Goal: Communication & Community: Answer question/provide support

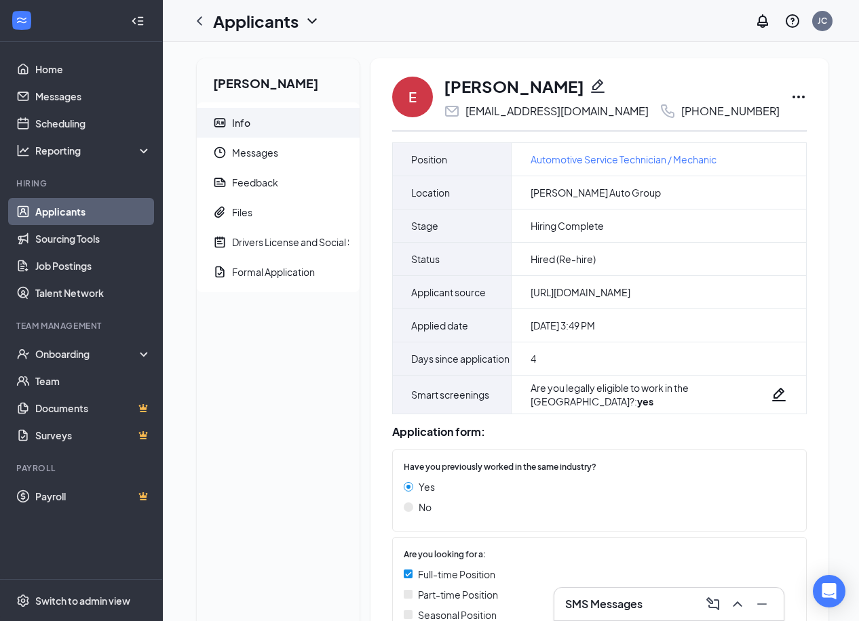
click at [43, 209] on link "Applicants" at bounding box center [93, 211] width 116 height 27
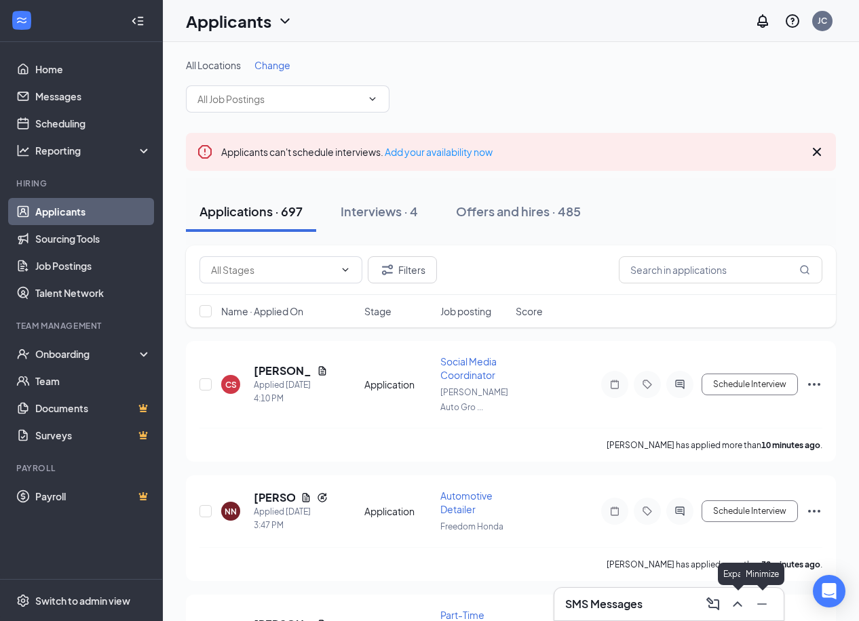
click at [637, 617] on div "SMS Messages" at bounding box center [668, 604] width 229 height 33
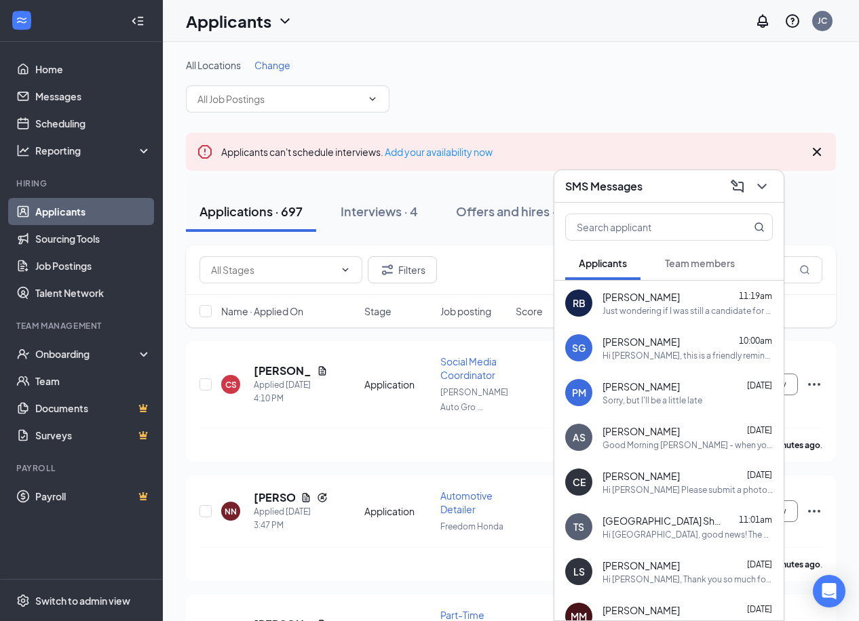
click at [104, 213] on link "Applicants" at bounding box center [93, 211] width 116 height 27
click at [762, 193] on icon "ChevronDown" at bounding box center [762, 186] width 16 height 16
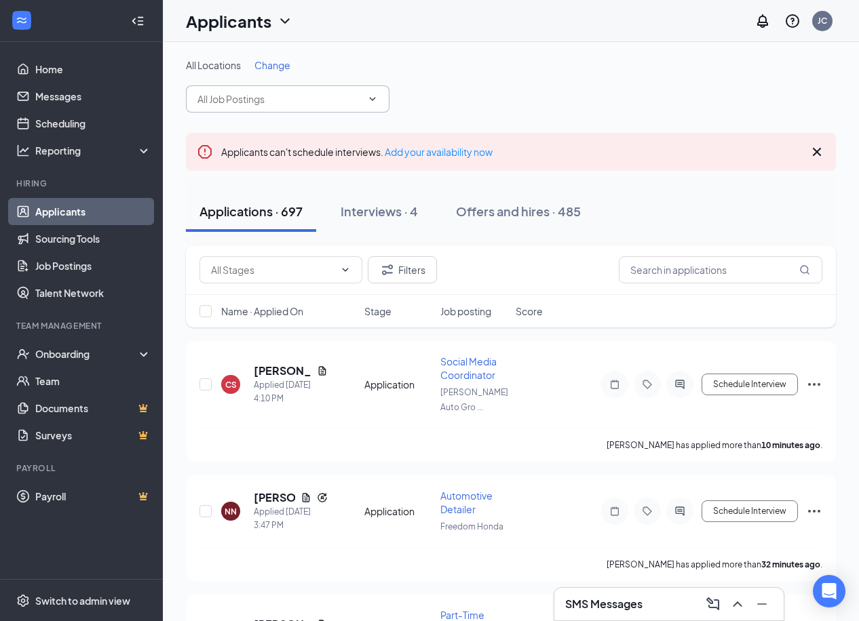
click at [326, 93] on input "text" at bounding box center [279, 99] width 164 height 15
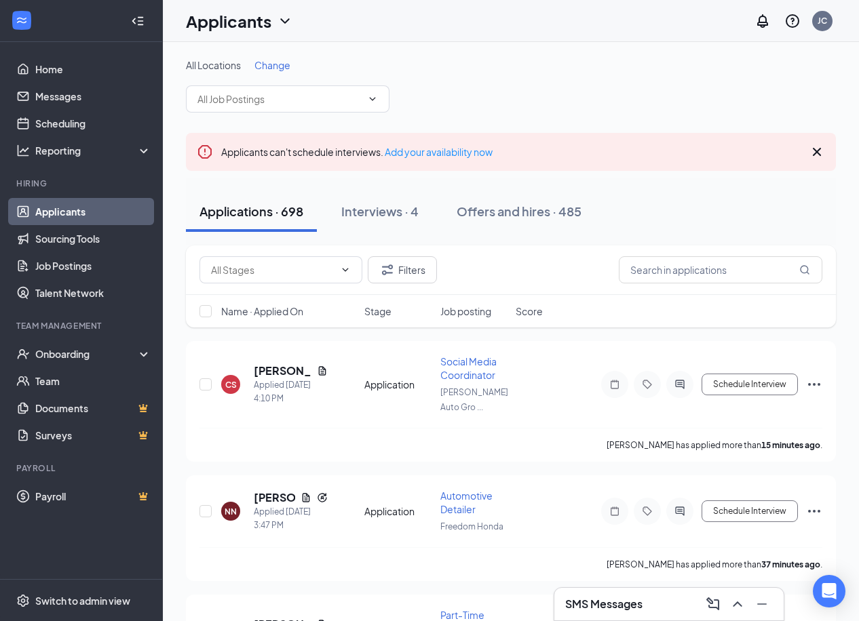
click at [666, 255] on div "Filters" at bounding box center [511, 271] width 650 height 50
click at [672, 263] on input "text" at bounding box center [721, 269] width 204 height 27
type input "[PERSON_NAME]"
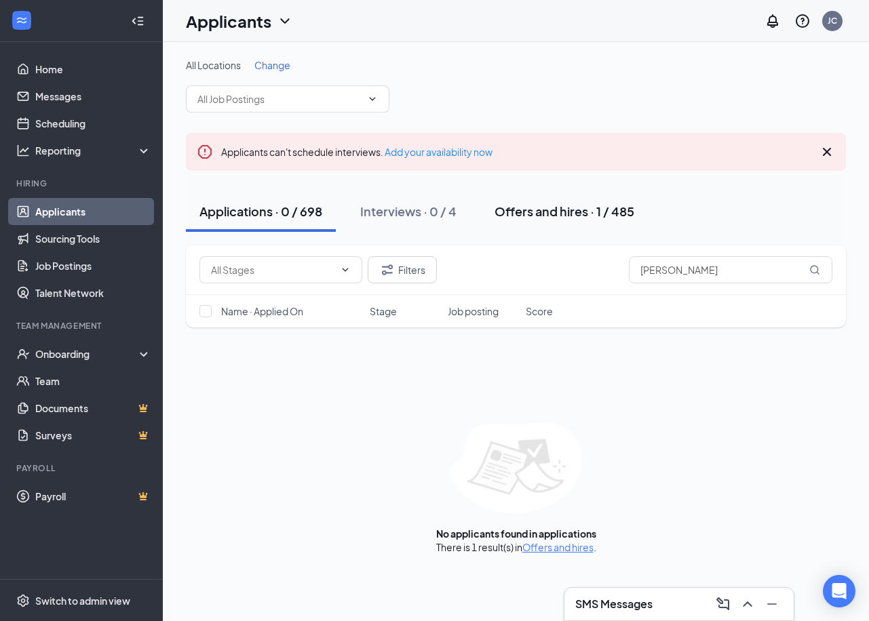
click at [587, 219] on div "Offers and hires · 1 / 485" at bounding box center [565, 211] width 140 height 17
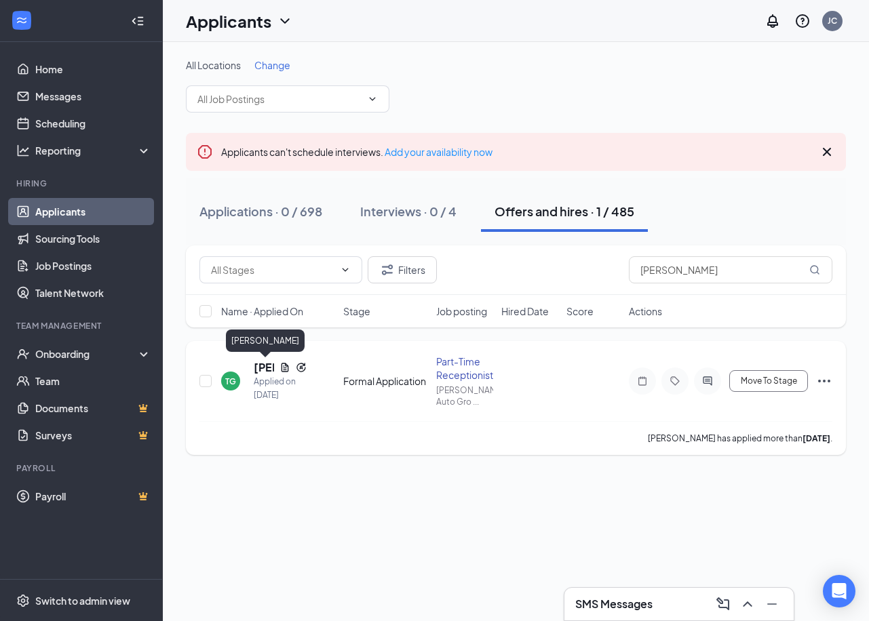
click at [260, 367] on h5 "[PERSON_NAME]" at bounding box center [264, 367] width 20 height 15
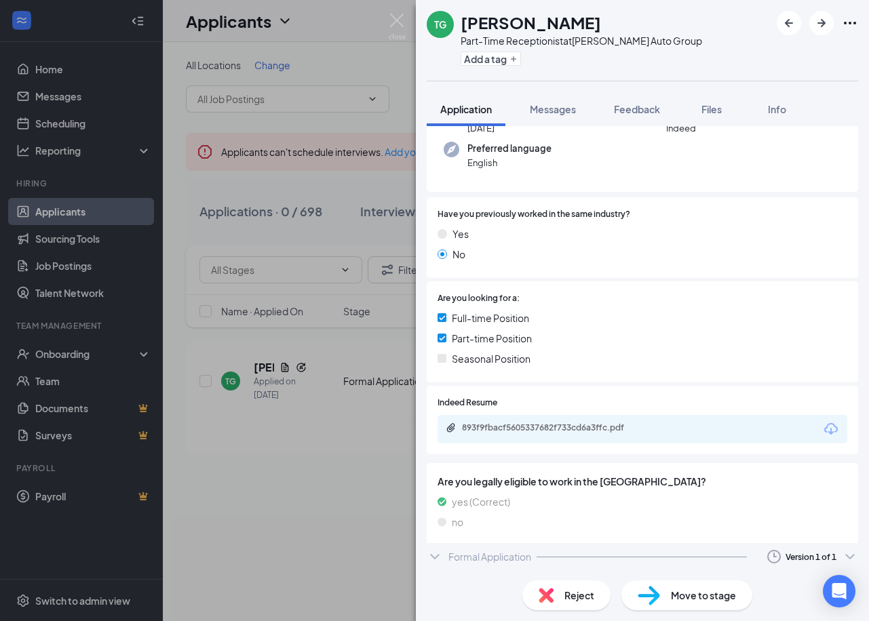
scroll to position [168, 0]
click at [592, 558] on div "Formal Application Version 1 of 1" at bounding box center [642, 561] width 431 height 27
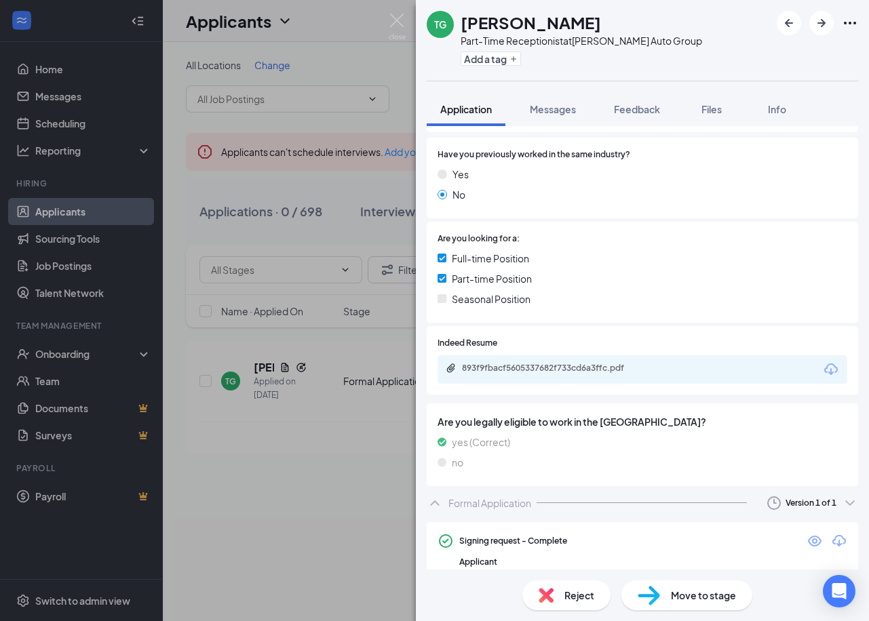
scroll to position [284, 0]
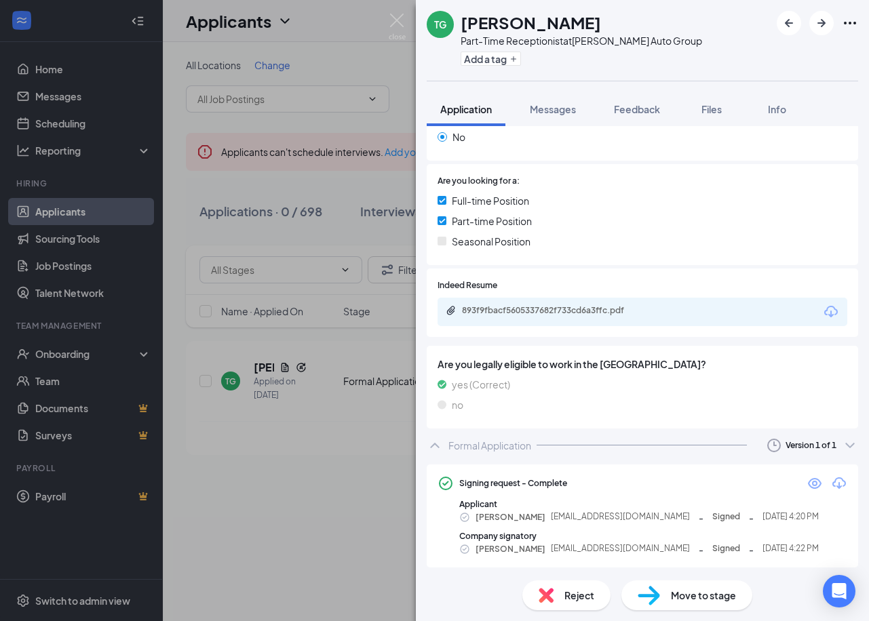
click at [345, 475] on div "TG Tonnya Giordano Part-Time Receptionist at Vann York Auto Group Add a tag App…" at bounding box center [434, 310] width 869 height 621
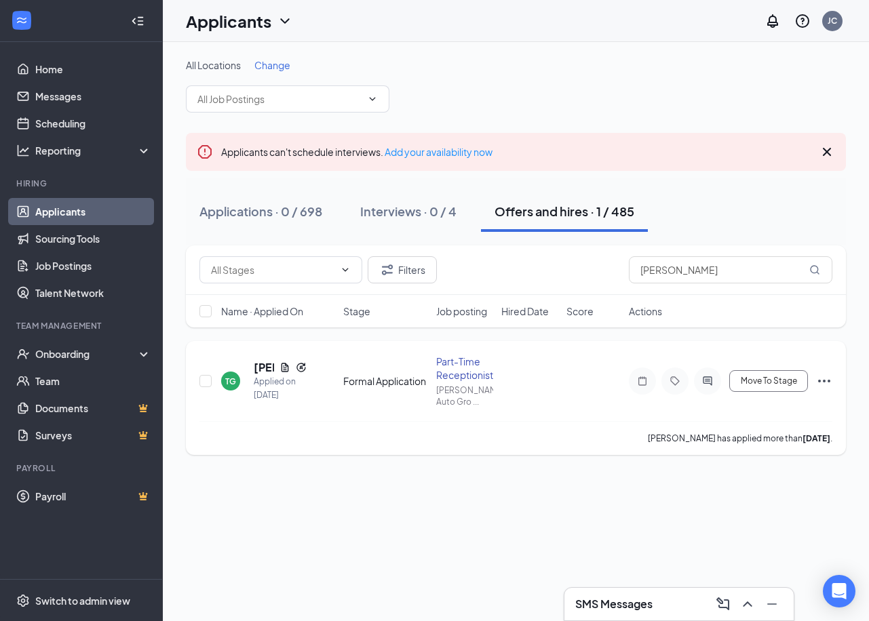
click at [836, 384] on div "TG Tonnya Giordano Applied on Sep 12 Formal Application Part-Time Receptionist …" at bounding box center [516, 398] width 660 height 114
click at [827, 379] on icon "Ellipses" at bounding box center [824, 381] width 16 height 16
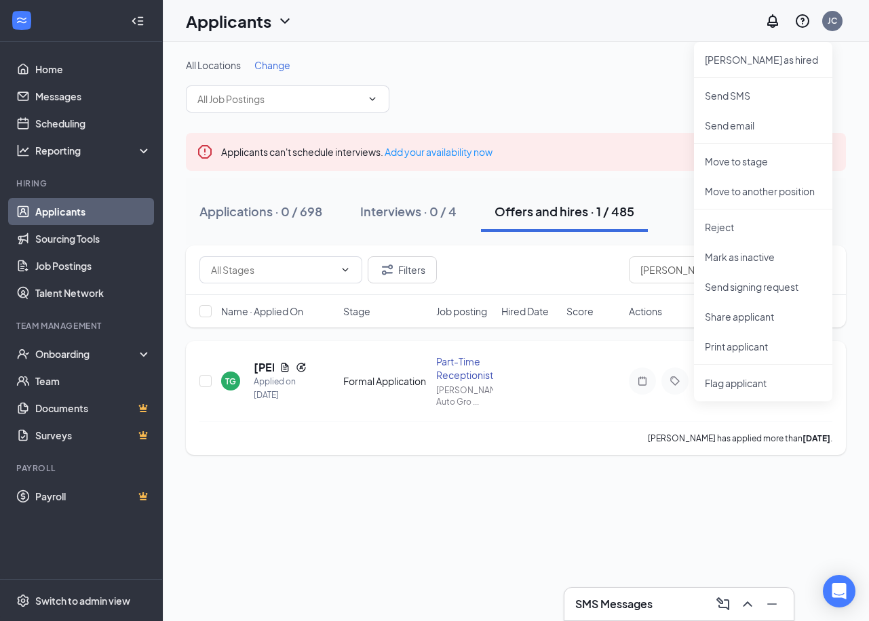
drag, startPoint x: 356, startPoint y: 391, endPoint x: 347, endPoint y: 389, distance: 9.6
click at [355, 391] on div "TG Tonnya Giordano Applied on Sep 12 Formal Application Part-Time Receptionist …" at bounding box center [515, 388] width 633 height 66
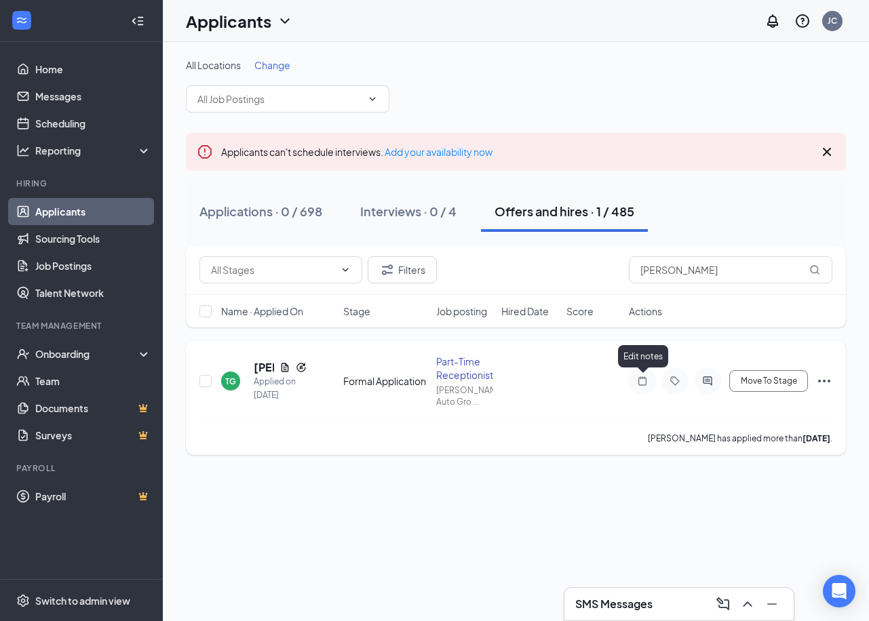
click at [672, 384] on icon "Tag" at bounding box center [675, 381] width 16 height 11
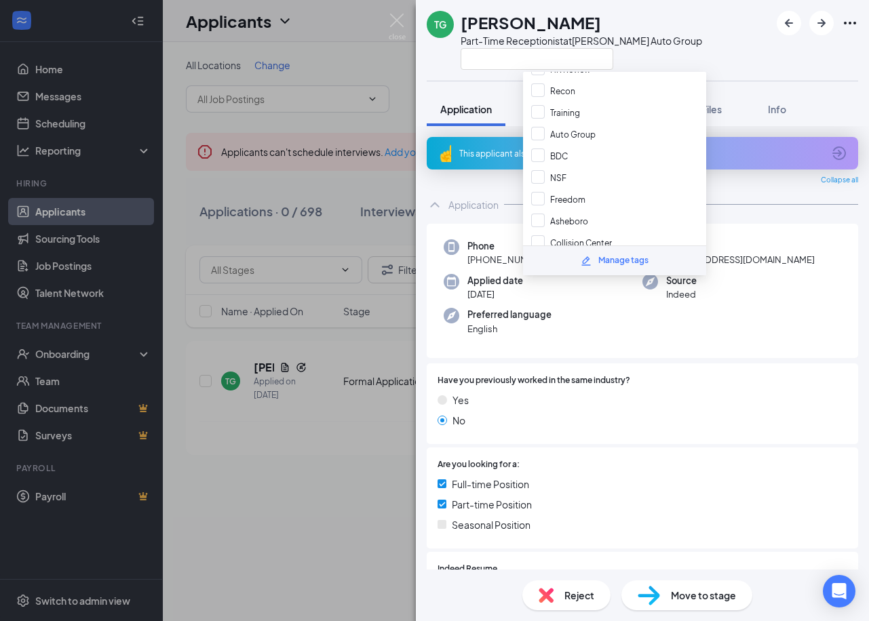
scroll to position [276, 0]
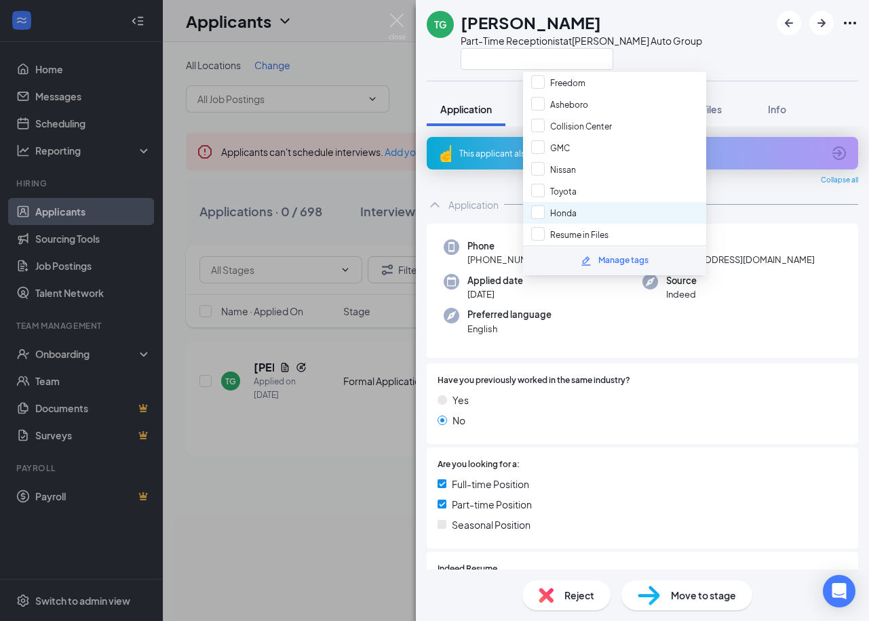
click at [530, 216] on div "Honda" at bounding box center [614, 213] width 183 height 22
checkbox input "true"
click at [691, 56] on div "TG Tonnya Giordano Part-Time Receptionist at Vann York Auto Group" at bounding box center [642, 40] width 453 height 81
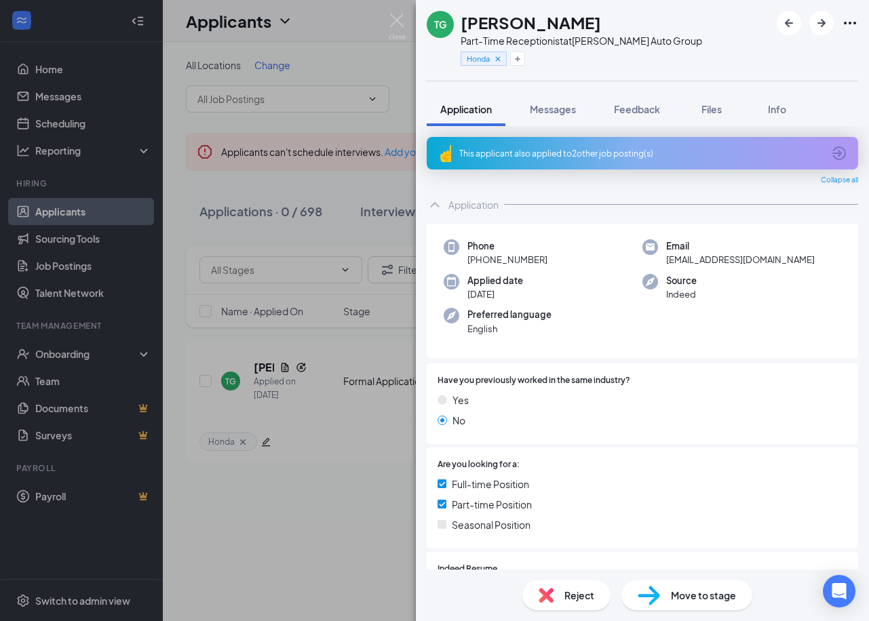
click at [334, 288] on div "TG Tonnya Giordano Part-Time Receptionist at Vann York Auto Group Honda Applica…" at bounding box center [434, 310] width 869 height 621
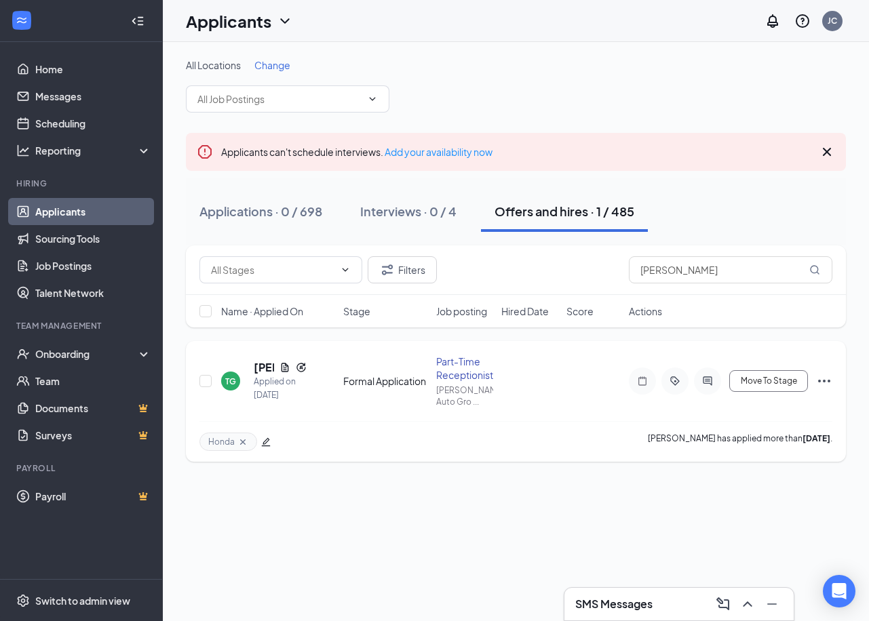
click at [258, 372] on h5 "[PERSON_NAME]" at bounding box center [264, 367] width 20 height 15
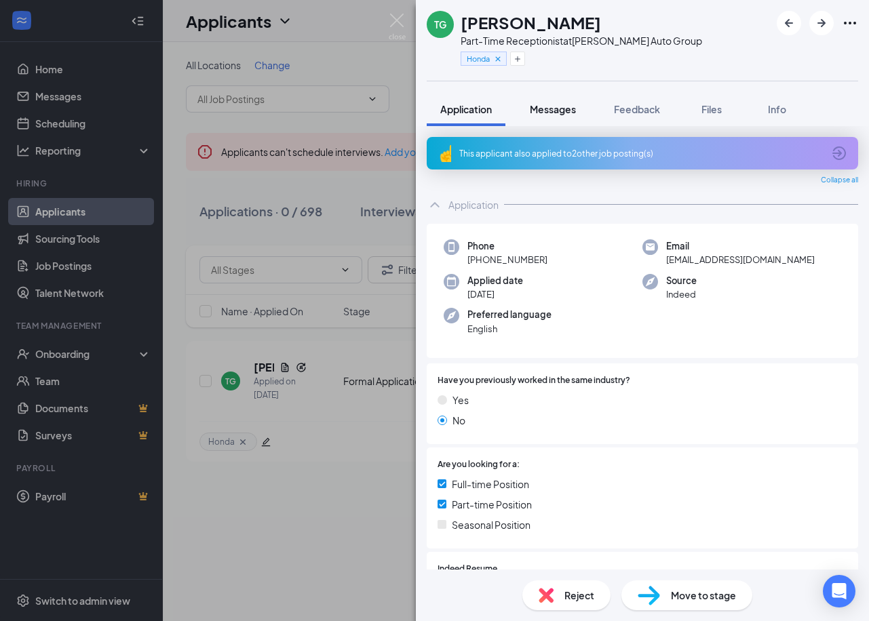
click at [562, 113] on span "Messages" at bounding box center [553, 109] width 46 height 12
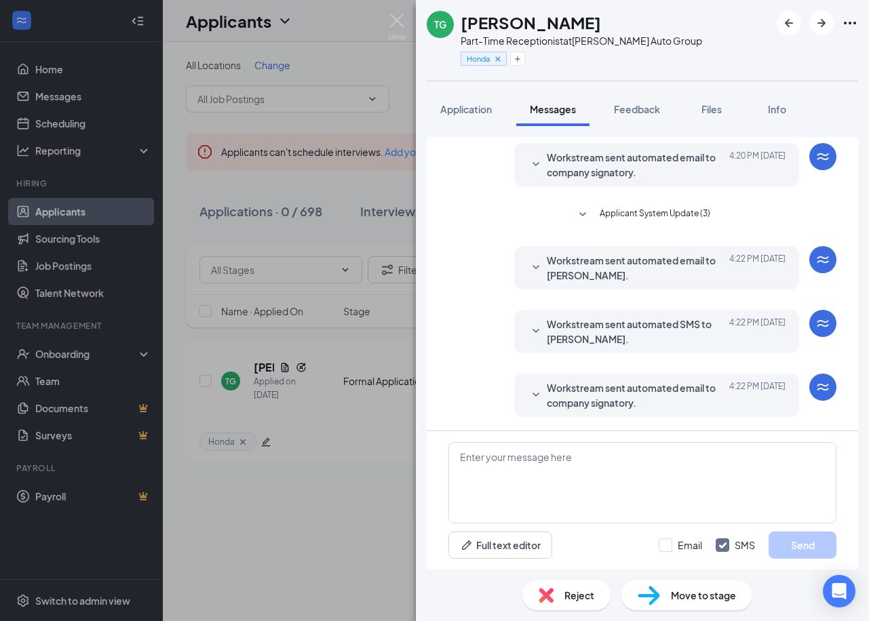
click at [682, 402] on span "Workstream sent automated email to company signatory." at bounding box center [636, 396] width 178 height 30
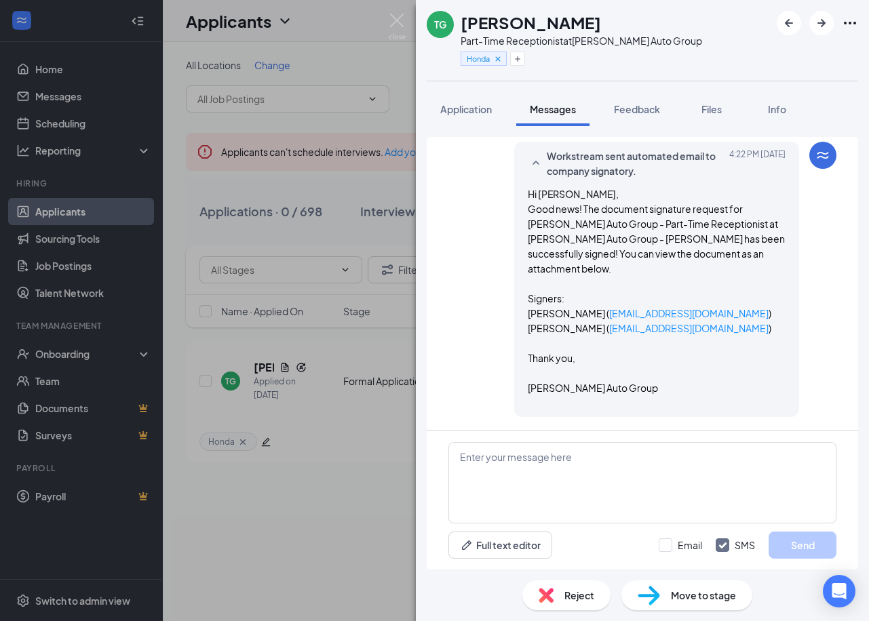
scroll to position [311, 0]
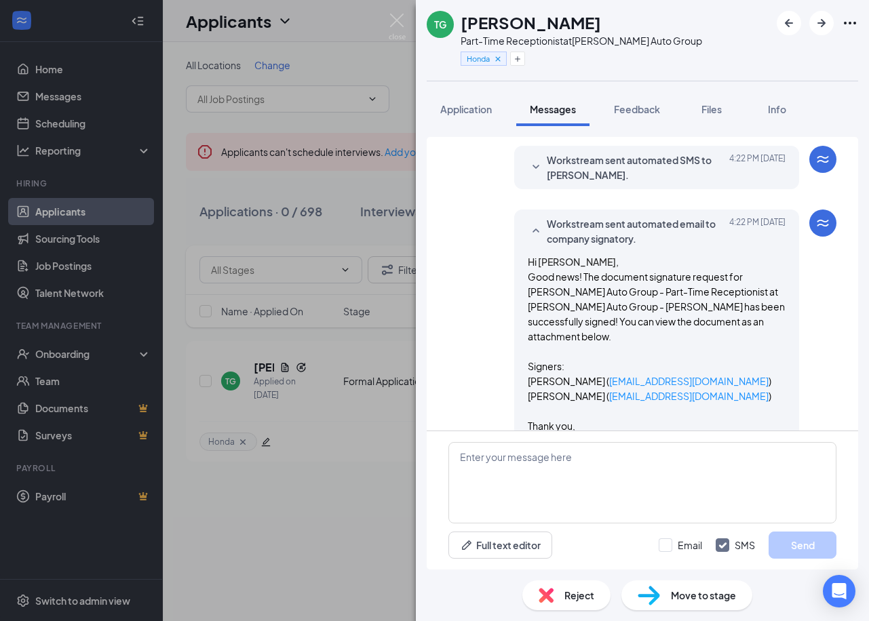
click at [659, 185] on div "Workstream sent automated SMS to Tonnya Giordano. Today 4:22 PM Hi Tonnya, good…" at bounding box center [656, 167] width 285 height 43
click at [642, 173] on span "Workstream sent automated SMS to [PERSON_NAME]." at bounding box center [636, 168] width 178 height 30
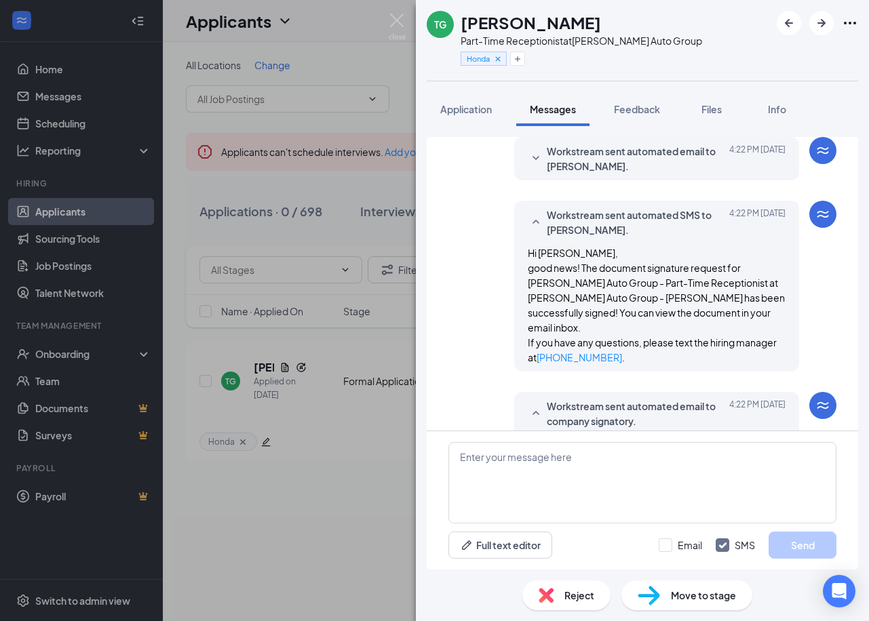
scroll to position [108, 0]
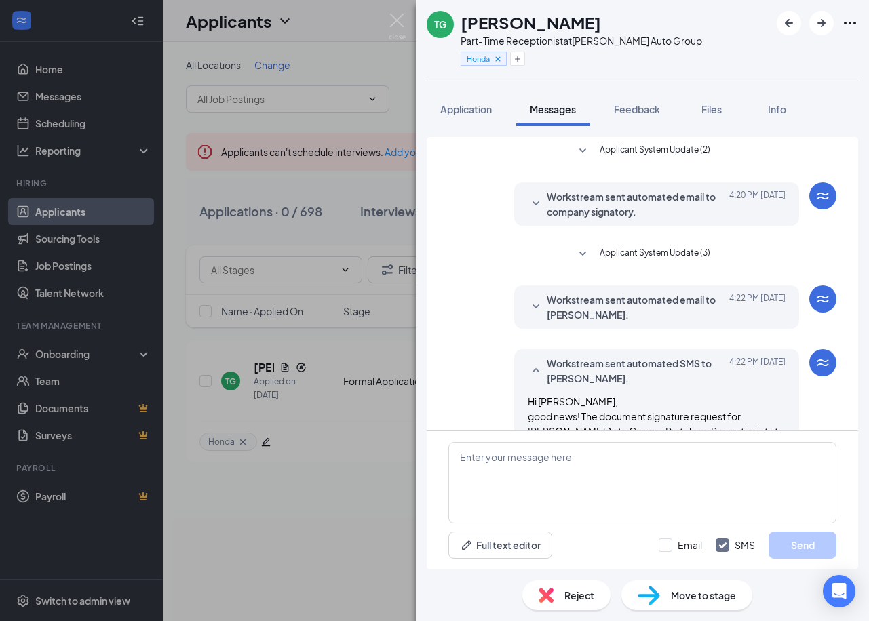
click at [665, 296] on span "Workstream sent automated email to [PERSON_NAME]." at bounding box center [636, 307] width 178 height 30
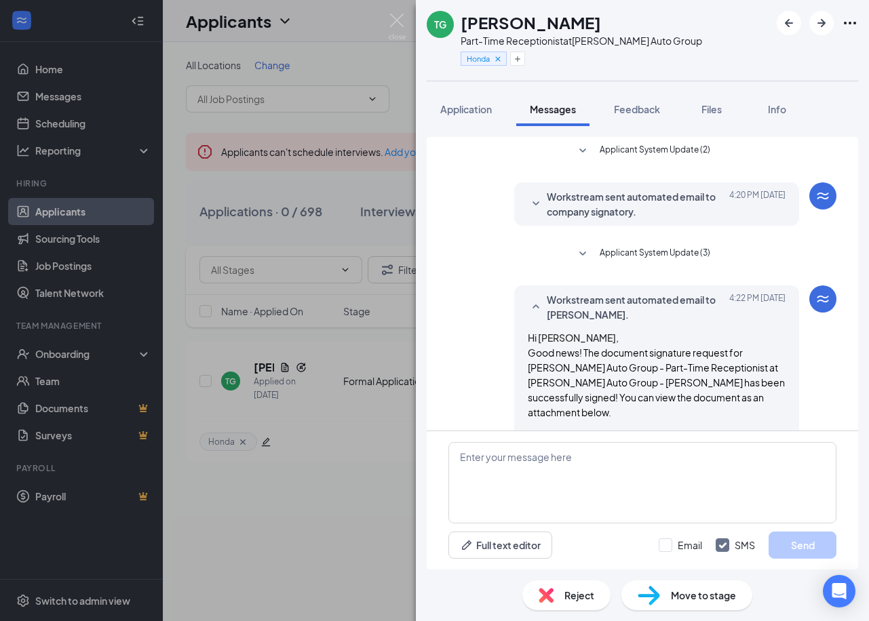
scroll to position [176, 0]
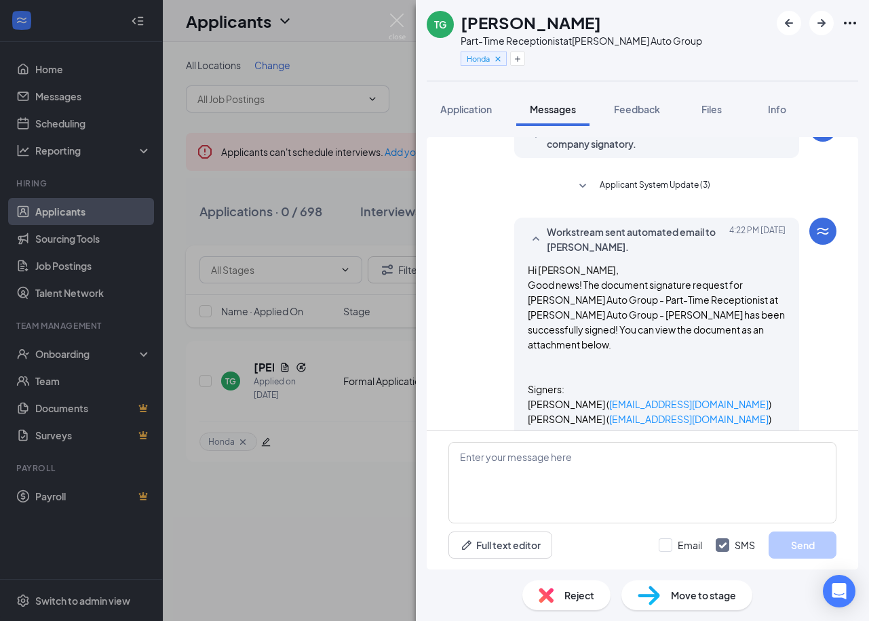
click at [660, 191] on span "Applicant System Update (3)" at bounding box center [655, 186] width 111 height 16
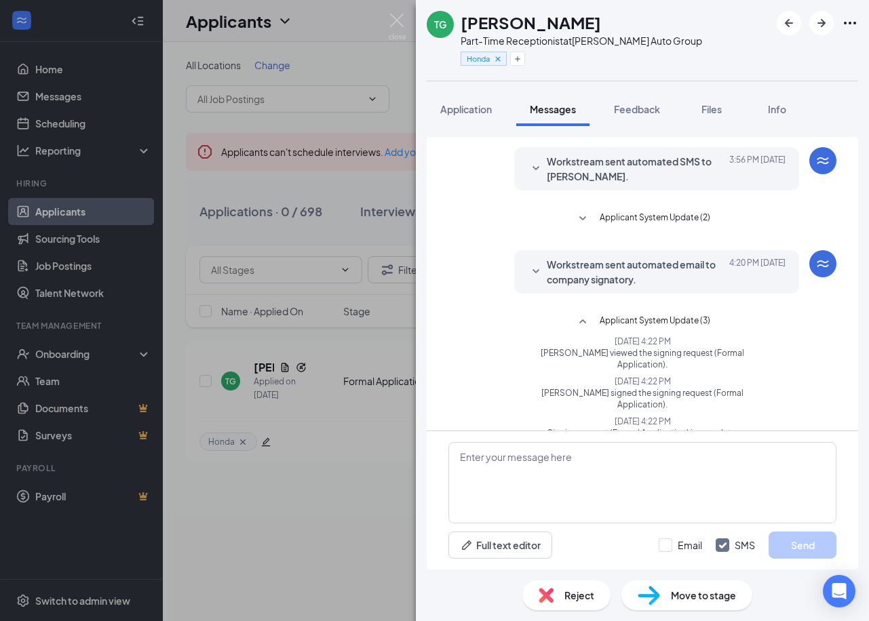
click at [674, 266] on span "Workstream sent automated email to company signatory." at bounding box center [636, 272] width 178 height 30
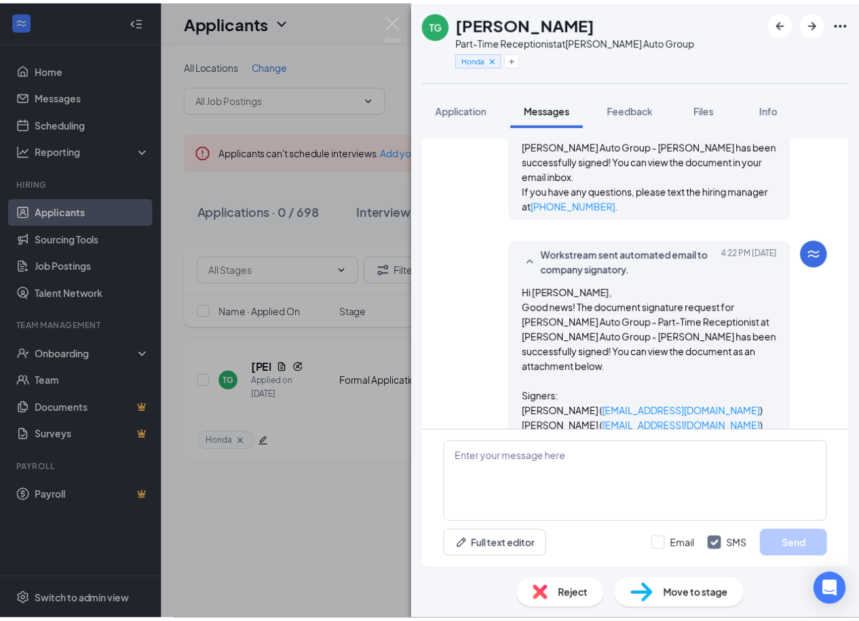
scroll to position [1017, 0]
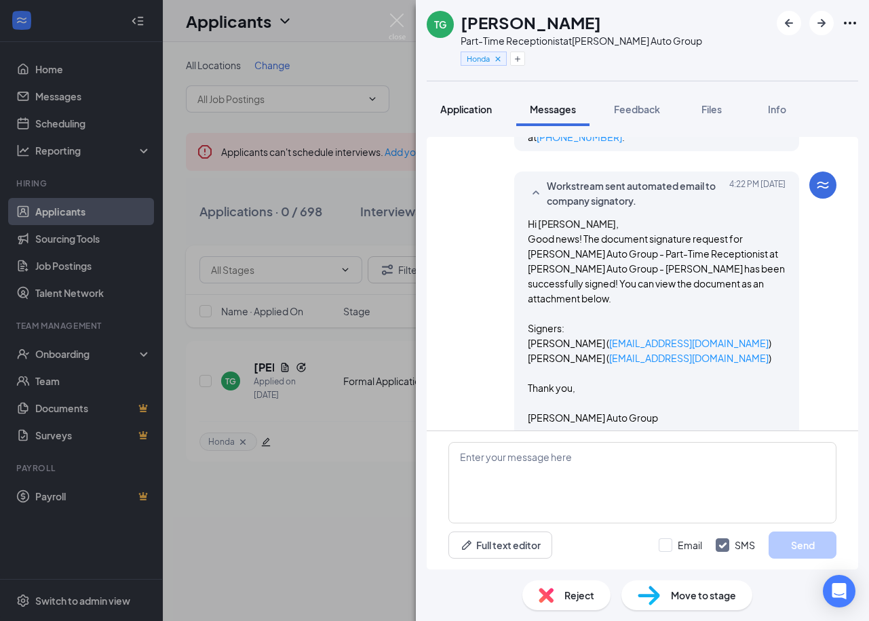
click at [473, 103] on span "Application" at bounding box center [466, 109] width 52 height 12
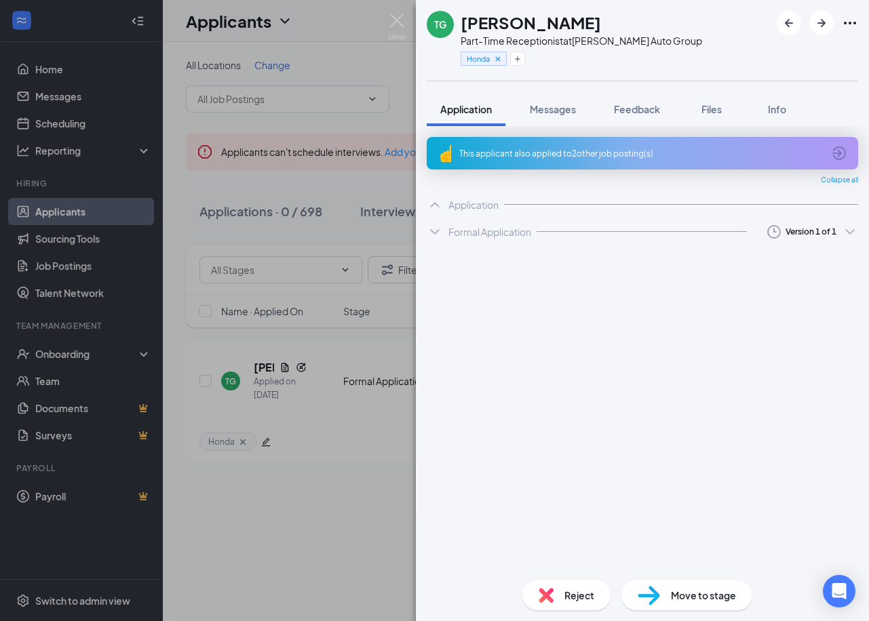
click at [390, 308] on div "TG Tonnya Giordano Part-Time Receptionist at Vann York Auto Group Honda Applica…" at bounding box center [434, 310] width 869 height 621
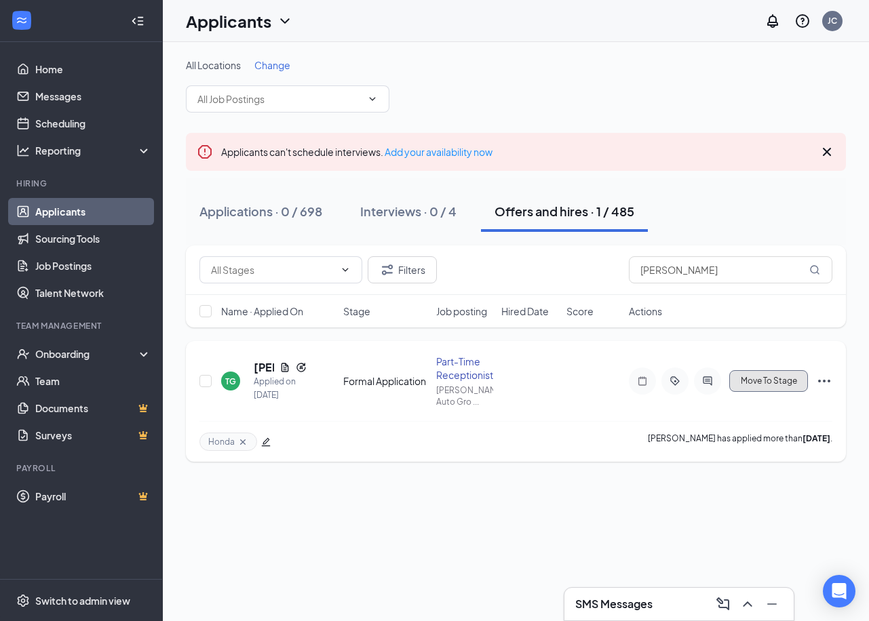
click at [794, 385] on span "Move To Stage" at bounding box center [769, 380] width 56 height 9
type input "Driver's License and Social Security (next stage)"
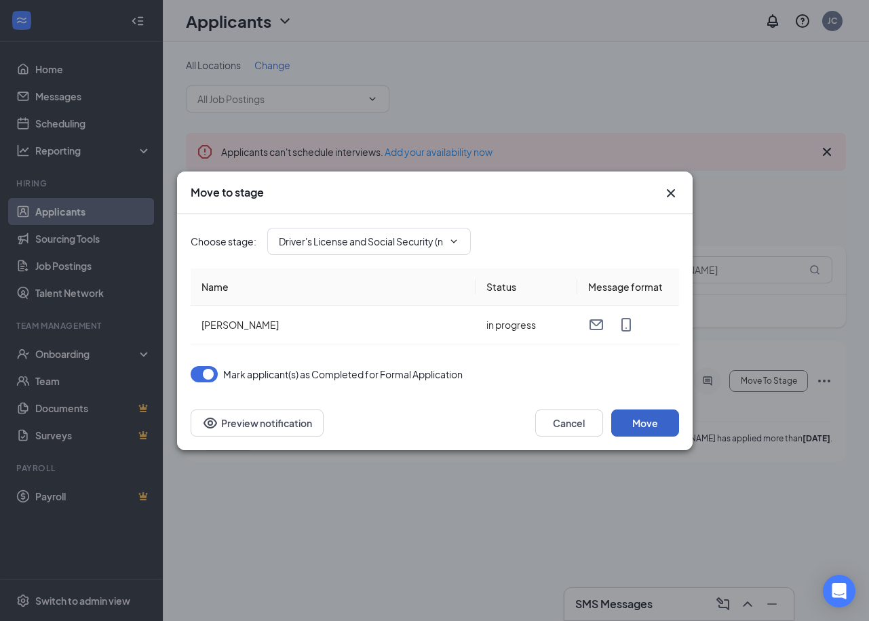
click at [634, 425] on button "Move" at bounding box center [645, 423] width 68 height 27
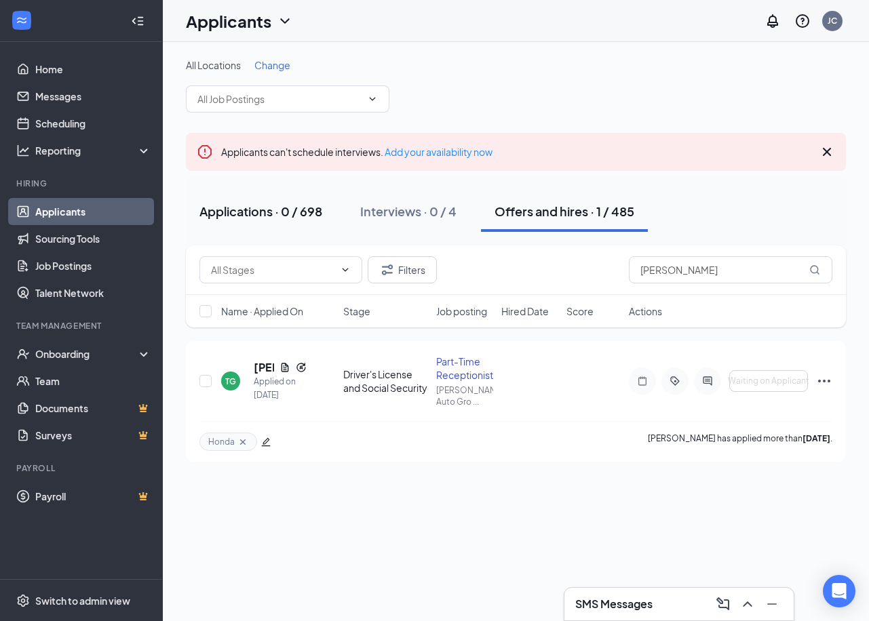
click at [305, 195] on button "Applications · 0 / 698" at bounding box center [261, 211] width 150 height 41
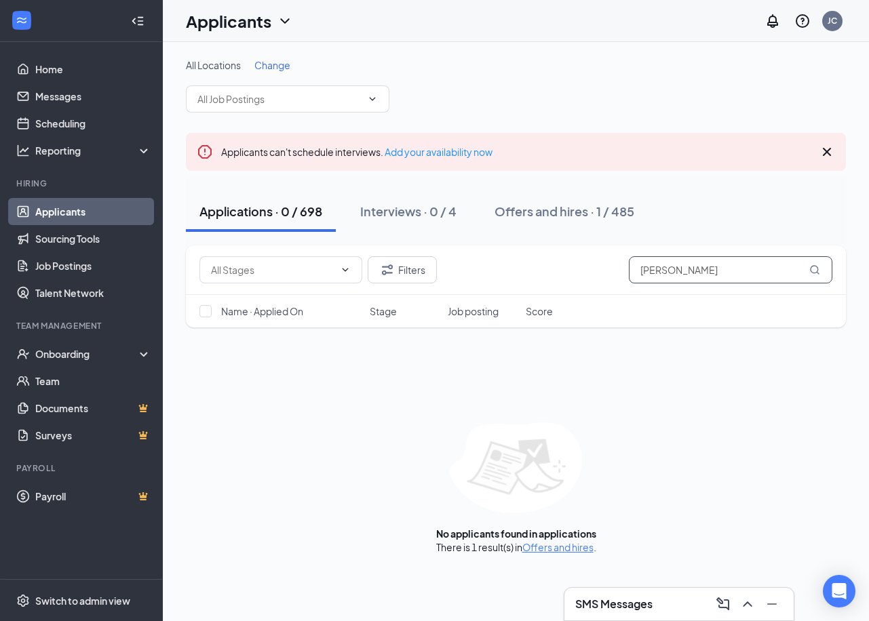
click at [697, 273] on input "[PERSON_NAME]" at bounding box center [731, 269] width 204 height 27
type input "cynthia"
click at [338, 213] on div "Applications · 0 / 698 Interviews · 0 / 4 Offers and hires · 2 / 485" at bounding box center [516, 211] width 660 height 41
click at [358, 212] on button "Interviews · 0 / 4" at bounding box center [408, 211] width 123 height 41
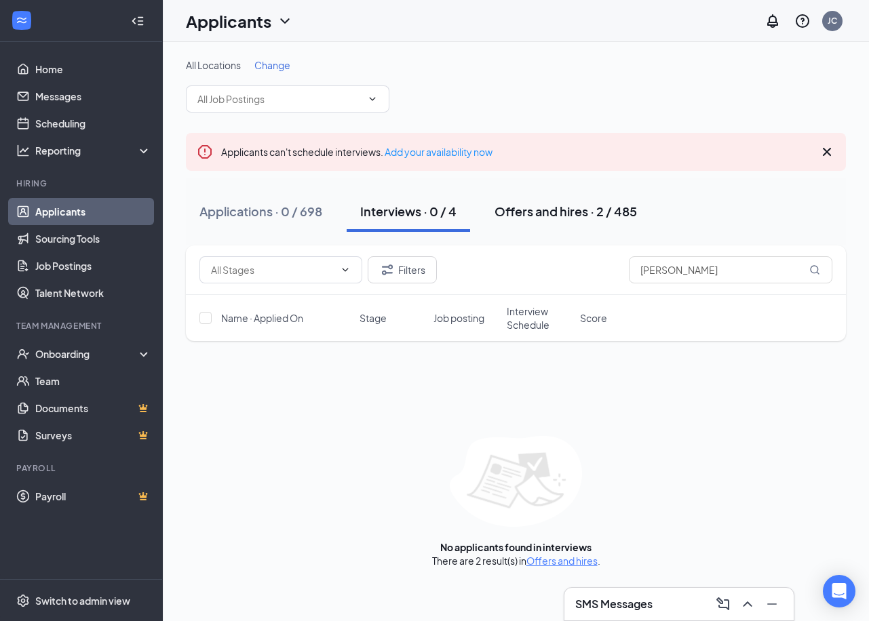
click at [506, 208] on div "Offers and hires · 2 / 485" at bounding box center [566, 211] width 142 height 17
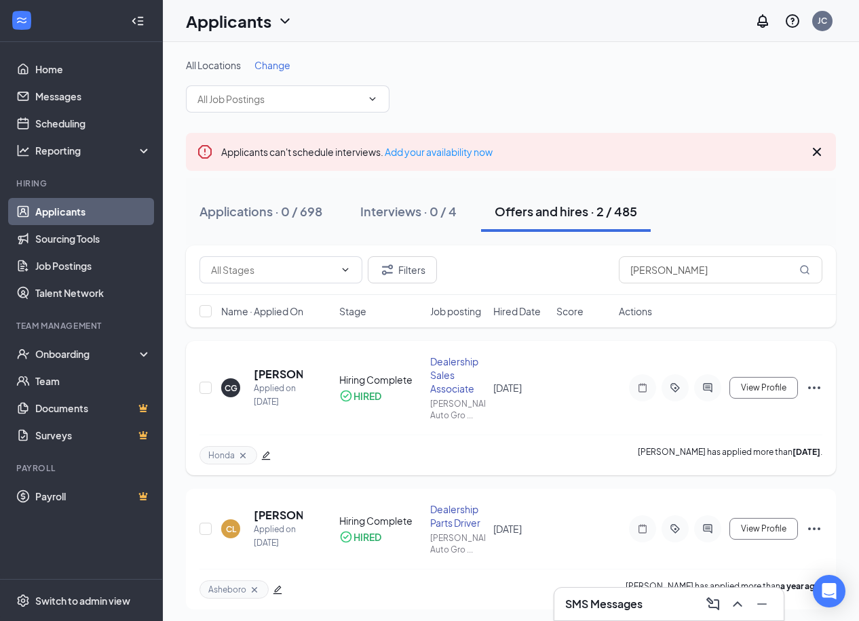
click at [271, 371] on h5 "[PERSON_NAME]" at bounding box center [278, 374] width 49 height 15
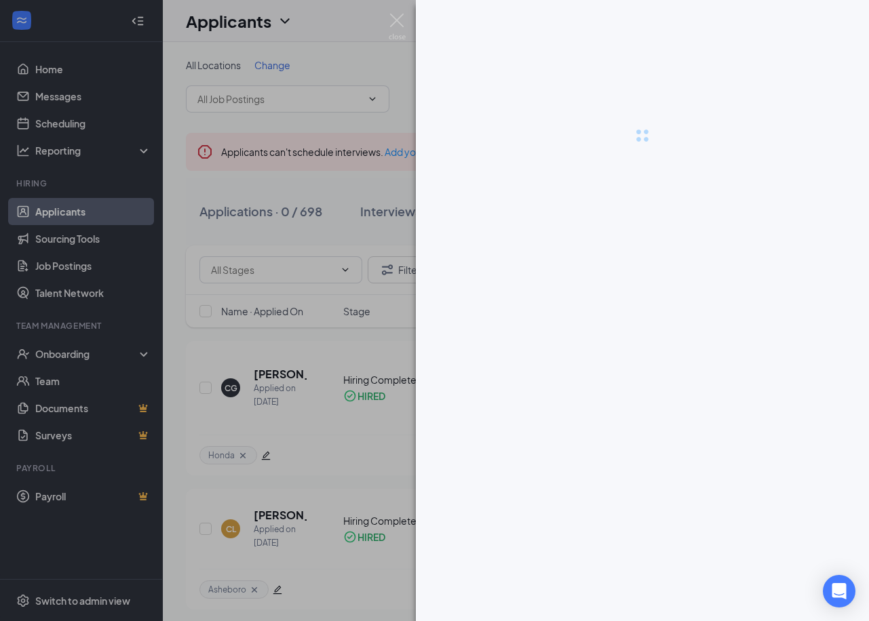
click at [360, 298] on div at bounding box center [434, 310] width 869 height 621
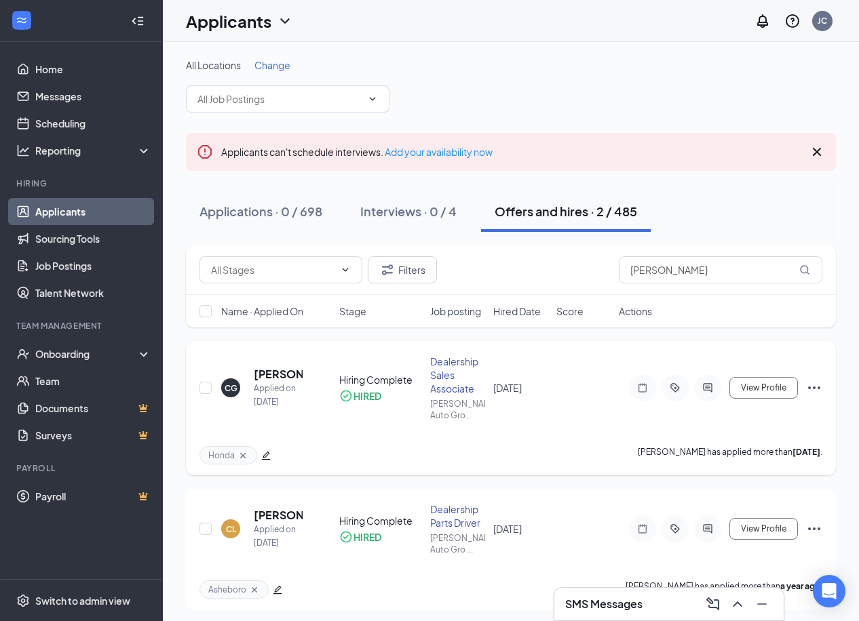
click at [816, 394] on icon "Ellipses" at bounding box center [814, 388] width 16 height 16
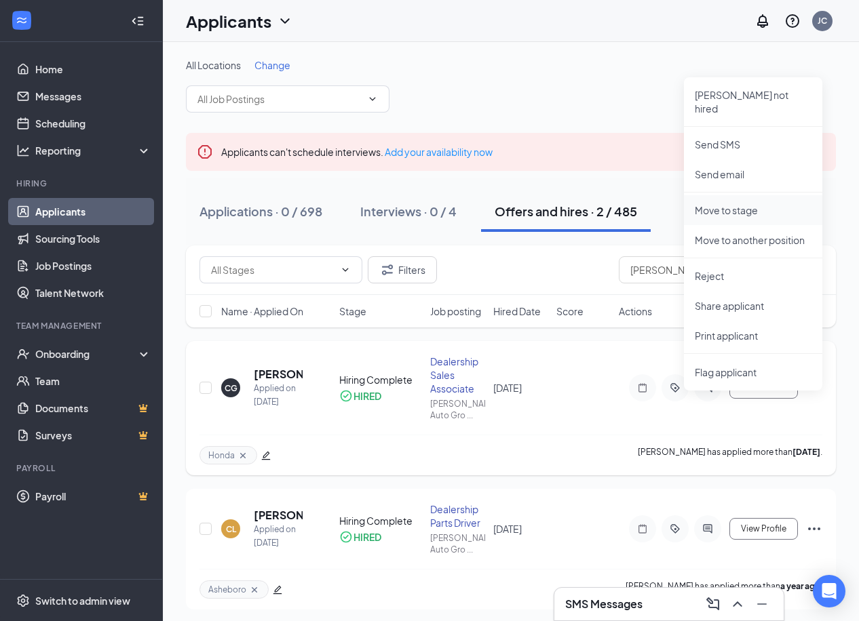
click at [772, 204] on p "Move to stage" at bounding box center [753, 211] width 117 height 14
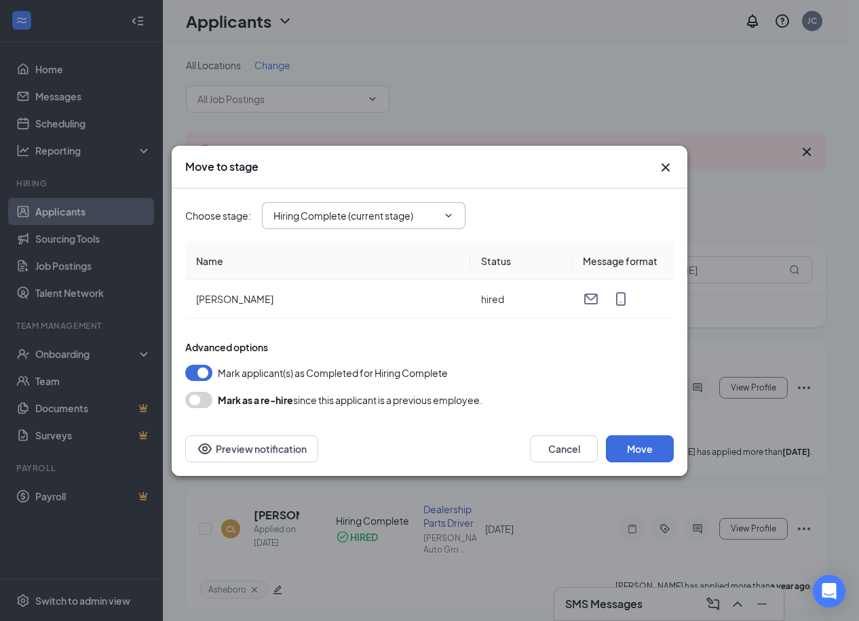
click at [357, 212] on input "Hiring Complete (current stage)" at bounding box center [355, 215] width 164 height 15
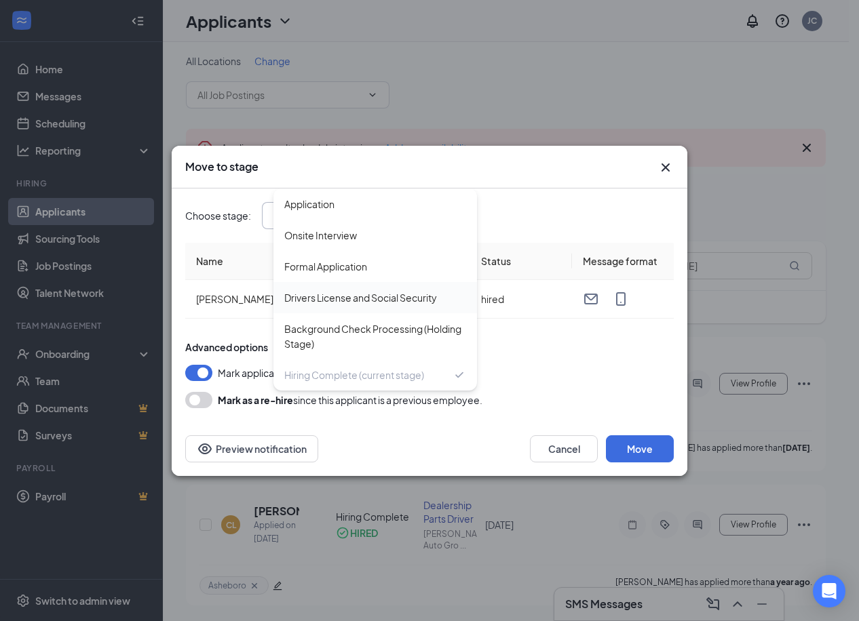
scroll to position [5, 0]
click at [603, 218] on div "Choose stage : Hiring Complete (current stage) Application Onsite Interview For…" at bounding box center [429, 215] width 488 height 27
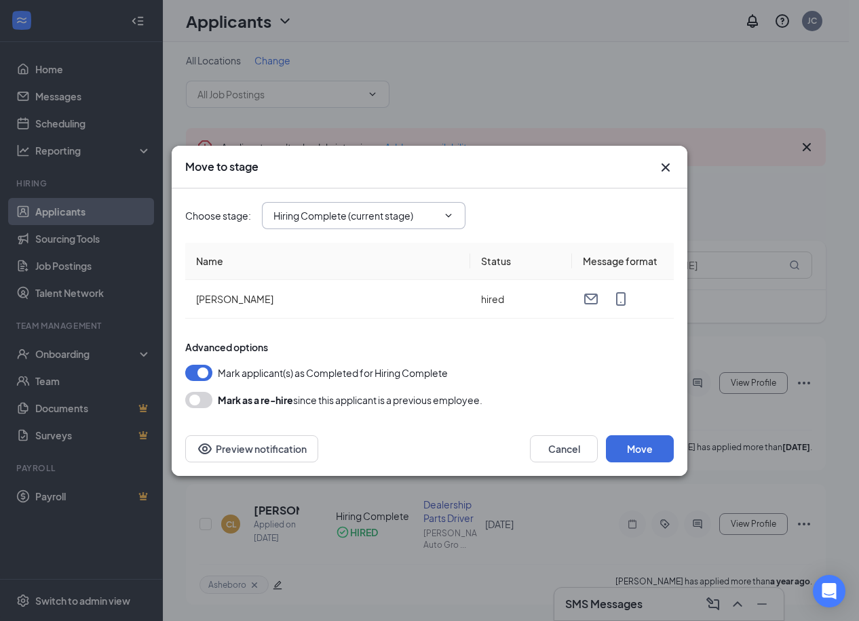
click at [398, 204] on span "Hiring Complete (current stage) Application Onsite Interview Formal Application…" at bounding box center [364, 215] width 204 height 27
click at [406, 222] on input "Hiring Complete (current stage)" at bounding box center [355, 215] width 164 height 15
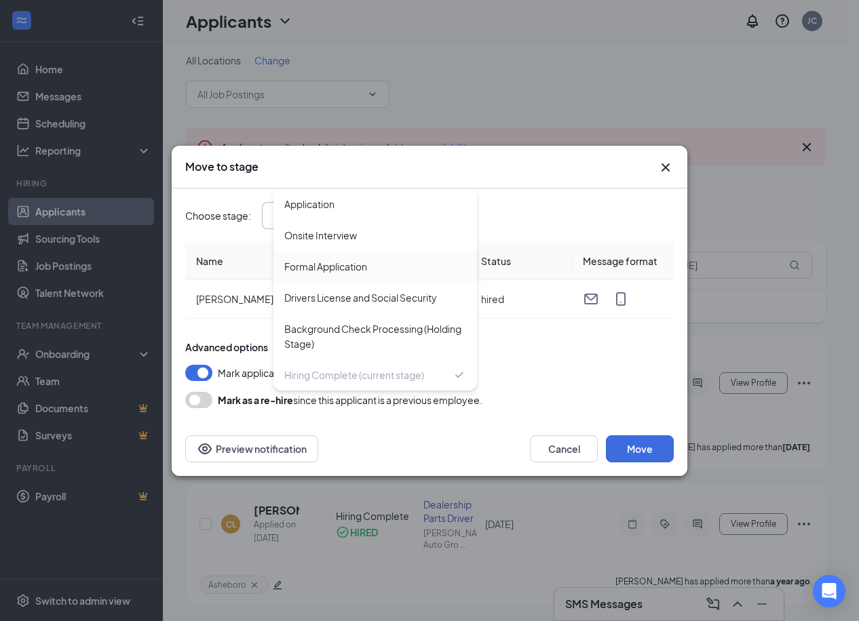
click at [376, 253] on div "Formal Application" at bounding box center [375, 266] width 204 height 31
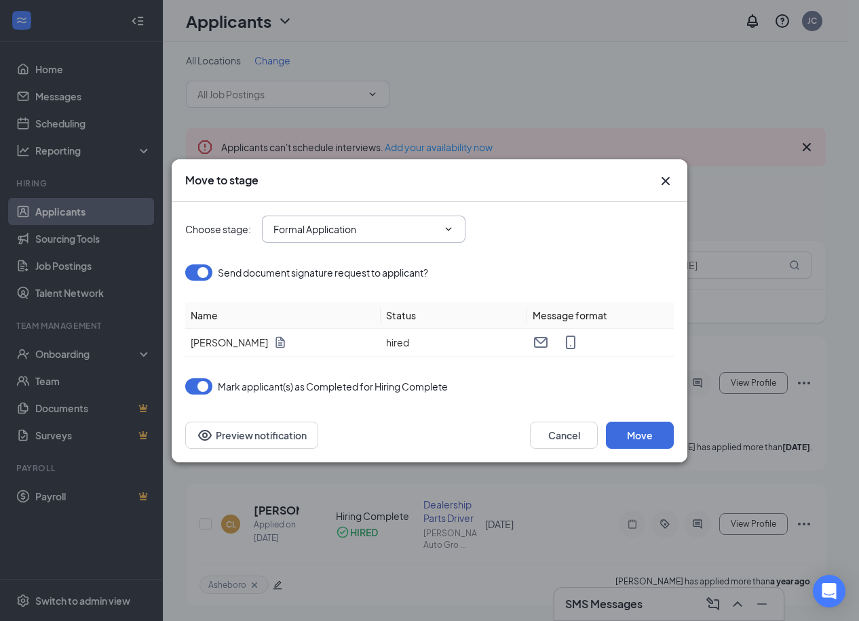
click at [351, 227] on input "Formal Application" at bounding box center [355, 229] width 164 height 15
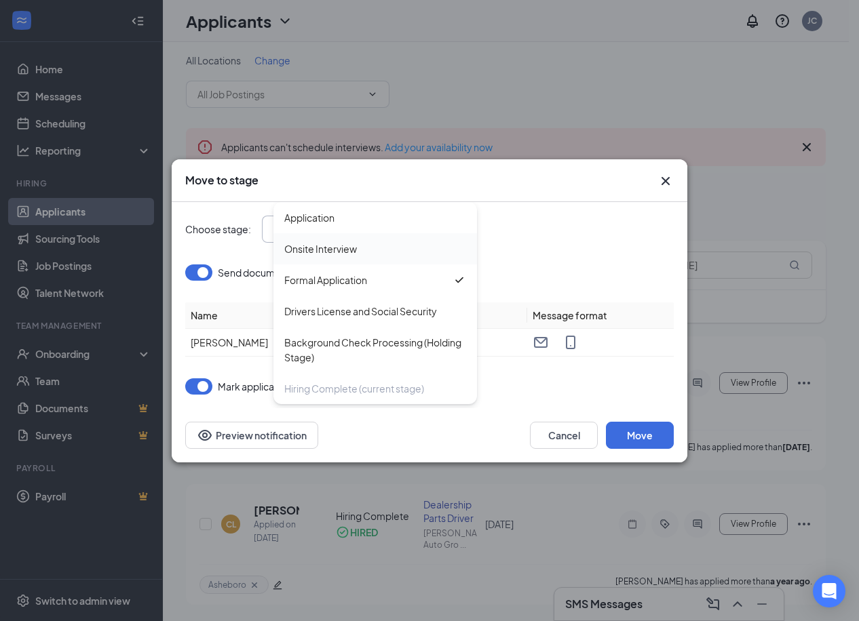
click at [338, 254] on div "Onsite Interview" at bounding box center [320, 248] width 73 height 15
type input "Onsite Interview"
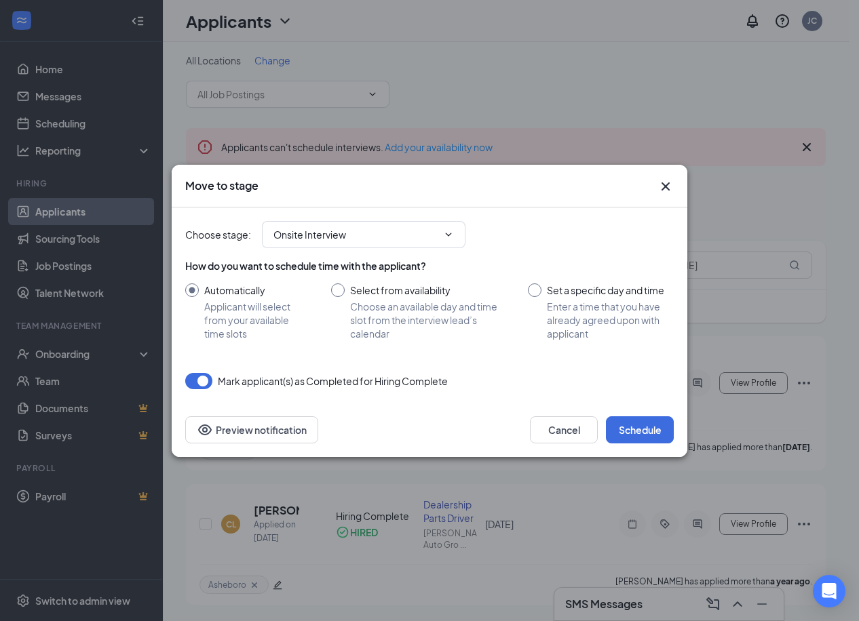
click at [556, 297] on input "Set a specific day and time Enter a time that you have already agreed upon with…" at bounding box center [601, 312] width 146 height 57
radio input "true"
radio input "false"
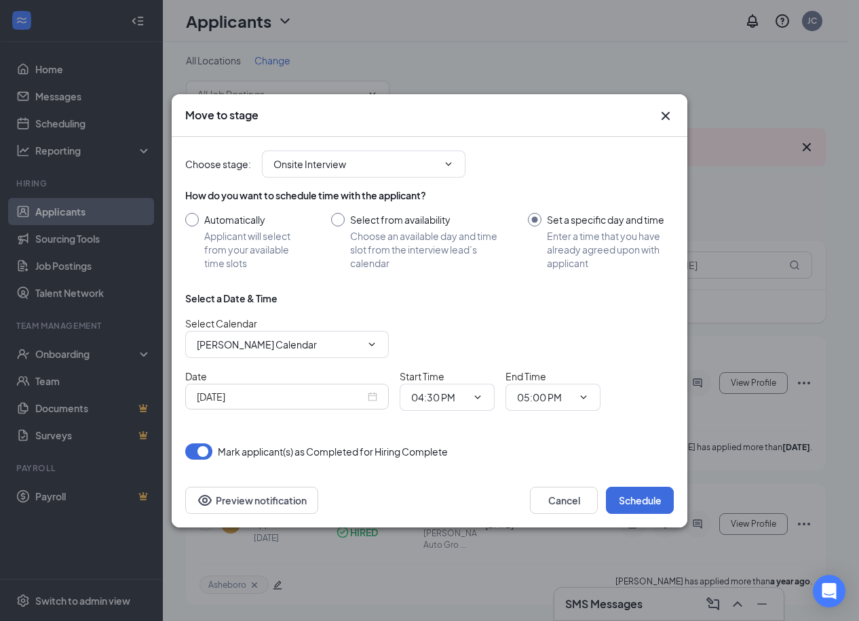
click at [451, 233] on input "Select from availability Choose an available day and time slot from the intervi…" at bounding box center [416, 241] width 170 height 57
radio input "true"
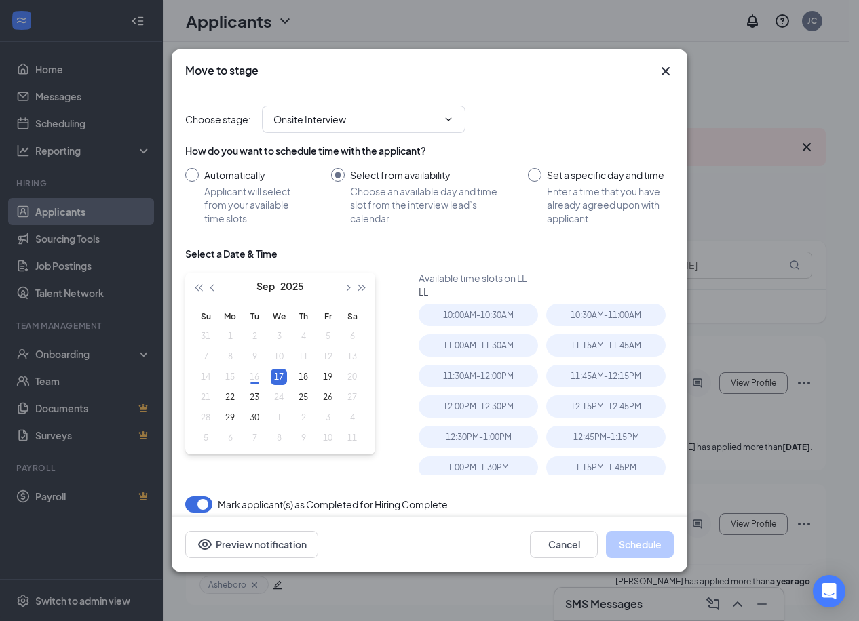
click at [452, 262] on div "Select a Date & Time" at bounding box center [429, 259] width 488 height 24
click at [548, 188] on input "Set a specific day and time Enter a time that you have already agreed upon with…" at bounding box center [601, 196] width 146 height 57
radio input "true"
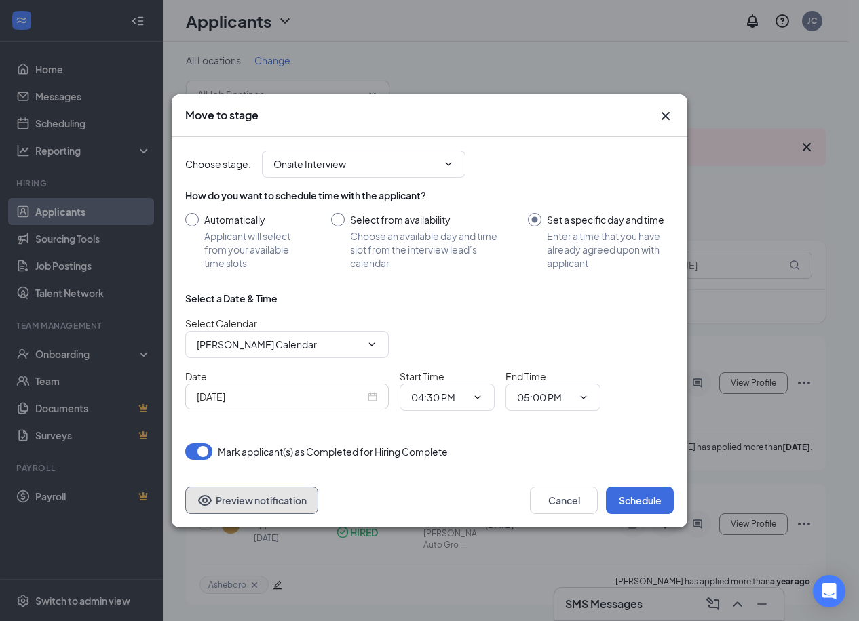
click at [252, 497] on button "Preview notification" at bounding box center [251, 500] width 133 height 27
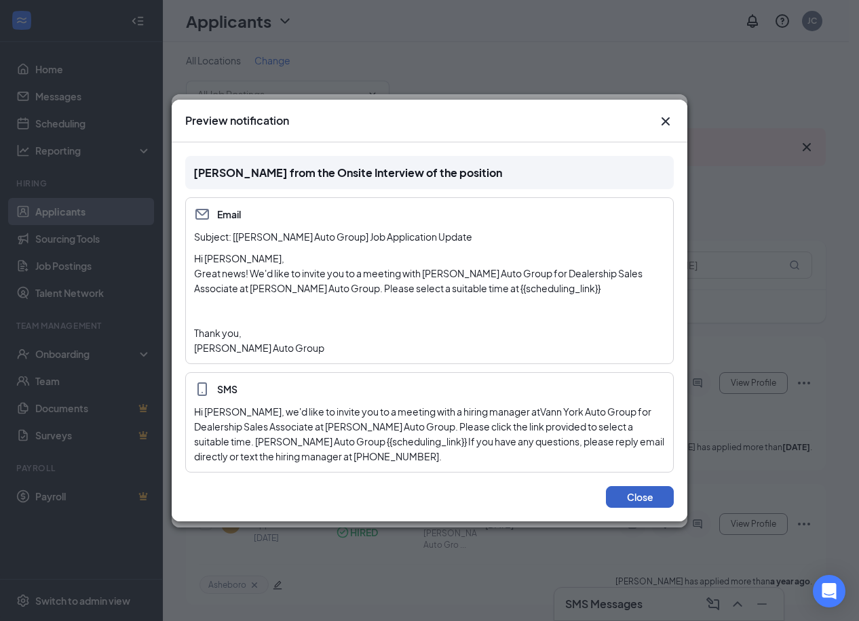
click at [619, 503] on button "Close" at bounding box center [640, 497] width 68 height 22
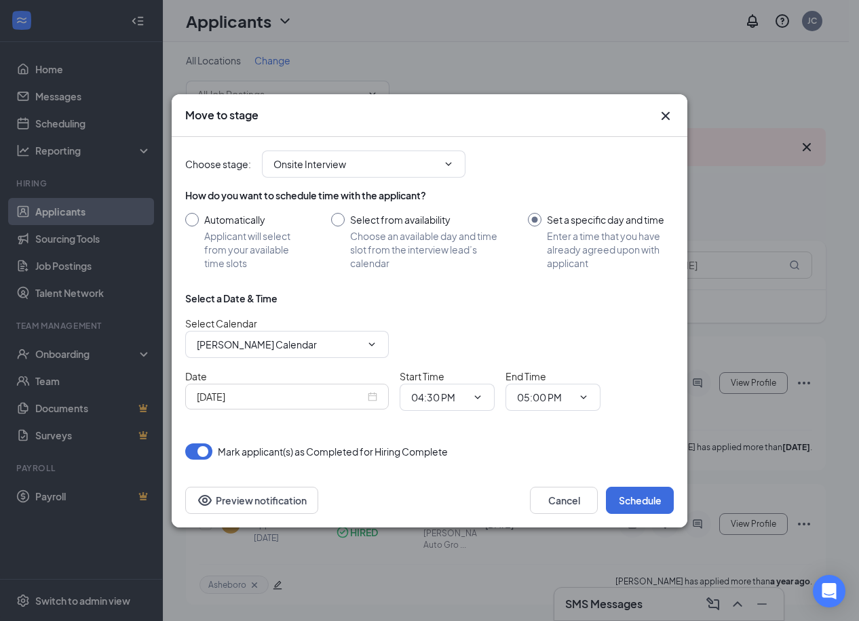
click at [401, 227] on input "Select from availability Choose an available day and time slot from the intervi…" at bounding box center [416, 241] width 170 height 57
radio input "true"
radio input "false"
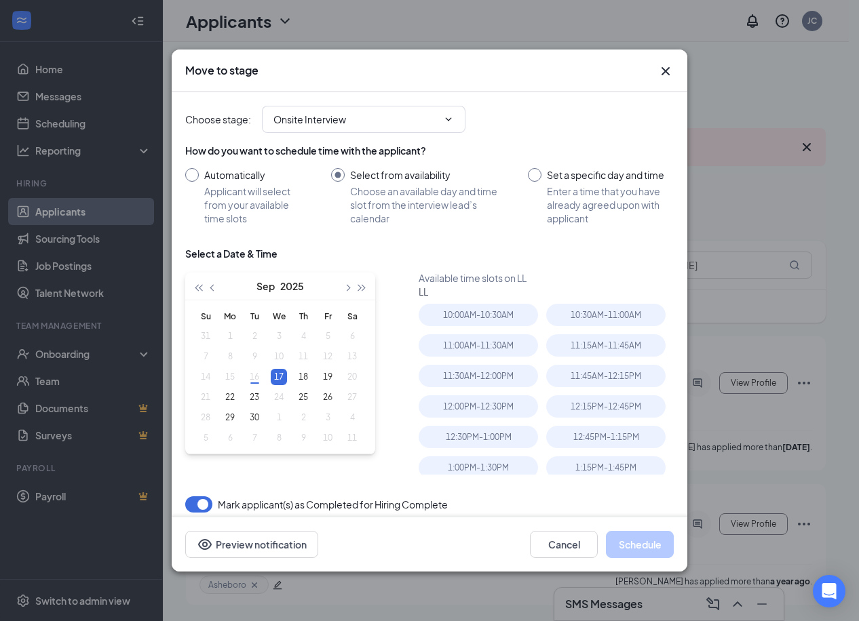
click at [266, 220] on input "Automatically Applicant will select from your available time slots" at bounding box center [244, 196] width 119 height 57
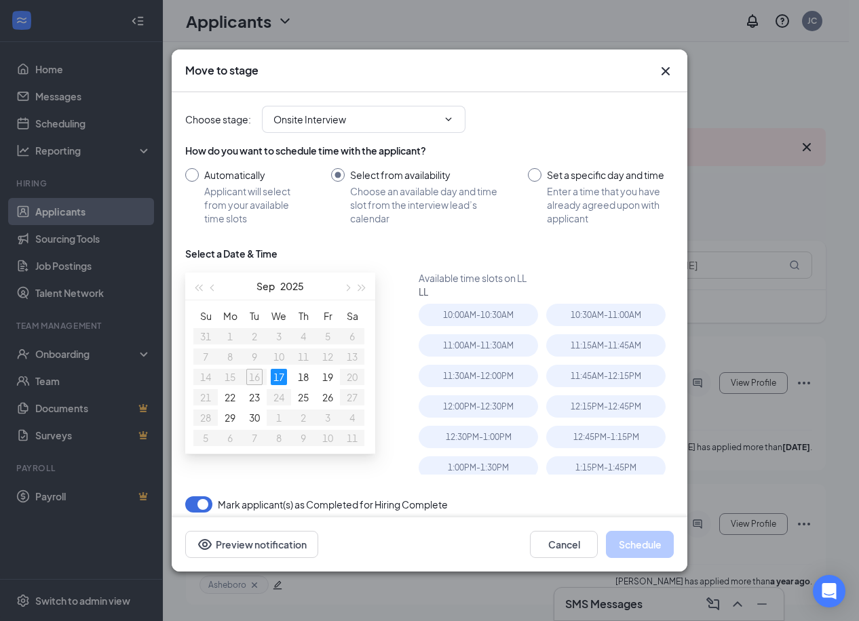
radio input "true"
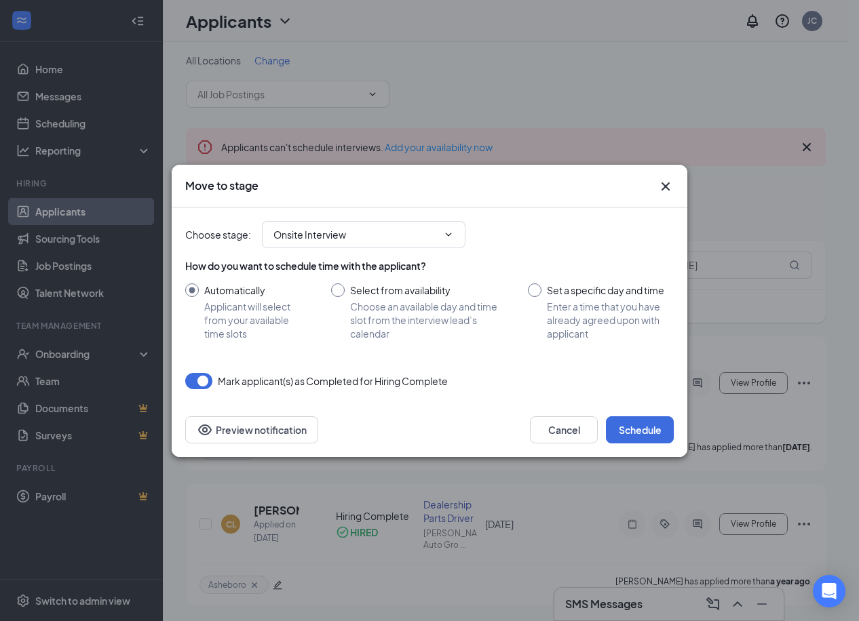
click at [434, 405] on div "Cancel Schedule Preview notification" at bounding box center [430, 430] width 516 height 54
click at [473, 306] on input "Select from availability Choose an available day and time slot from the intervi…" at bounding box center [416, 312] width 170 height 57
radio input "true"
radio input "false"
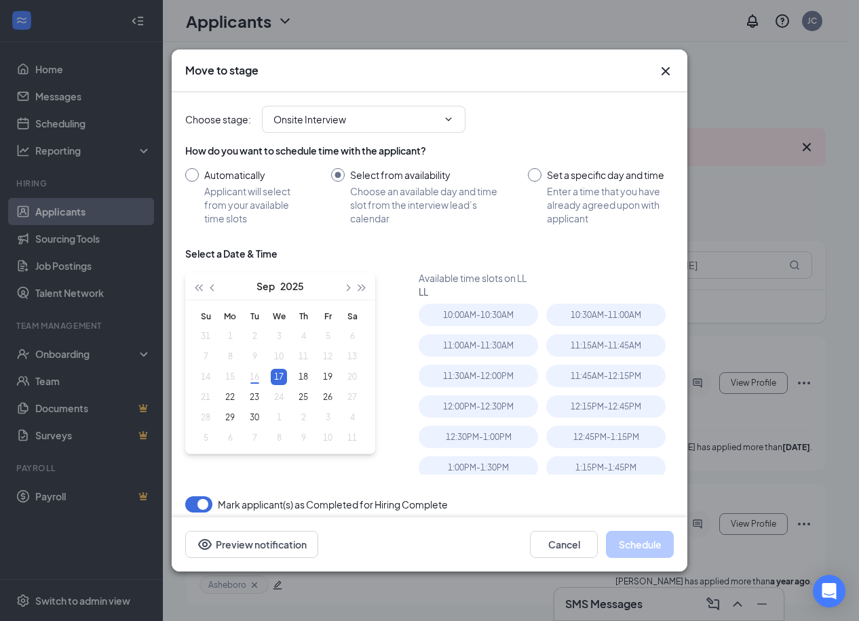
click at [594, 217] on input "Set a specific day and time Enter a time that you have already agreed upon with…" at bounding box center [601, 196] width 146 height 57
radio input "true"
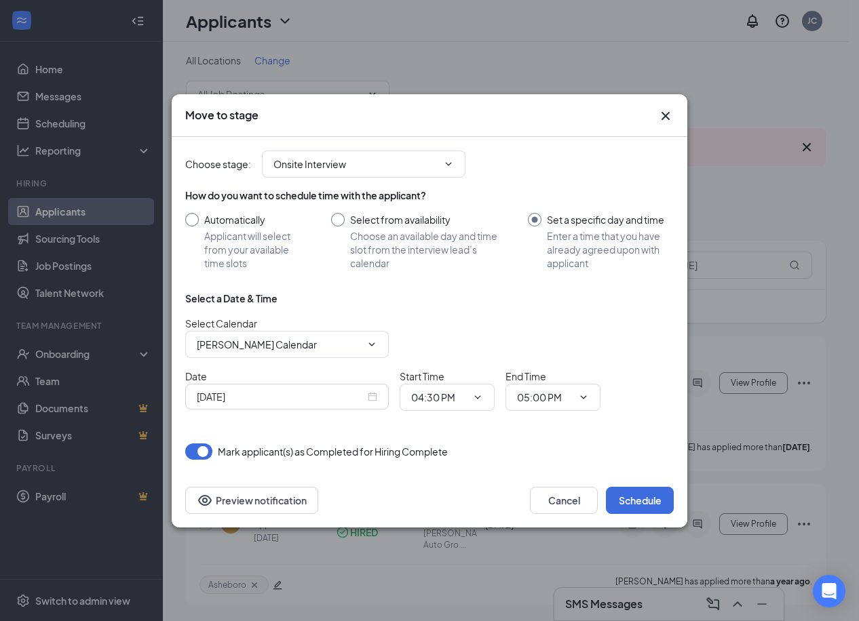
click at [432, 227] on input "Select from availability Choose an available day and time slot from the intervi…" at bounding box center [416, 241] width 170 height 57
radio input "true"
radio input "false"
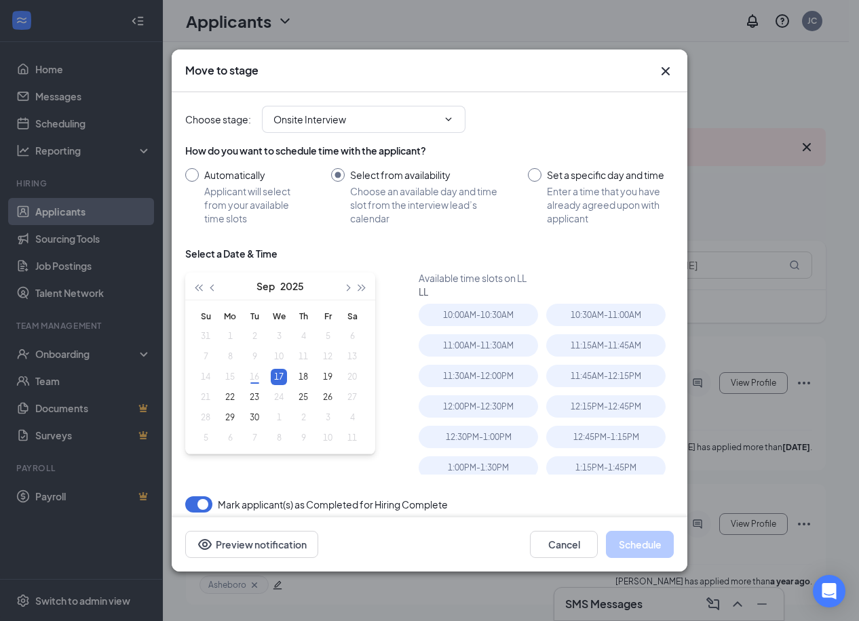
click at [275, 212] on input "Automatically Applicant will select from your available time slots" at bounding box center [244, 196] width 119 height 57
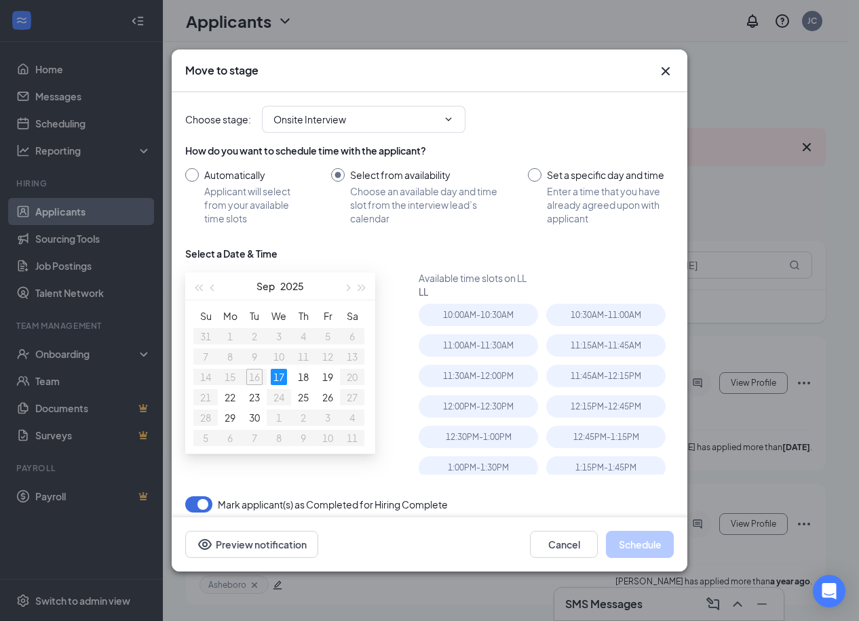
radio input "true"
radio input "false"
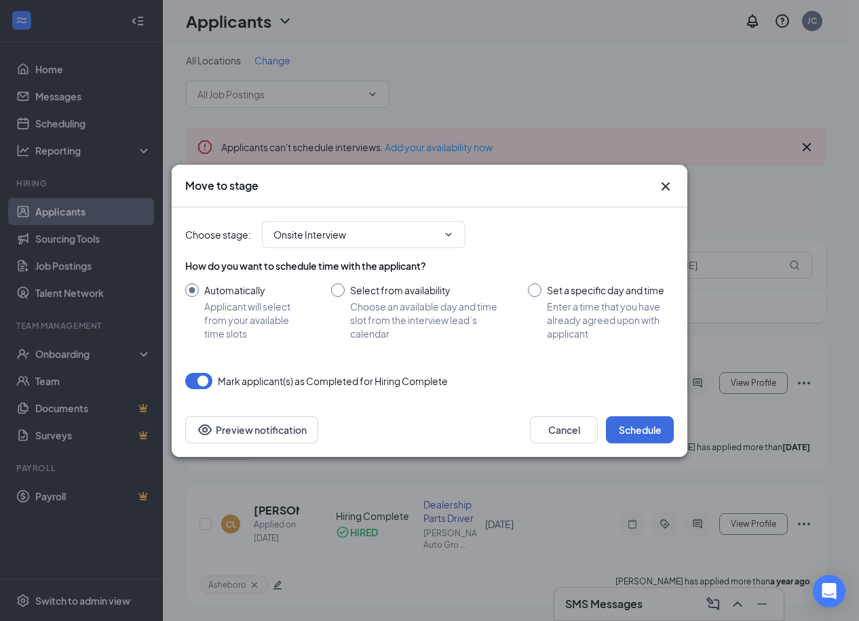
click at [497, 240] on div "Choose stage : Onsite Interview Application Onsite Interview Formal Application…" at bounding box center [429, 234] width 488 height 27
click at [668, 185] on icon "Cross" at bounding box center [665, 186] width 16 height 16
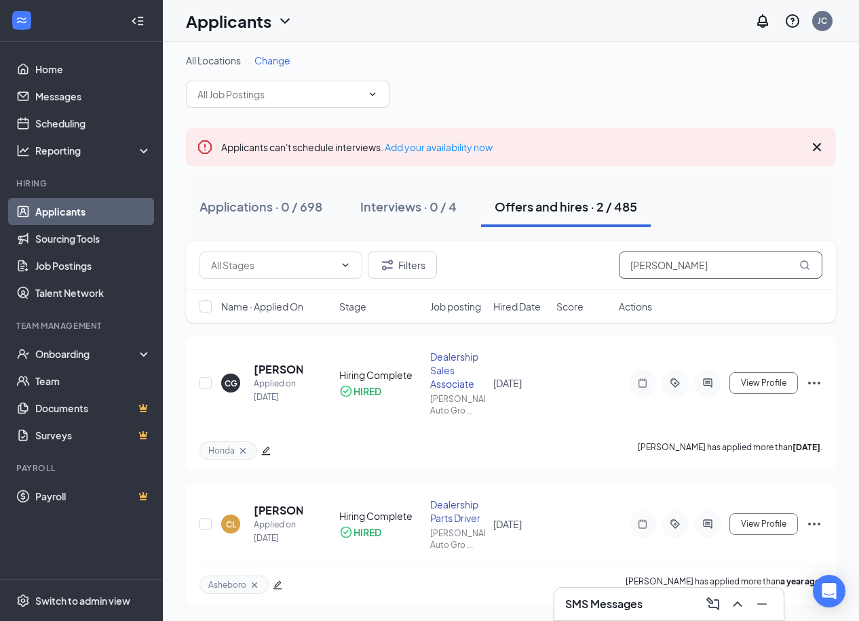
click at [737, 255] on input "cynthia" at bounding box center [721, 265] width 204 height 27
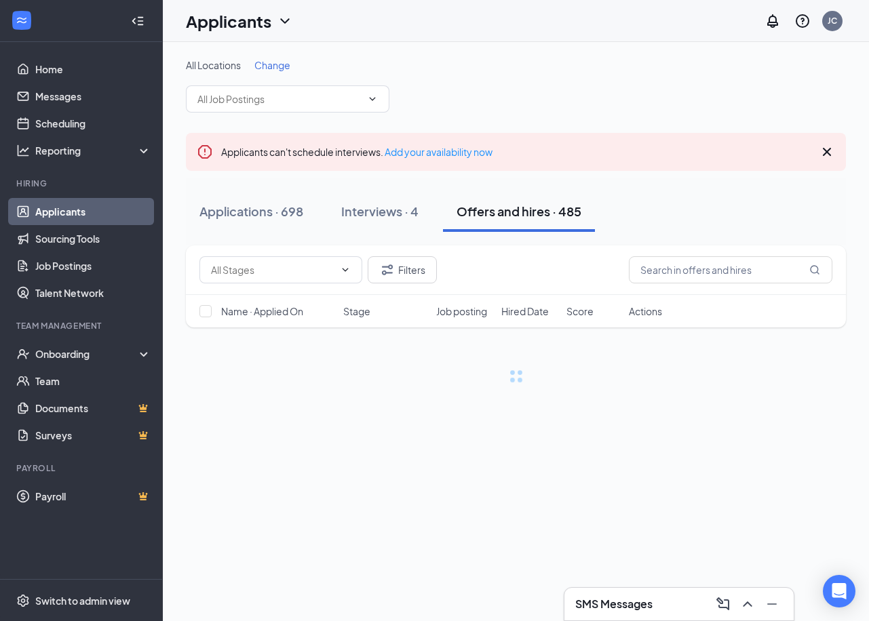
click at [753, 227] on div "Applications · 698 Interviews · 4 Offers and hires · 485" at bounding box center [516, 211] width 660 height 41
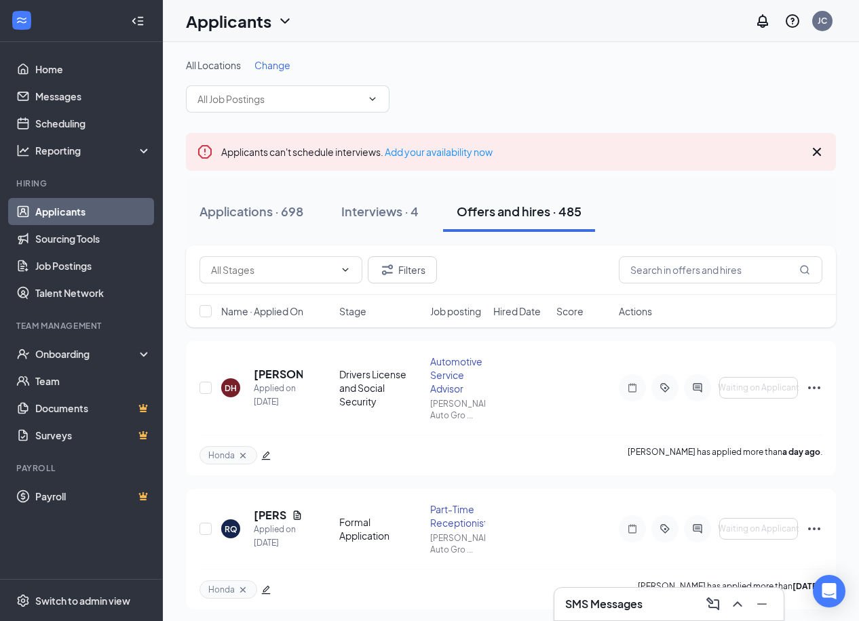
click at [817, 154] on icon "Cross" at bounding box center [817, 152] width 16 height 16
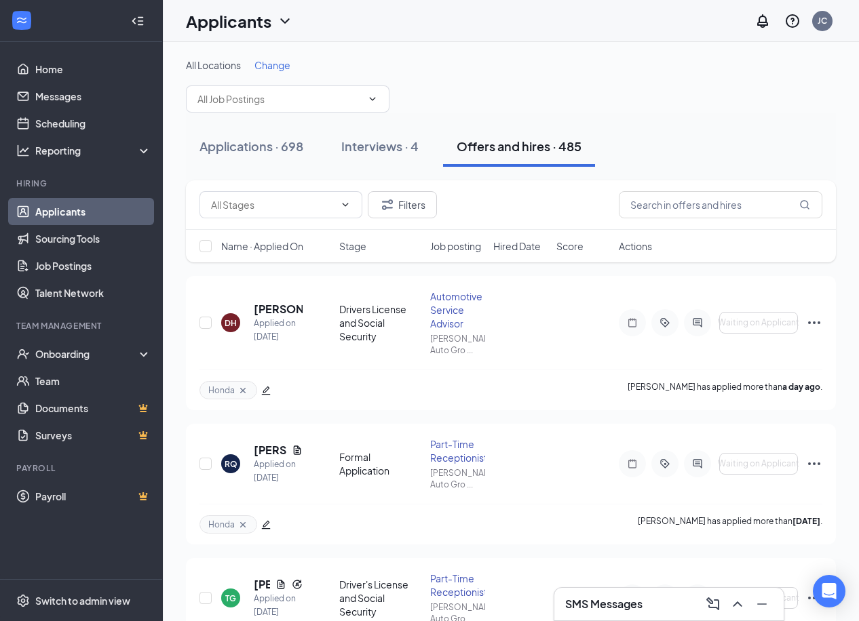
click at [767, 85] on div "All Locations Change Automotive Service Technician (Chevy) Master Automotive Te…" at bounding box center [511, 85] width 650 height 54
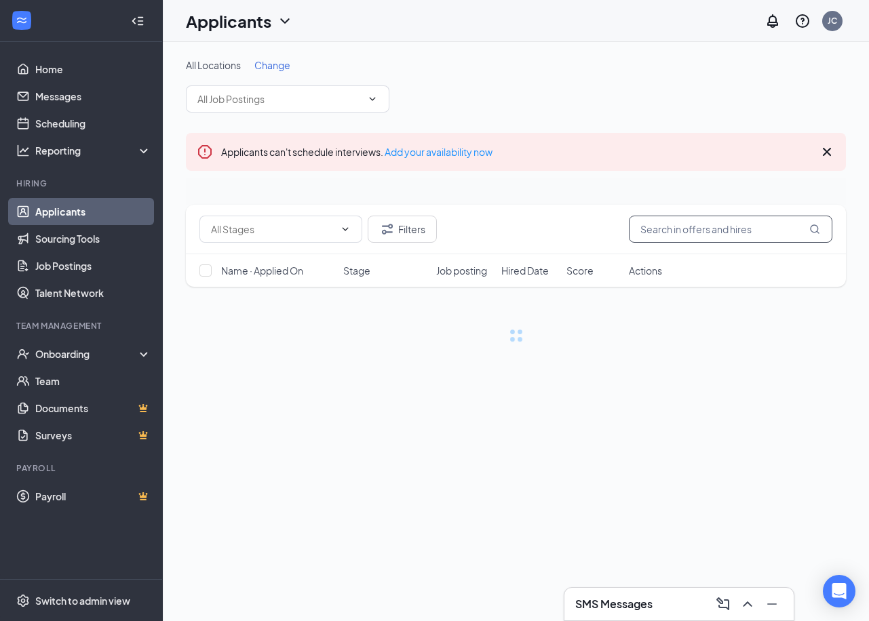
drag, startPoint x: 657, startPoint y: 104, endPoint x: 690, endPoint y: 258, distance: 157.4
click at [657, 104] on div "All Locations Change" at bounding box center [516, 85] width 660 height 54
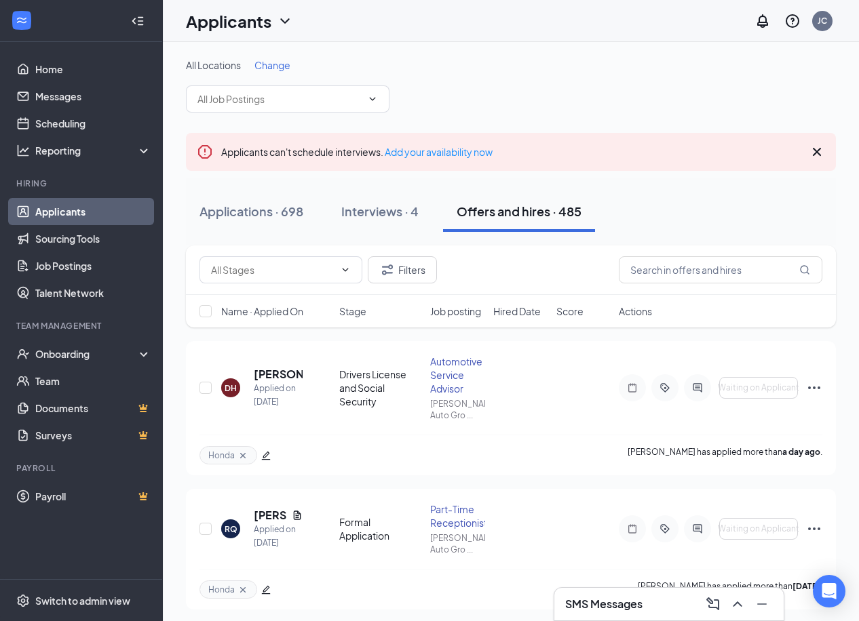
click at [606, 597] on h3 "SMS Messages" at bounding box center [603, 604] width 77 height 15
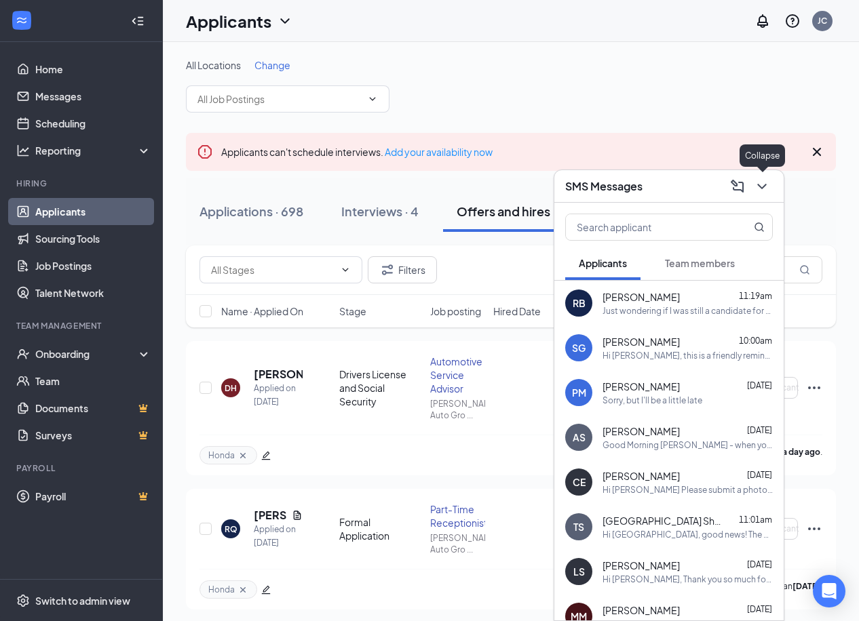
click at [769, 178] on icon "ChevronDown" at bounding box center [762, 186] width 16 height 16
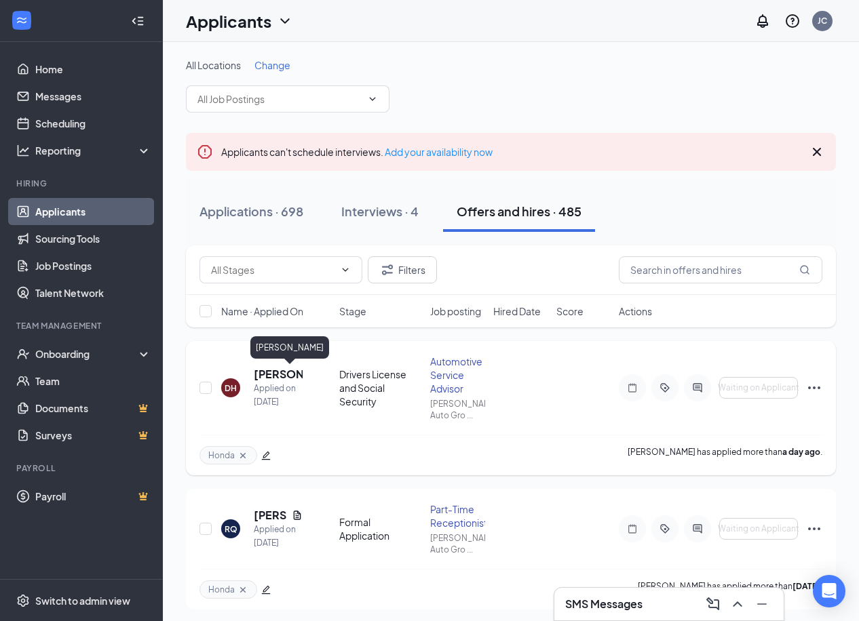
click at [280, 380] on h5 "[PERSON_NAME]" at bounding box center [278, 374] width 49 height 15
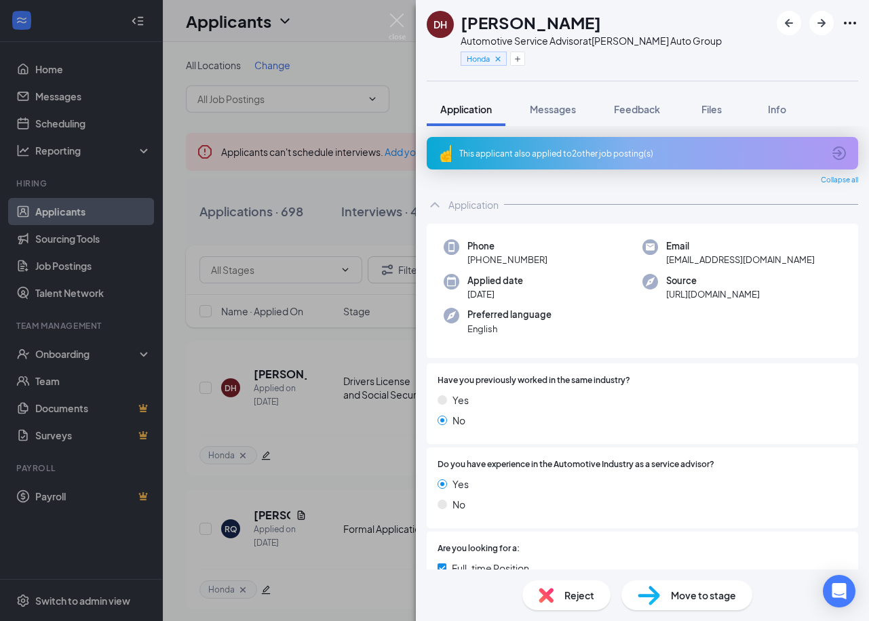
click at [362, 315] on div "DH [PERSON_NAME] Automotive Service Advisor at [PERSON_NAME] Auto Group Honda A…" at bounding box center [434, 310] width 869 height 621
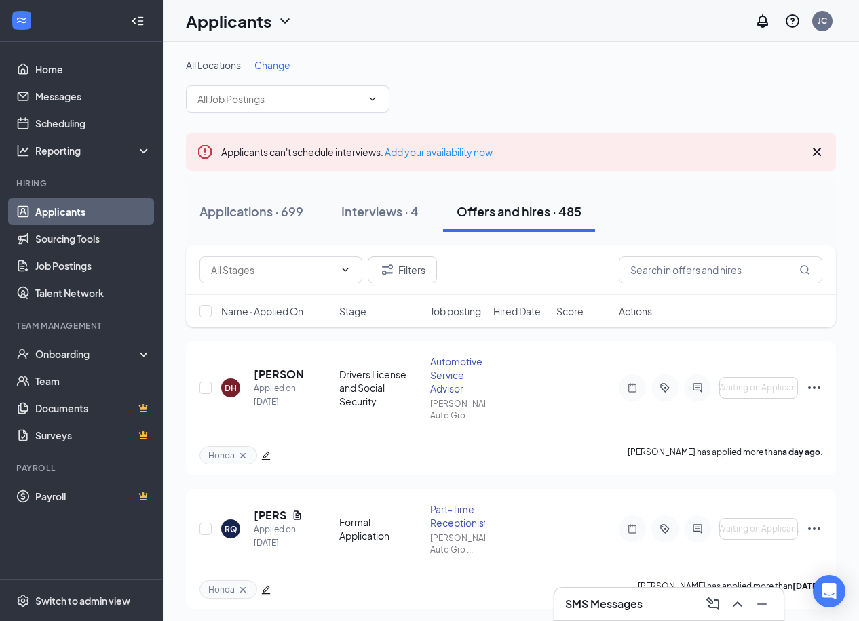
click at [433, 96] on div "All Locations Change" at bounding box center [511, 85] width 650 height 54
click at [115, 271] on link "Job Postings" at bounding box center [93, 265] width 116 height 27
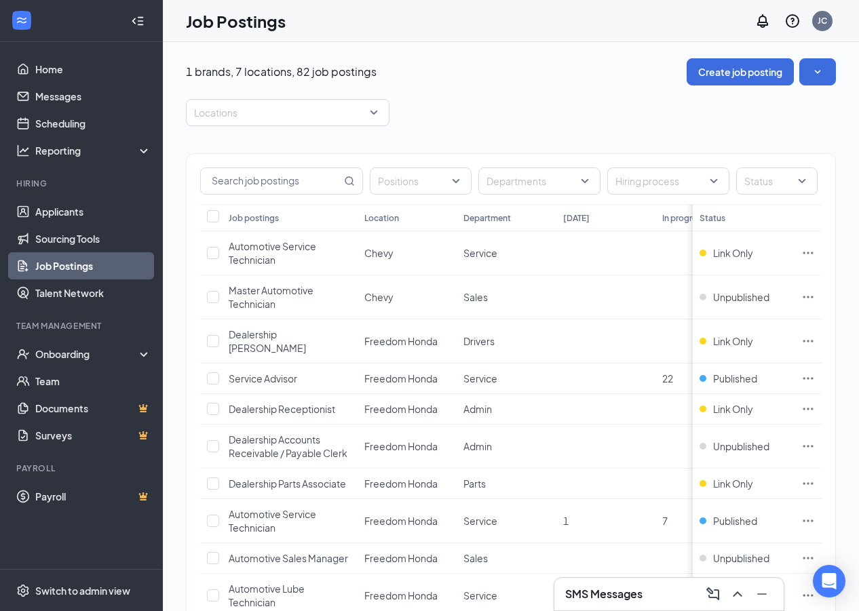
click at [321, 172] on input "text" at bounding box center [271, 181] width 140 height 26
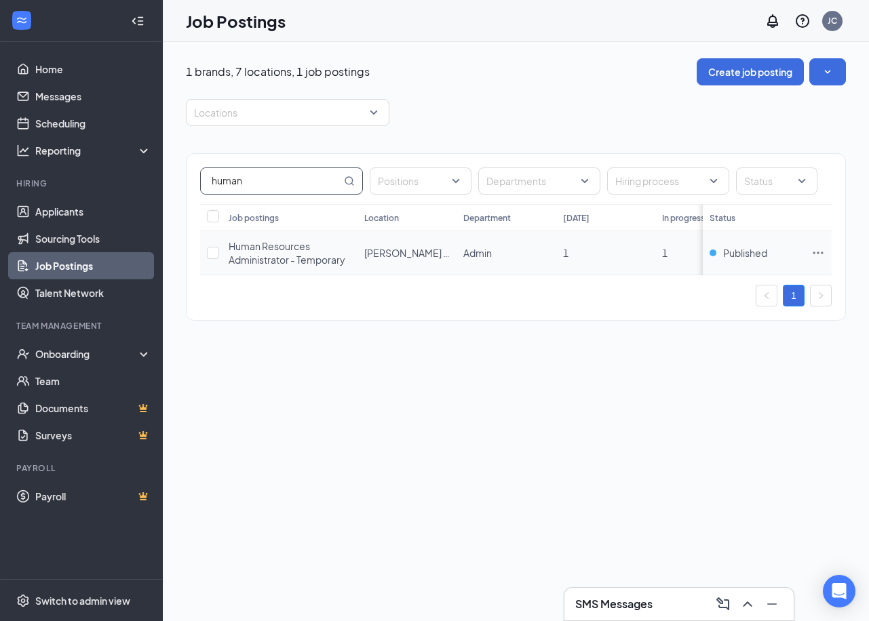
type input "human"
click at [241, 261] on span "Human Resources Administrator - Temporary" at bounding box center [287, 253] width 117 height 26
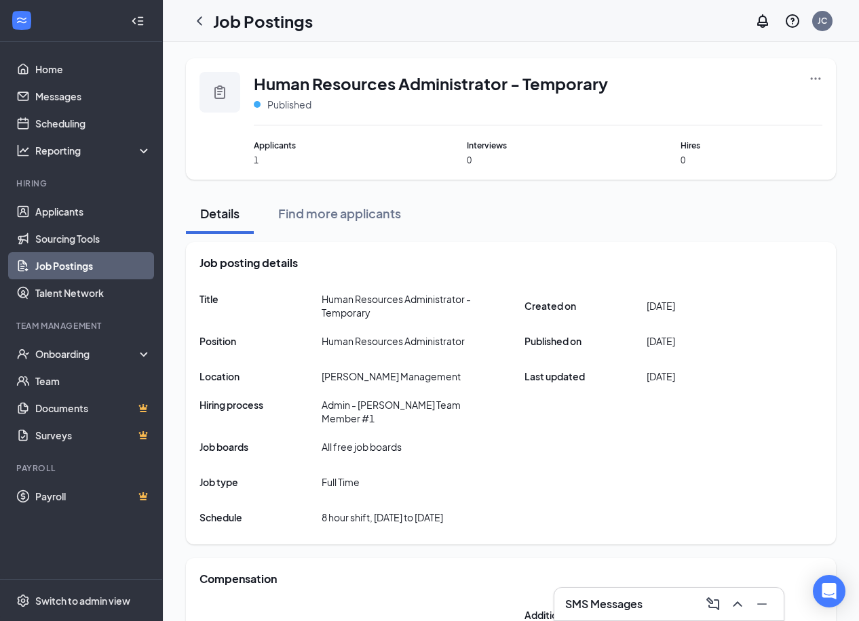
click at [817, 71] on div "Human Resources Administrator - Temporary Published Applicants 1 Interviews 0 H…" at bounding box center [511, 118] width 650 height 121
click at [817, 79] on icon "Ellipses" at bounding box center [816, 79] width 14 height 14
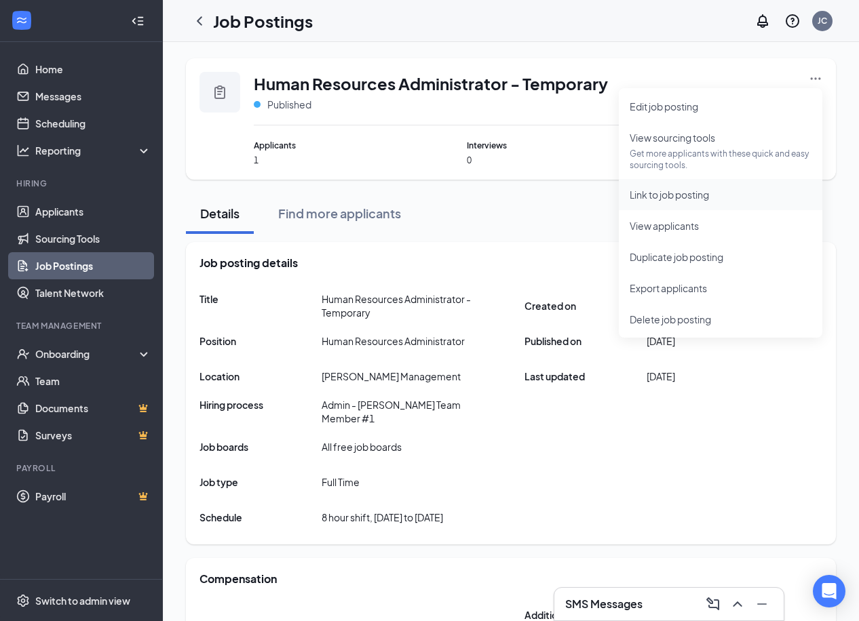
click at [725, 189] on span "Link to job posting" at bounding box center [721, 194] width 182 height 15
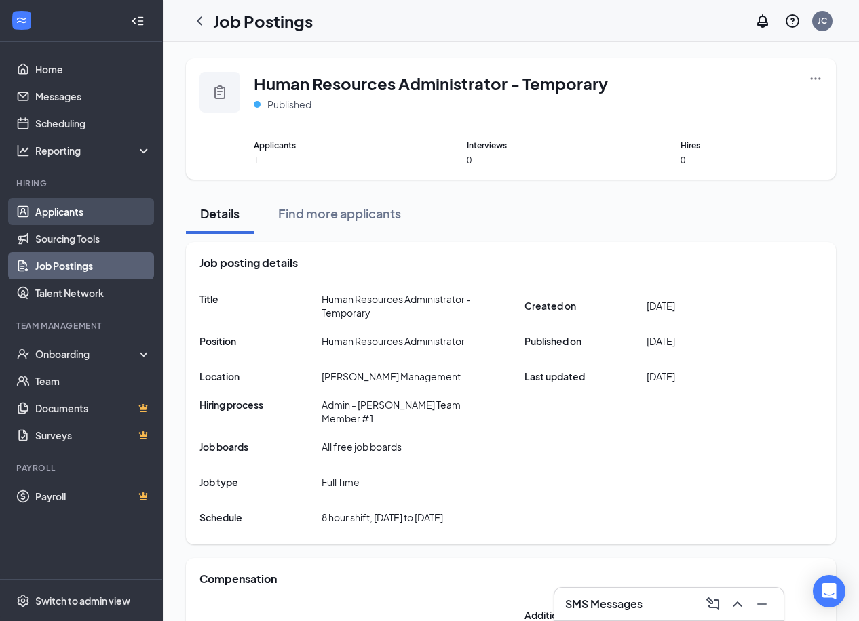
click at [92, 214] on link "Applicants" at bounding box center [93, 211] width 116 height 27
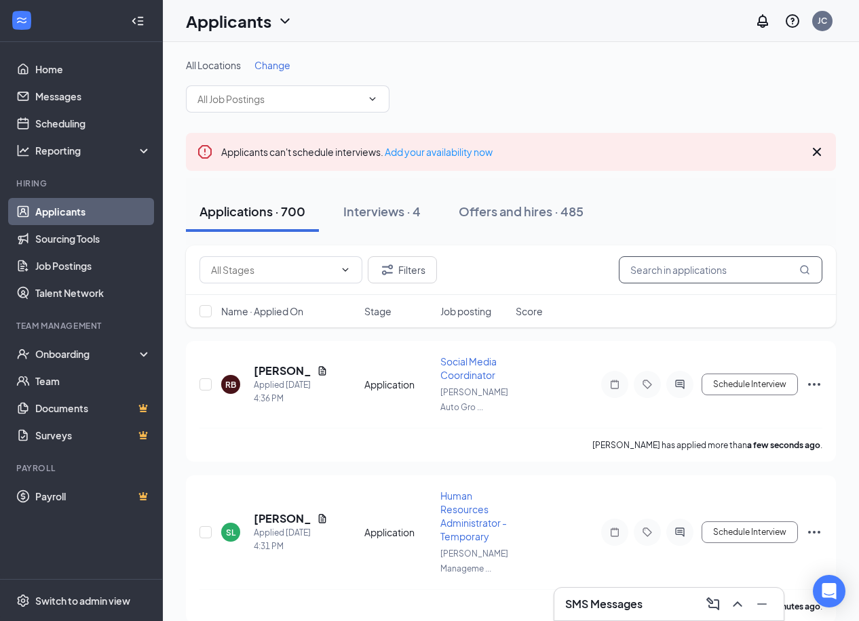
click at [730, 259] on input "text" at bounding box center [721, 269] width 204 height 27
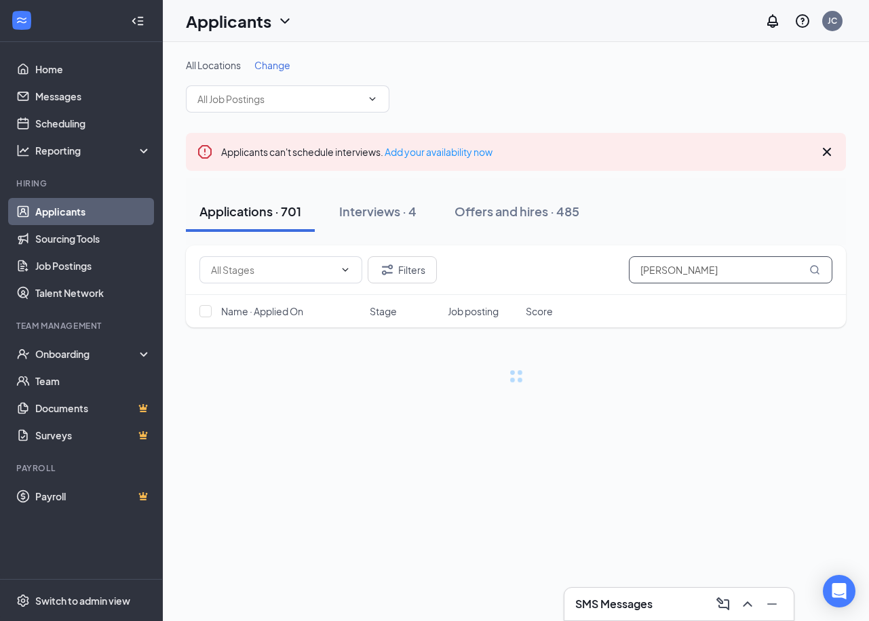
type input "[PERSON_NAME]"
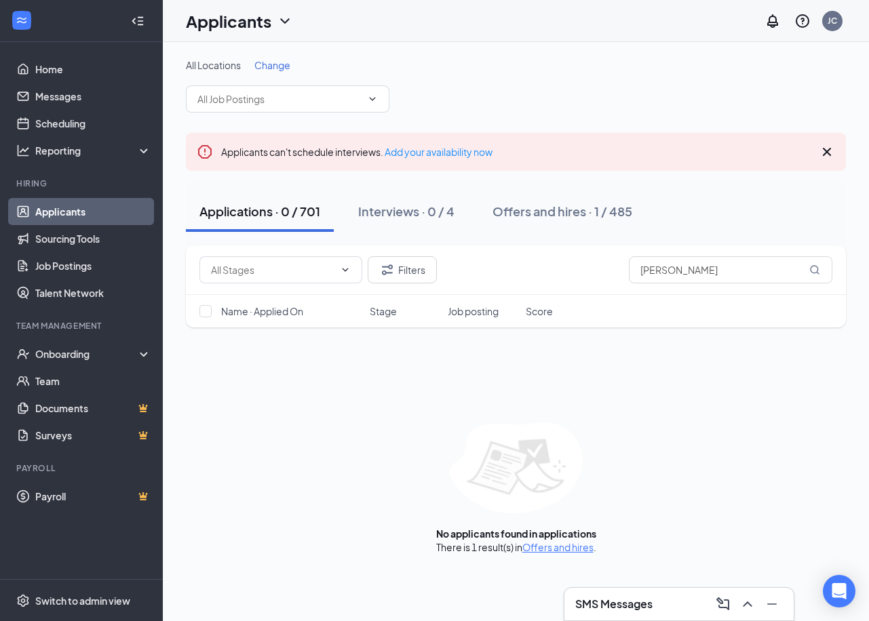
drag, startPoint x: 770, startPoint y: 221, endPoint x: 742, endPoint y: 228, distance: 28.6
click at [770, 221] on div "Applications · 0 / 701 Interviews · 0 / 4 Offers and hires · 1 / 485" at bounding box center [516, 211] width 660 height 41
click at [611, 208] on div "Offers and hires · 1 / 485" at bounding box center [562, 211] width 140 height 17
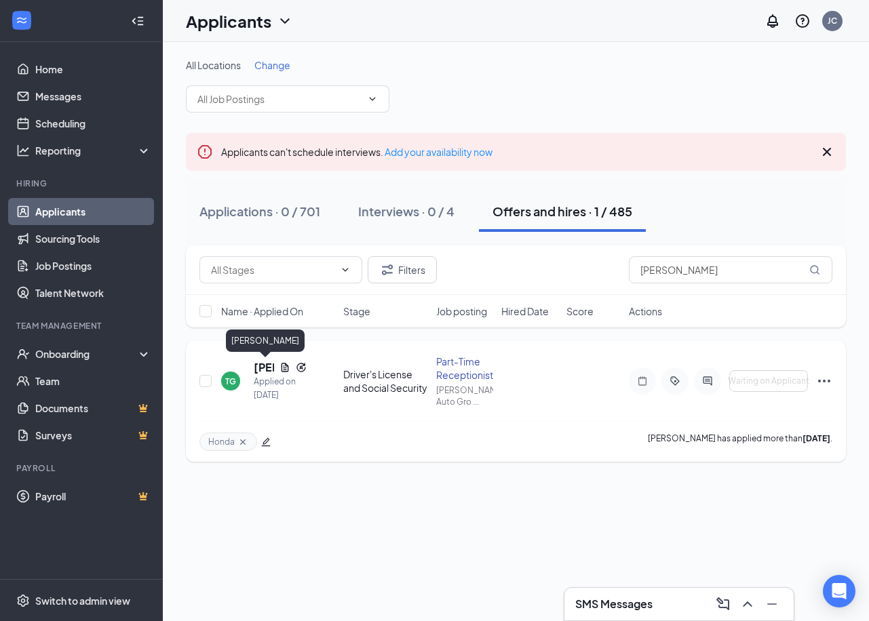
click at [261, 368] on h5 "[PERSON_NAME]" at bounding box center [264, 367] width 20 height 15
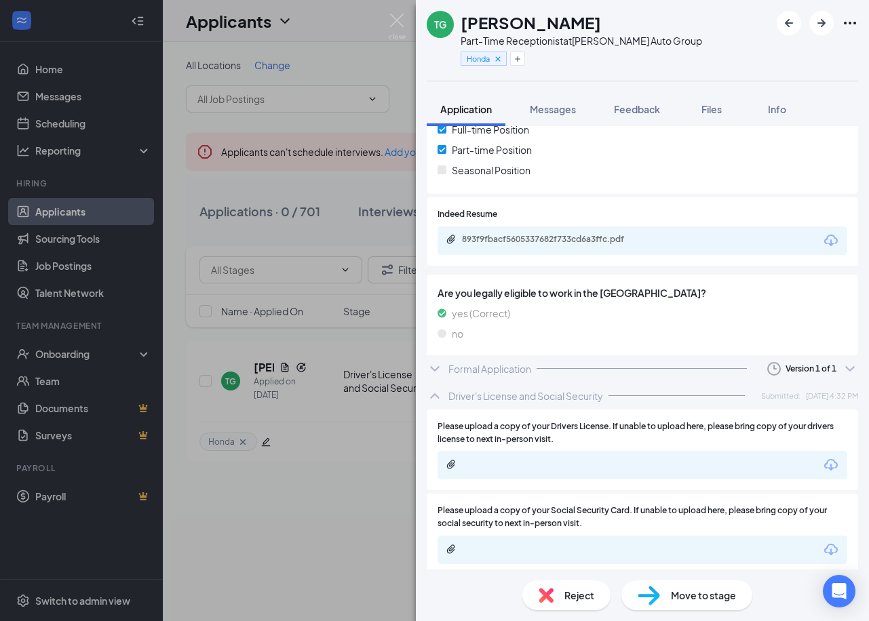
scroll to position [369, 0]
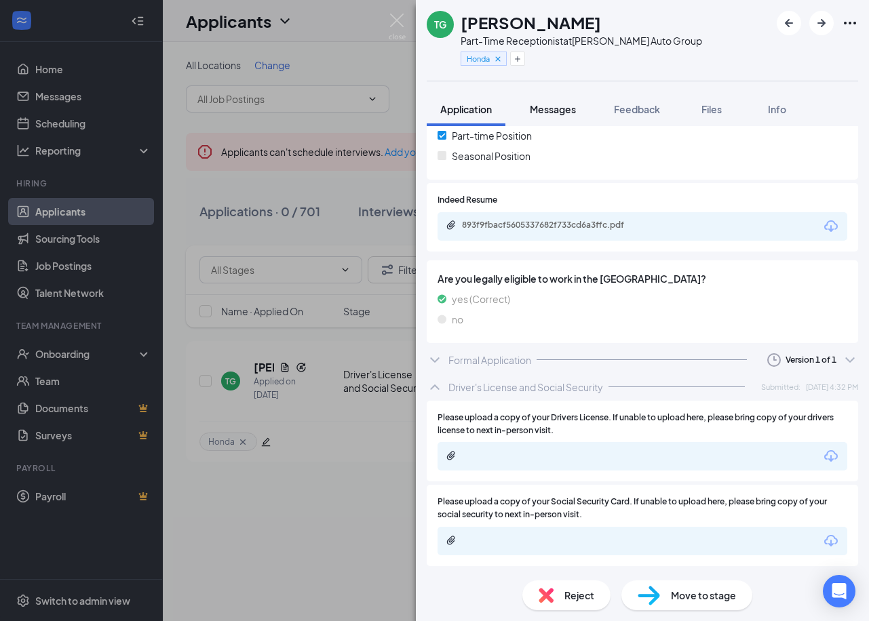
click at [551, 119] on button "Messages" at bounding box center [552, 109] width 73 height 34
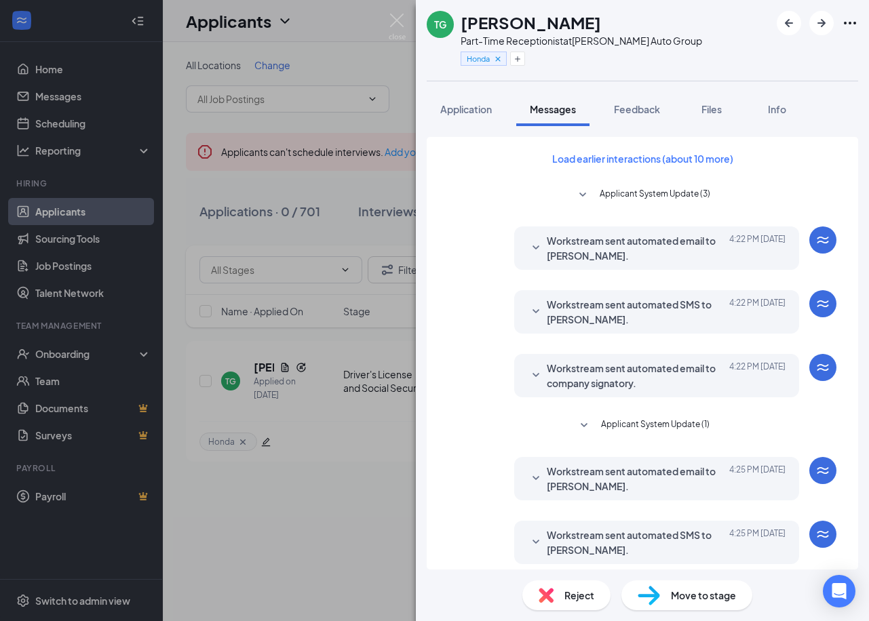
scroll to position [47, 0]
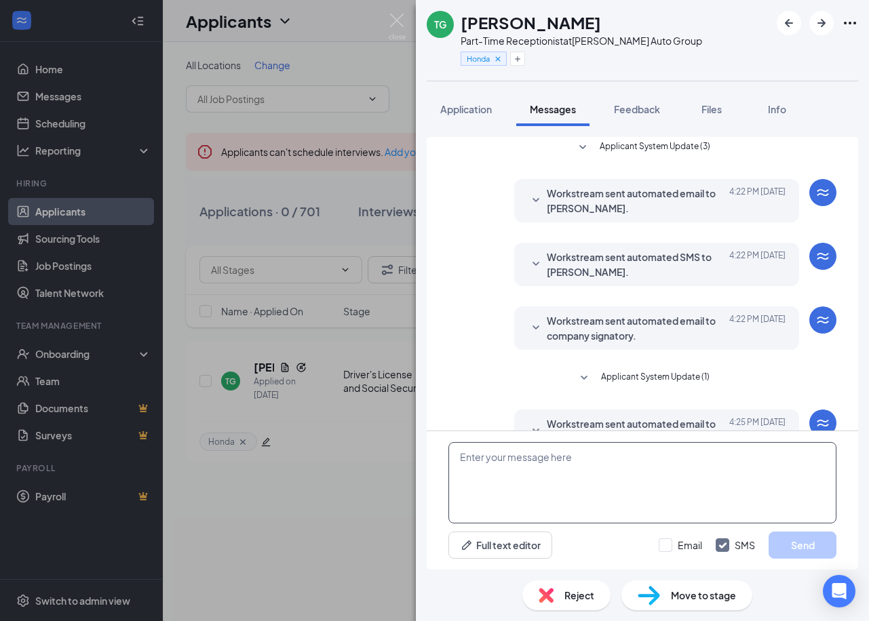
click at [665, 492] on textarea at bounding box center [642, 482] width 388 height 81
paste textarea "Hi Unfortunately, your ((document name(s)) did not submit correctly. Please sen…"
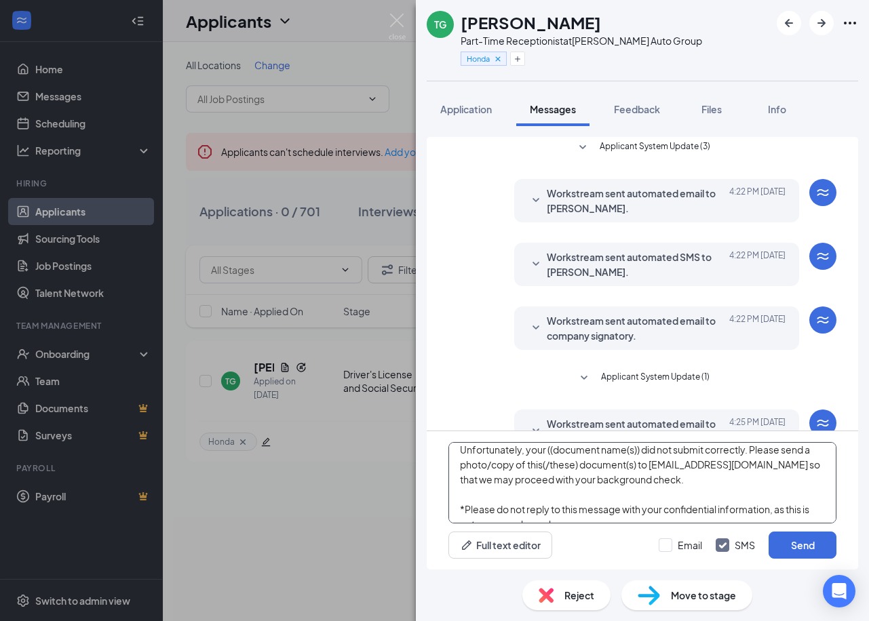
scroll to position [0, 0]
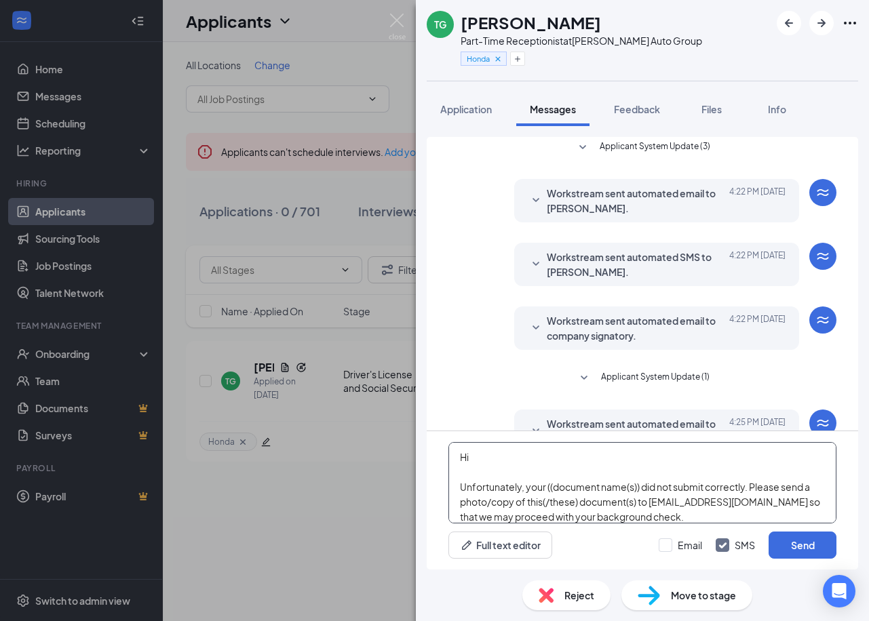
click at [491, 469] on textarea "Hi Unfortunately, your ((document name(s)) did not submit correctly. Please sen…" at bounding box center [642, 482] width 388 height 81
click at [495, 458] on textarea "Hi Unfortunately, your ((document name(s)) did not submit correctly. Please sen…" at bounding box center [642, 482] width 388 height 81
drag, startPoint x: 546, startPoint y: 488, endPoint x: 640, endPoint y: 490, distance: 94.3
click at [640, 490] on textarea "Hi [PERSON_NAME] Unfortunately, your ((document name(s)) did not submit correct…" at bounding box center [642, 482] width 388 height 81
drag, startPoint x: 529, startPoint y: 505, endPoint x: 553, endPoint y: 507, distance: 23.9
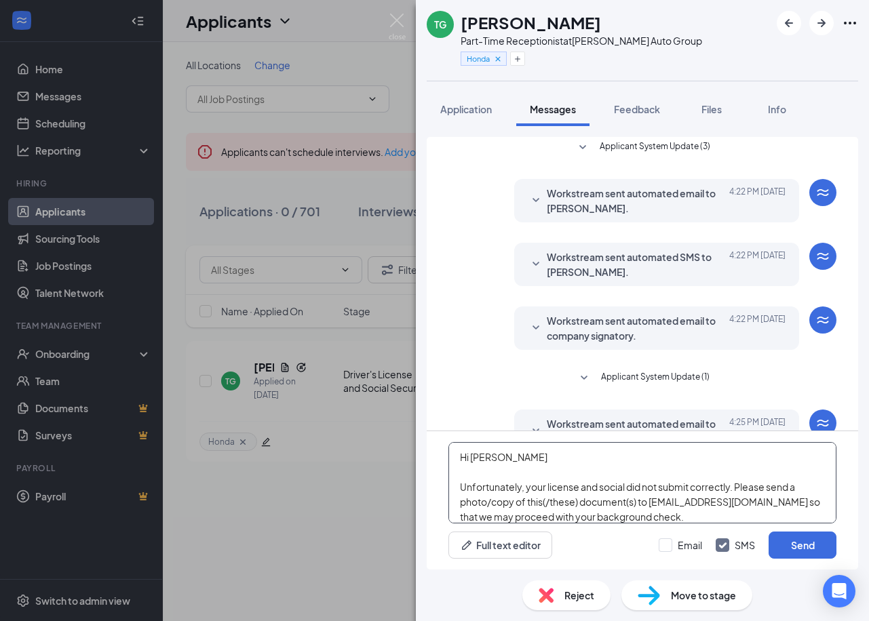
click at [553, 507] on textarea "Hi [PERSON_NAME] Unfortunately, your license and social did not submit correctl…" at bounding box center [642, 482] width 388 height 81
click at [556, 504] on textarea "Hi [PERSON_NAME] Unfortunately, your license and social did not submit correctl…" at bounding box center [642, 482] width 388 height 81
click at [614, 502] on textarea "Hi [PERSON_NAME] Unfortunately, your license and social did not submit correctl…" at bounding box center [642, 482] width 388 height 81
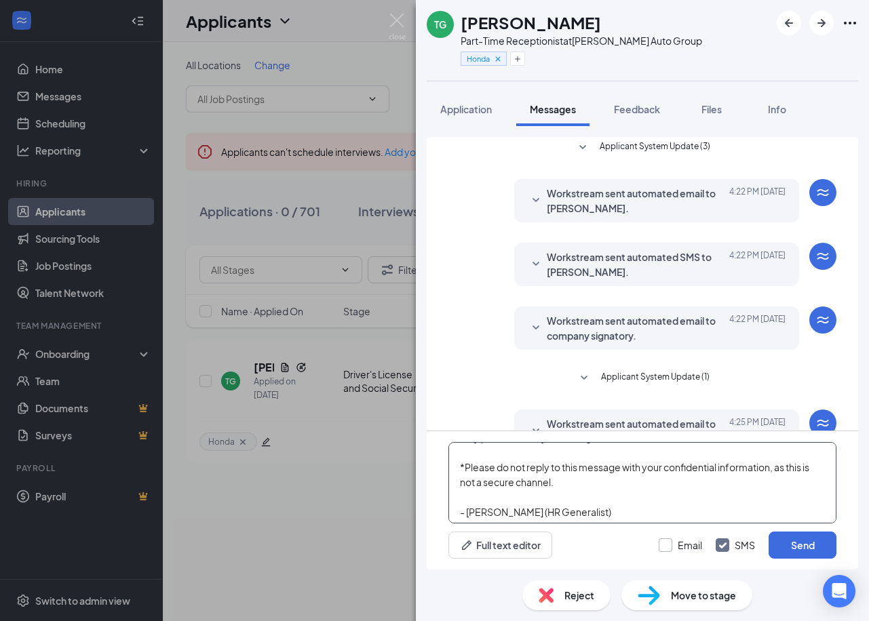
scroll to position [83, 0]
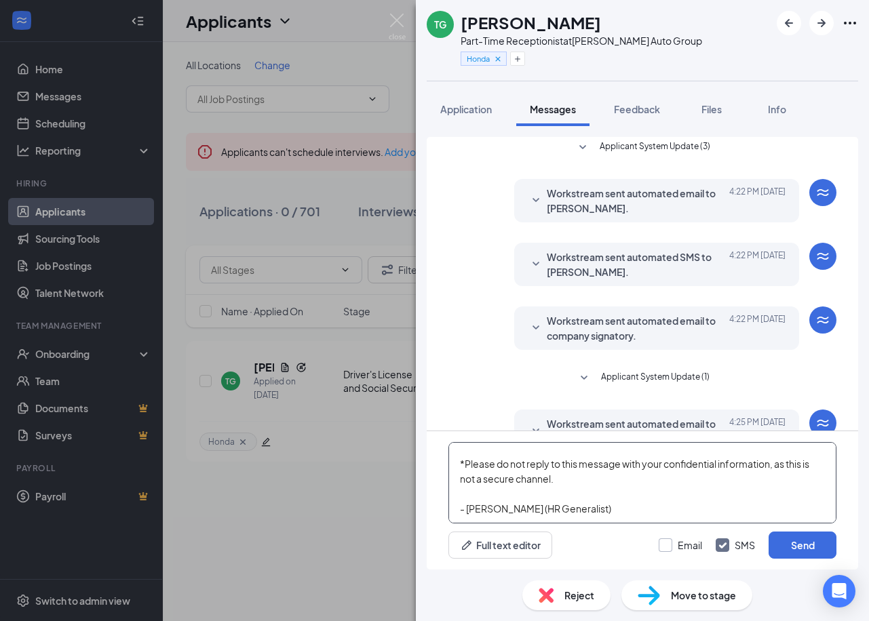
type textarea "Hi [PERSON_NAME] Unfortunately, your license and social did not submit correctl…"
click at [685, 549] on input "Email" at bounding box center [680, 546] width 43 height 14
checkbox input "true"
click at [787, 553] on button "Send" at bounding box center [803, 545] width 68 height 27
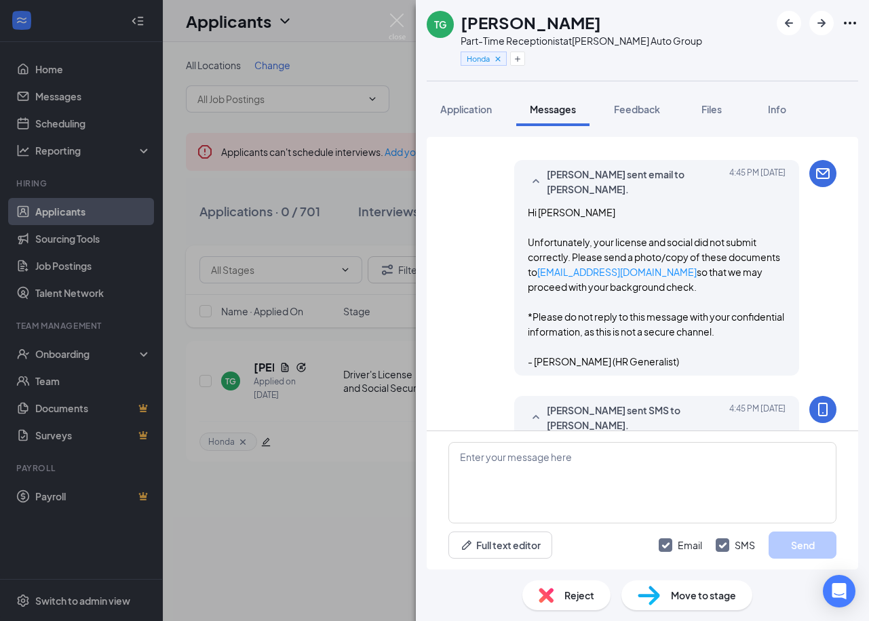
scroll to position [659, 0]
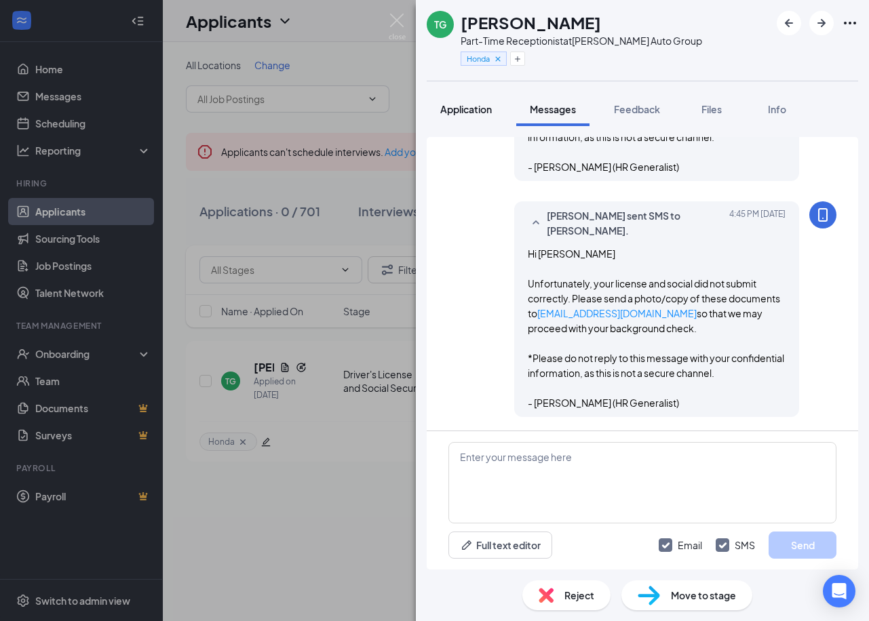
click at [474, 120] on button "Application" at bounding box center [466, 109] width 79 height 34
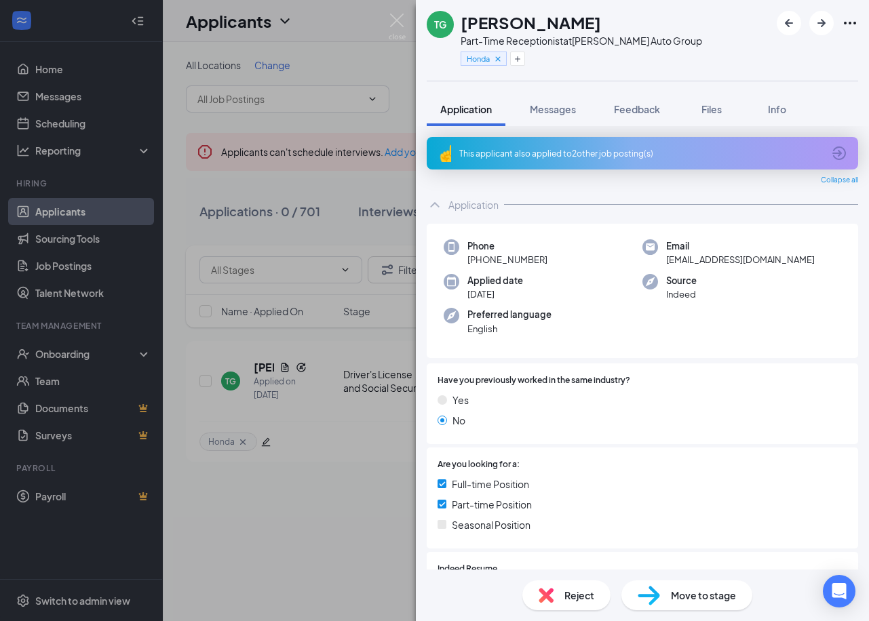
click at [376, 317] on div "TG [PERSON_NAME] Part-Time Receptionist at [PERSON_NAME] Auto Group Honda Appli…" at bounding box center [434, 310] width 869 height 621
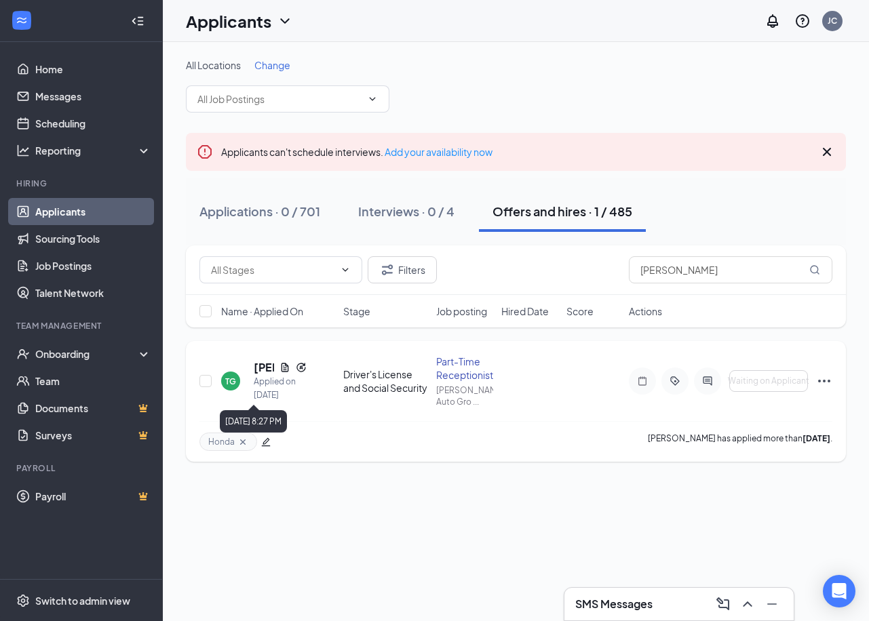
click at [254, 368] on h5 "[PERSON_NAME]" at bounding box center [264, 367] width 20 height 15
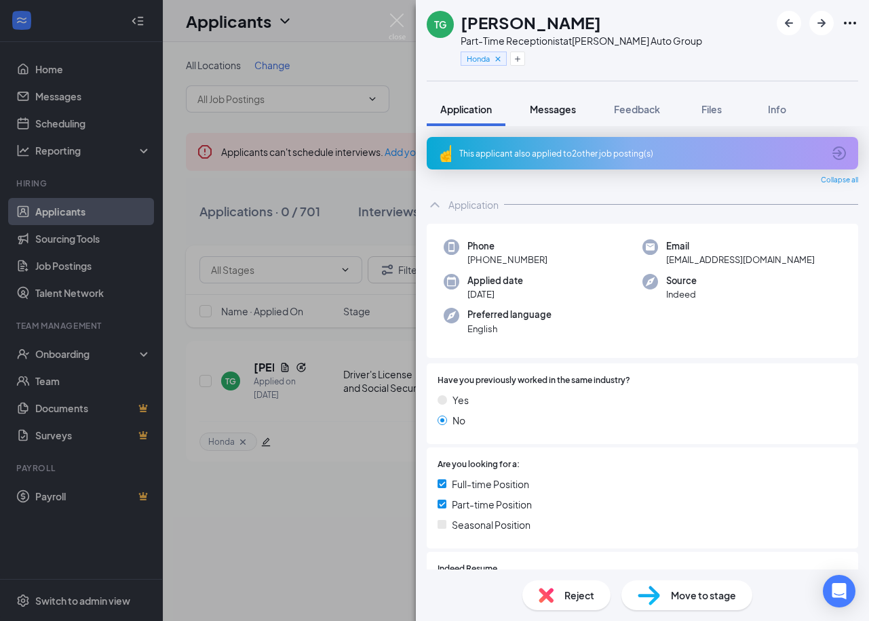
click at [558, 107] on span "Messages" at bounding box center [553, 109] width 46 height 12
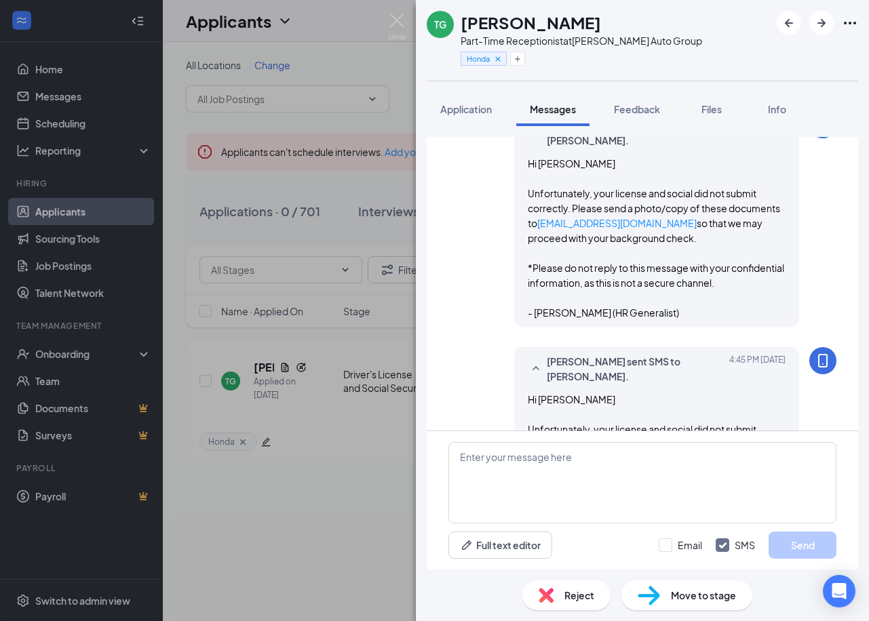
scroll to position [659, 0]
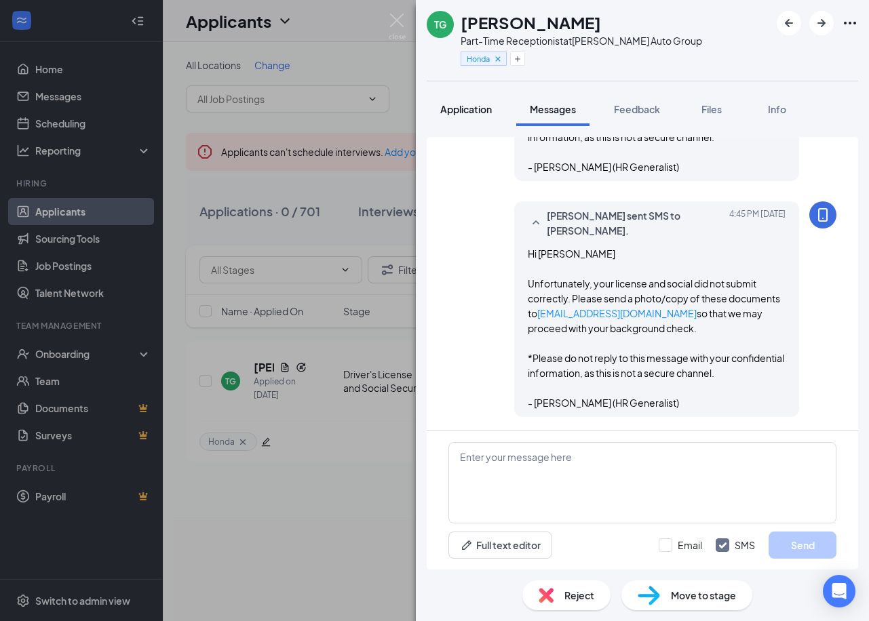
click at [484, 113] on span "Application" at bounding box center [466, 109] width 52 height 12
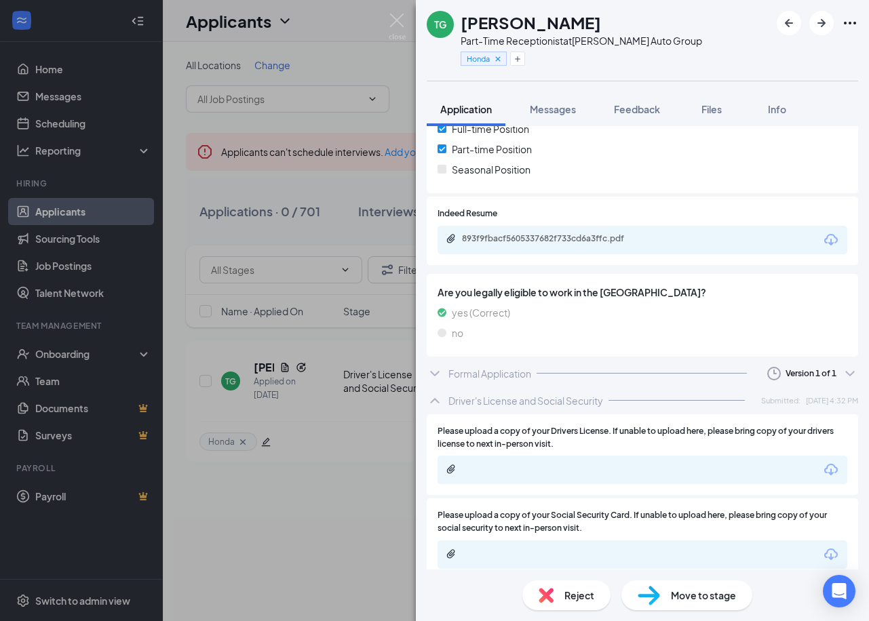
scroll to position [369, 0]
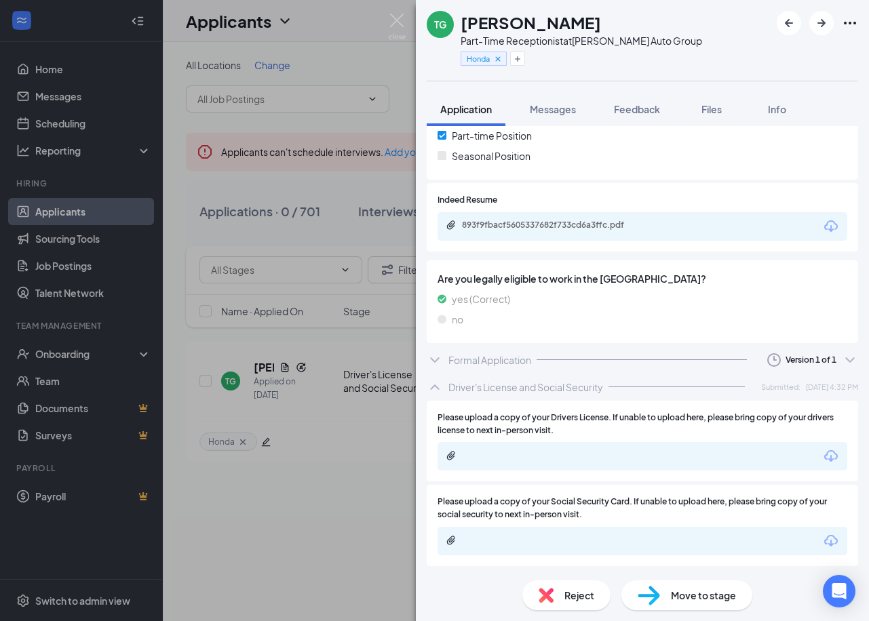
click at [665, 357] on div "Formal Application Version 1 of 1" at bounding box center [642, 360] width 431 height 27
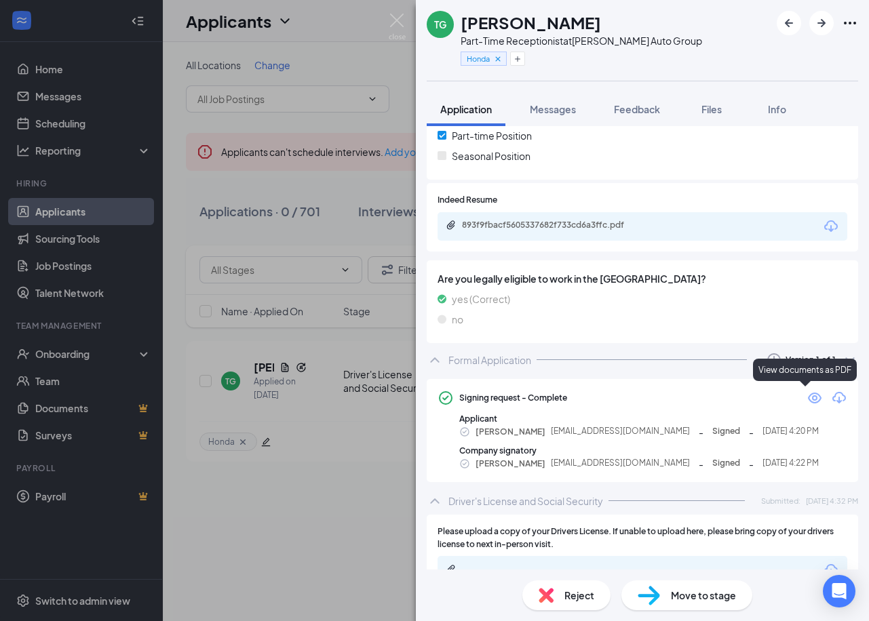
click at [808, 399] on icon "Eye" at bounding box center [815, 398] width 14 height 11
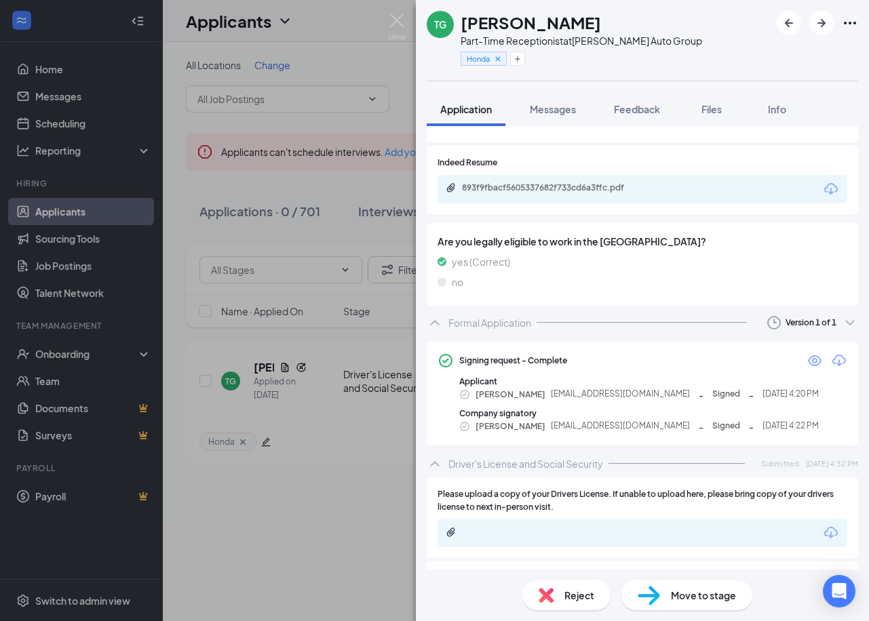
scroll to position [407, 0]
click at [808, 364] on icon "Eye" at bounding box center [815, 360] width 14 height 11
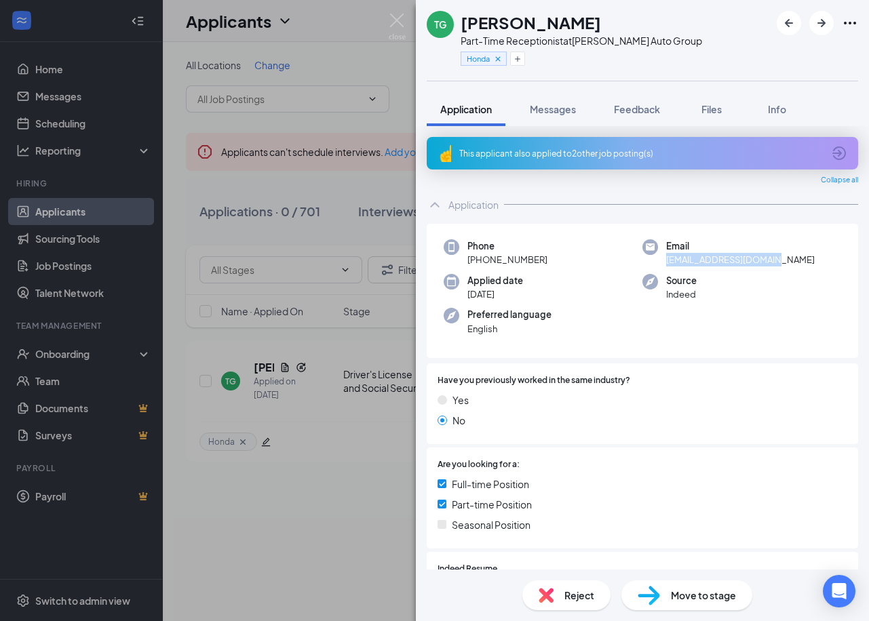
drag, startPoint x: 782, startPoint y: 263, endPoint x: 653, endPoint y: 266, distance: 128.9
click at [653, 266] on div "Email [EMAIL_ADDRESS][DOMAIN_NAME]" at bounding box center [741, 253] width 199 height 28
copy span "[EMAIL_ADDRESS][DOMAIN_NAME]"
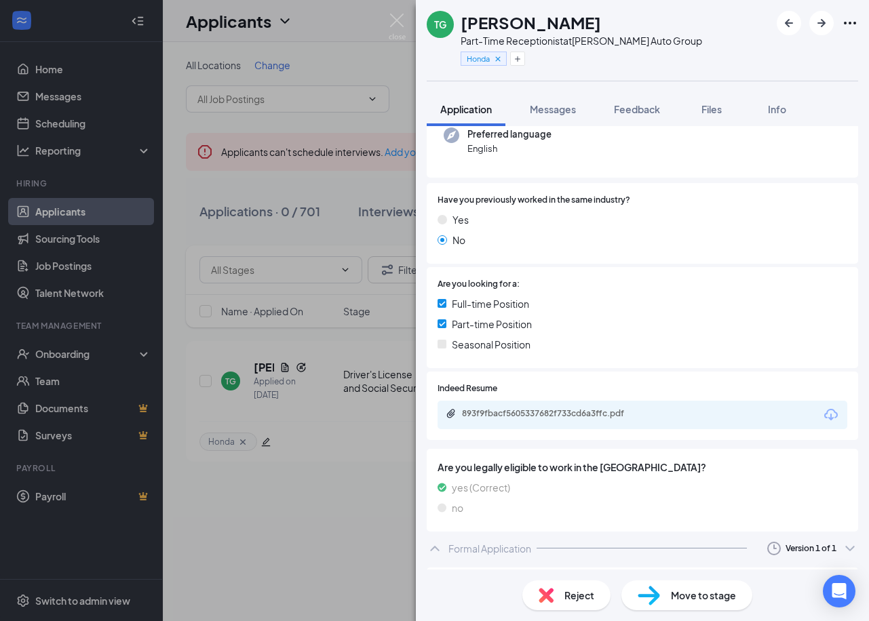
scroll to position [475, 0]
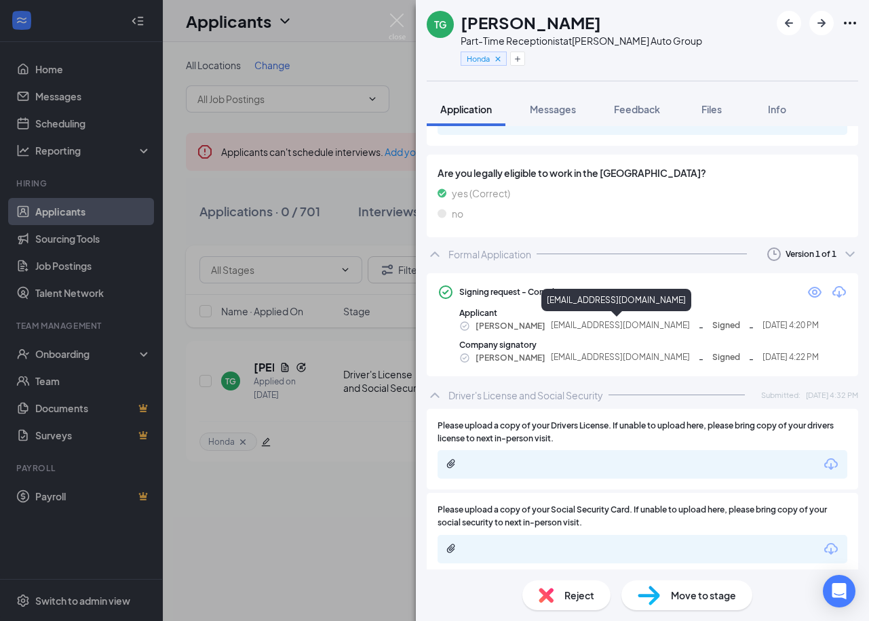
click at [317, 245] on div "TG [PERSON_NAME] Part-Time Receptionist at [PERSON_NAME] Auto Group Honda Appli…" at bounding box center [434, 310] width 869 height 621
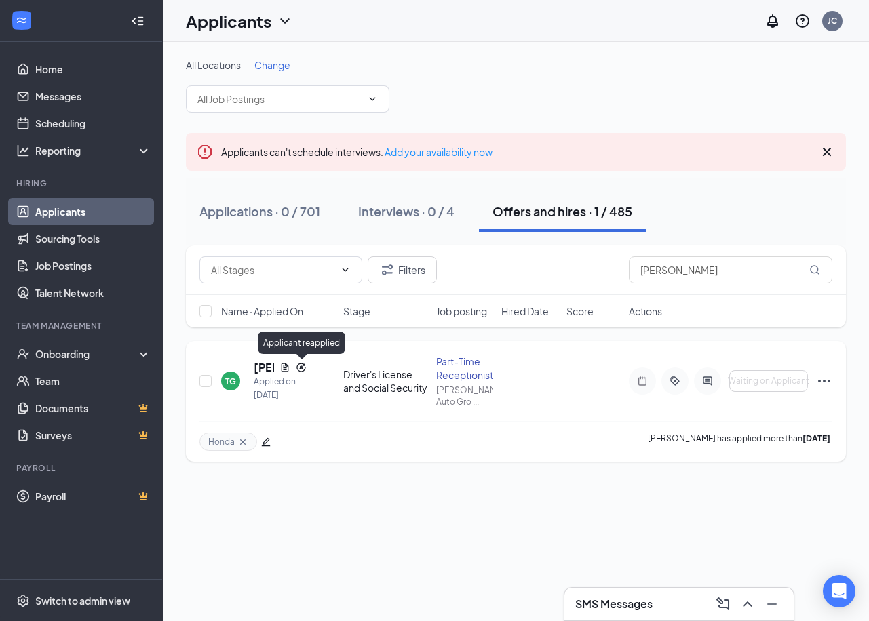
click at [259, 362] on h5 "[PERSON_NAME]" at bounding box center [264, 367] width 20 height 15
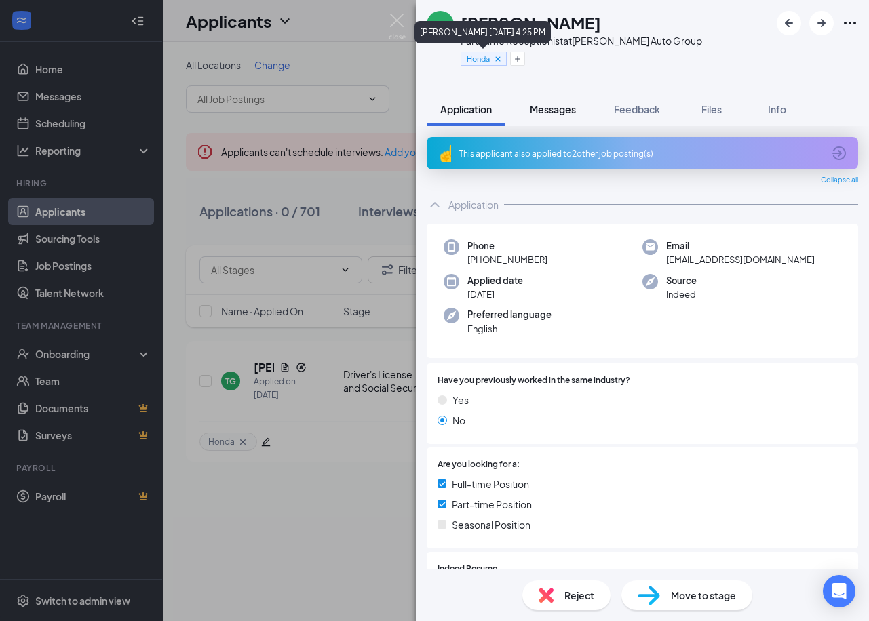
click at [560, 94] on div "TG [PERSON_NAME] Part-Time Receptionist at [PERSON_NAME] Auto Group Honda Appli…" at bounding box center [642, 310] width 453 height 621
click at [562, 97] on button "Messages" at bounding box center [552, 109] width 73 height 34
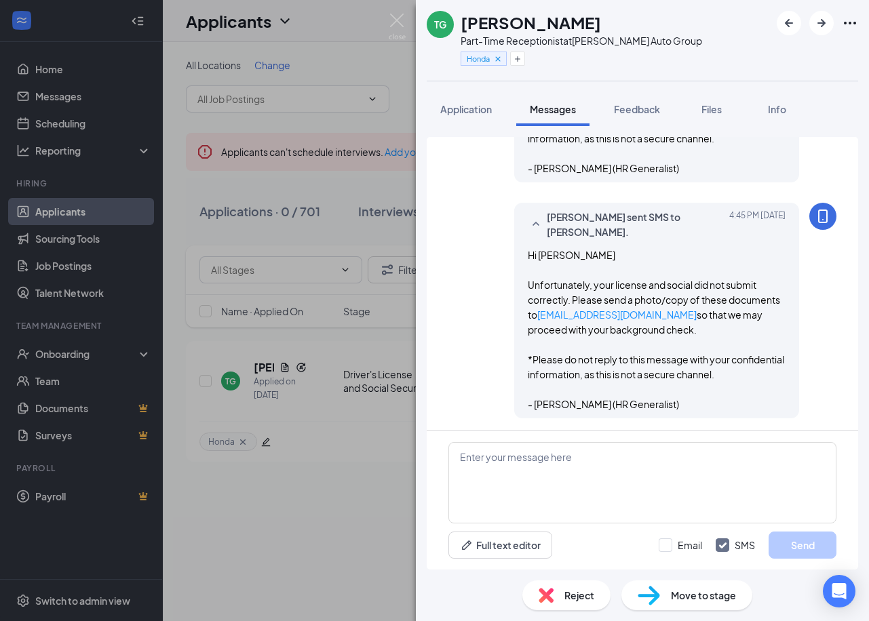
scroll to position [659, 0]
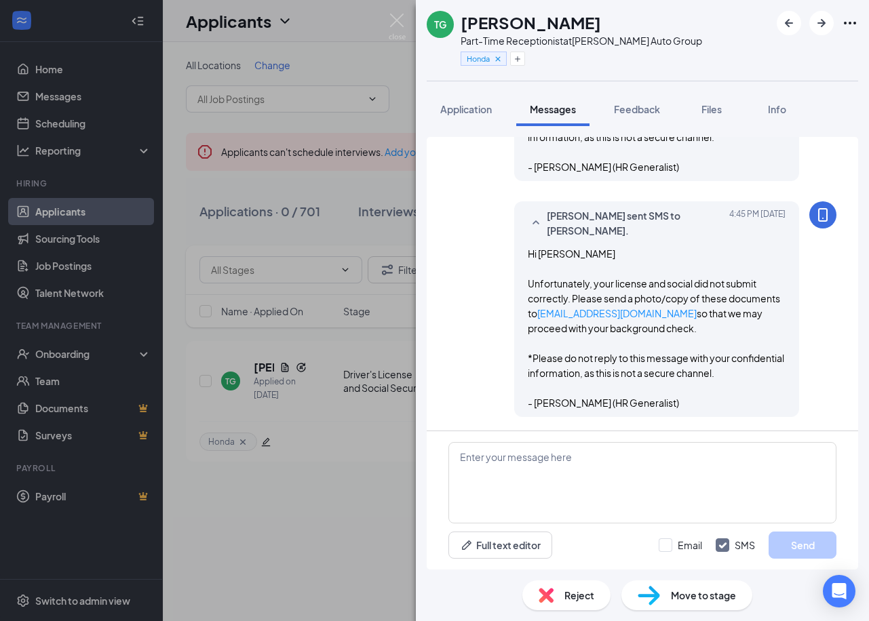
click at [669, 433] on div "Full text editor Email SMS Send" at bounding box center [642, 500] width 431 height 138
click at [664, 471] on textarea at bounding box center [642, 482] width 388 height 81
paste textarea "Hi [FIRST NAME] Would you be able to come in [DATE] at [TIME] for your drug scr…"
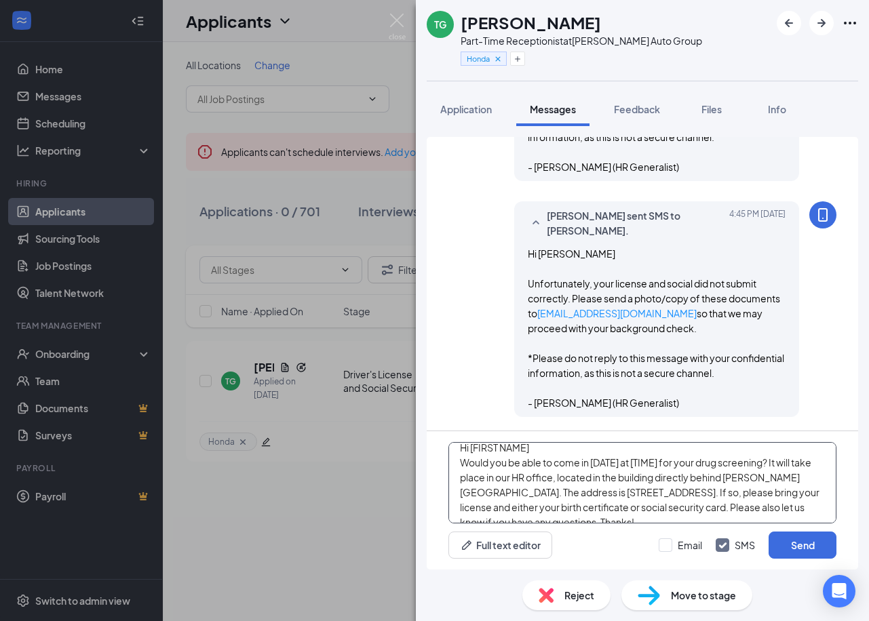
scroll to position [0, 0]
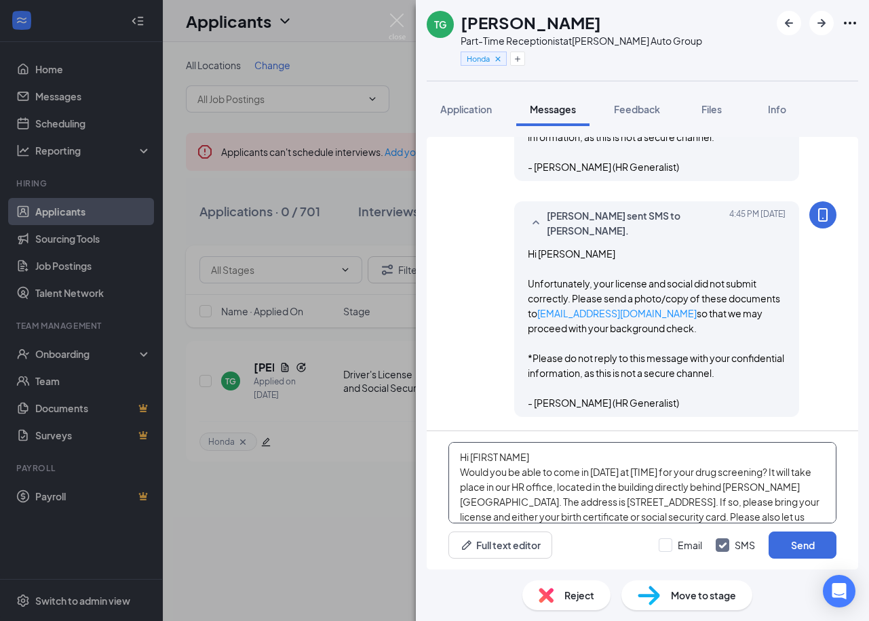
drag, startPoint x: 583, startPoint y: 461, endPoint x: 471, endPoint y: 449, distance: 111.9
click at [471, 449] on textarea "Hi [FIRST NAME] Would you be able to come in [DATE] at [TIME] for your drug scr…" at bounding box center [642, 482] width 388 height 81
drag, startPoint x: 649, startPoint y: 490, endPoint x: 678, endPoint y: 487, distance: 29.4
click at [678, 487] on textarea "Hi [PERSON_NAME] Would you be able to come in [DATE] at [TIME] for your drug sc…" at bounding box center [642, 482] width 388 height 81
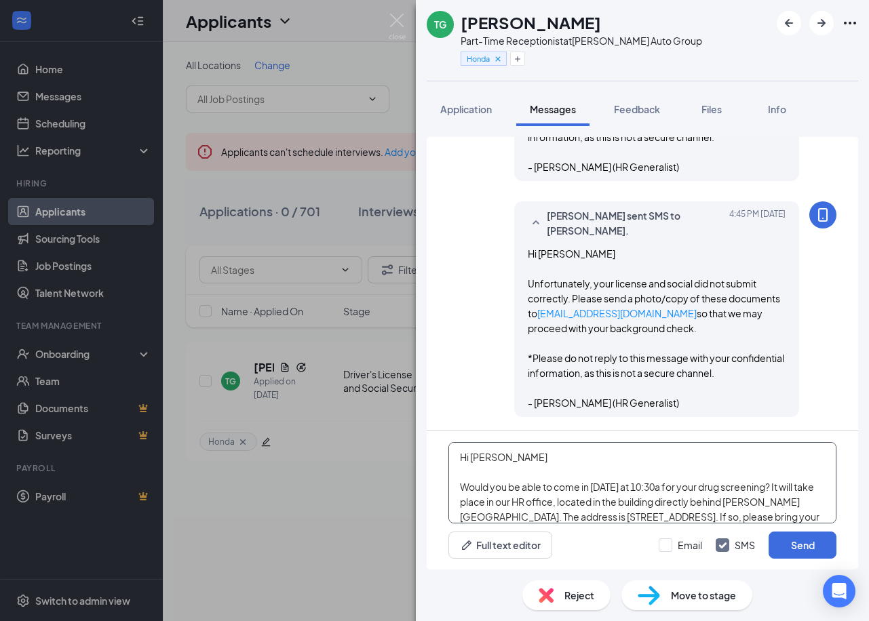
scroll to position [53, 0]
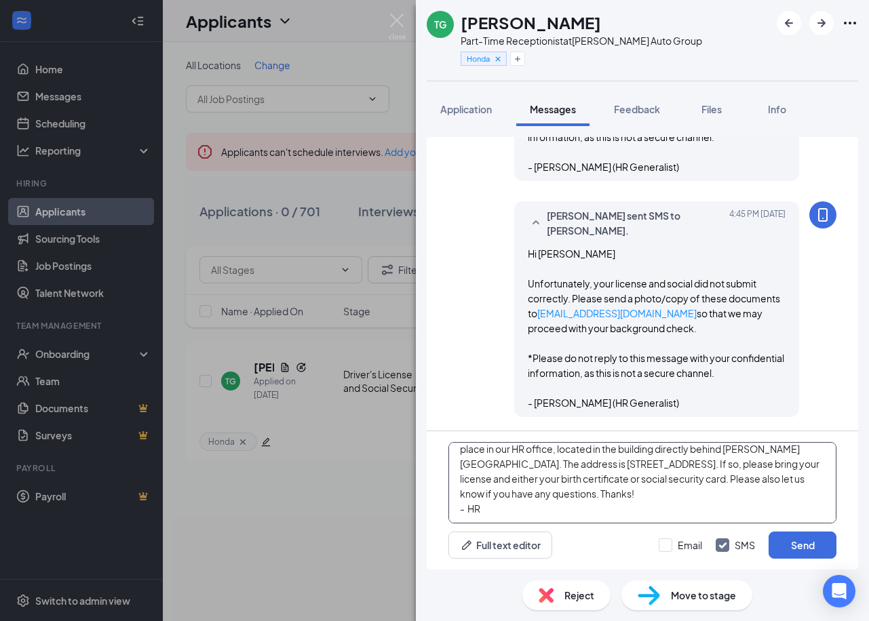
click at [733, 500] on textarea "Hi [PERSON_NAME] Would you be able to come in [DATE] at 10:30a for your drug sc…" at bounding box center [642, 482] width 388 height 81
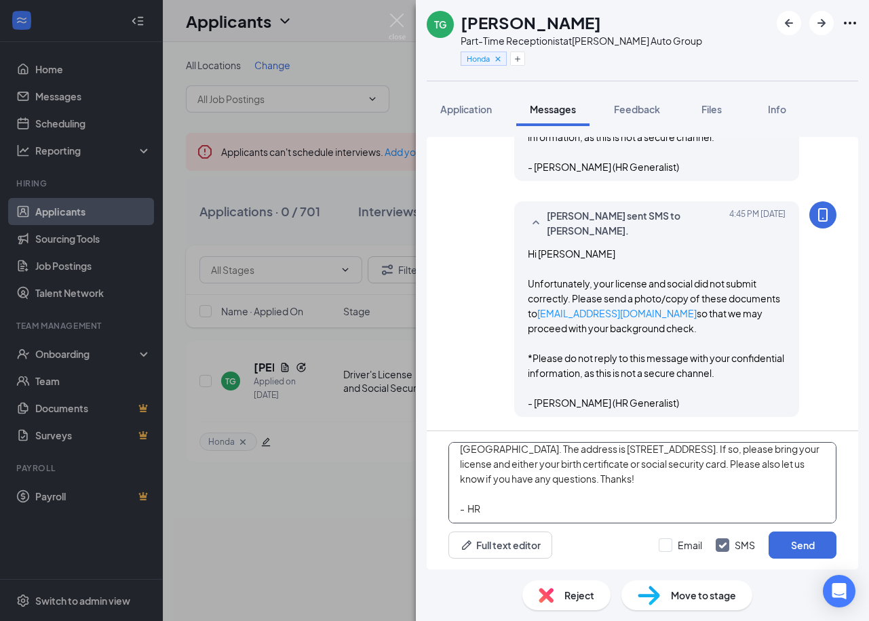
scroll to position [68, 0]
type textarea "Hi [PERSON_NAME] Would you be able to come in [DATE] at 10:30a for your drug sc…"
click at [690, 541] on input "Email" at bounding box center [680, 546] width 43 height 14
checkbox input "true"
click at [777, 545] on button "Send" at bounding box center [803, 545] width 68 height 27
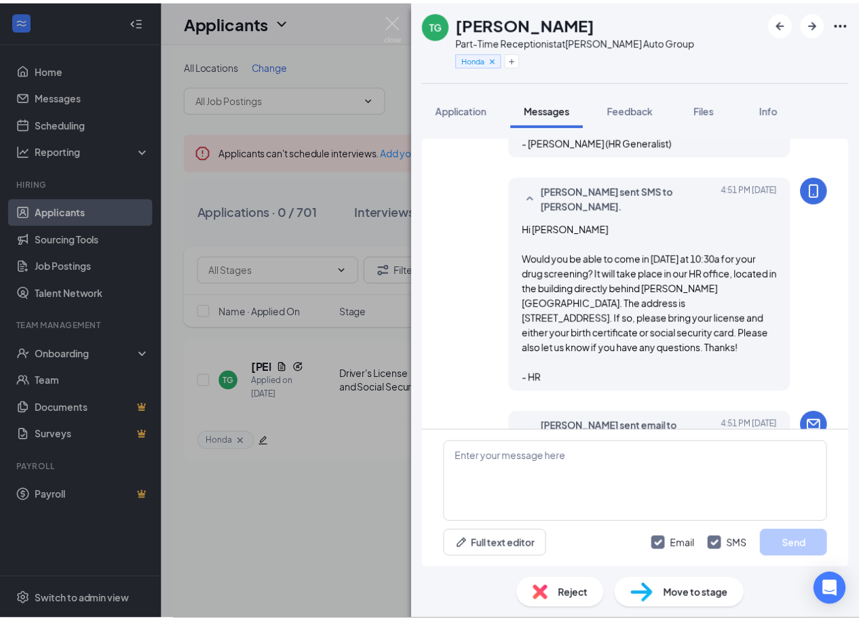
scroll to position [1131, 0]
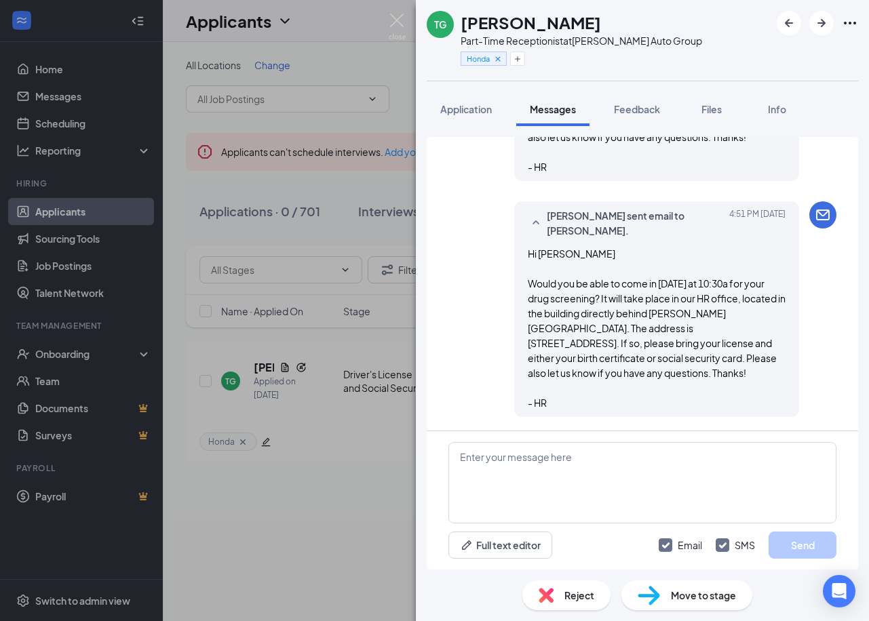
drag, startPoint x: 446, startPoint y: 107, endPoint x: 634, endPoint y: 132, distance: 189.6
click at [448, 107] on span "Application" at bounding box center [466, 109] width 52 height 12
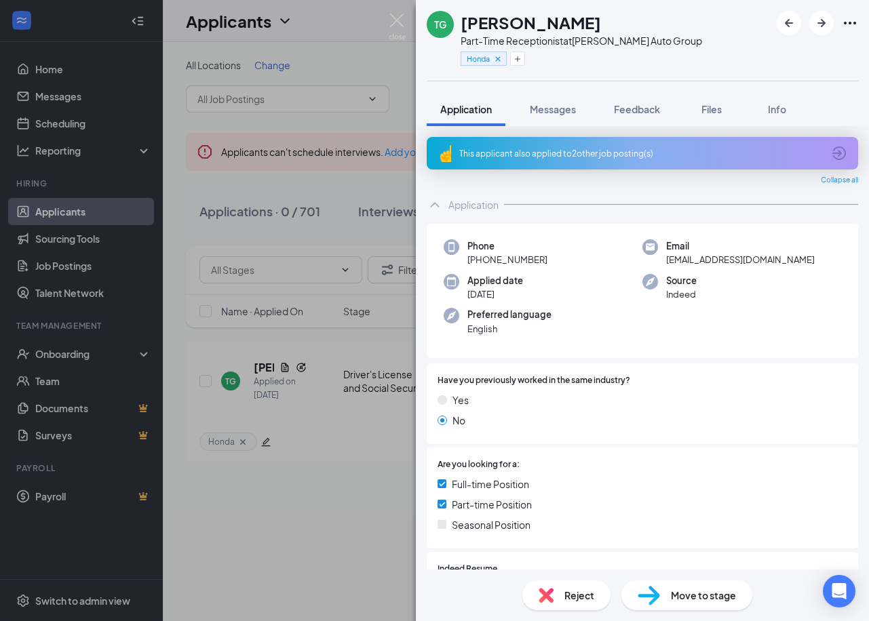
drag, startPoint x: 384, startPoint y: 249, endPoint x: 664, endPoint y: 191, distance: 286.0
click at [384, 249] on div "TG [PERSON_NAME] Part-Time Receptionist at [PERSON_NAME] Auto Group Honda Appli…" at bounding box center [434, 310] width 869 height 621
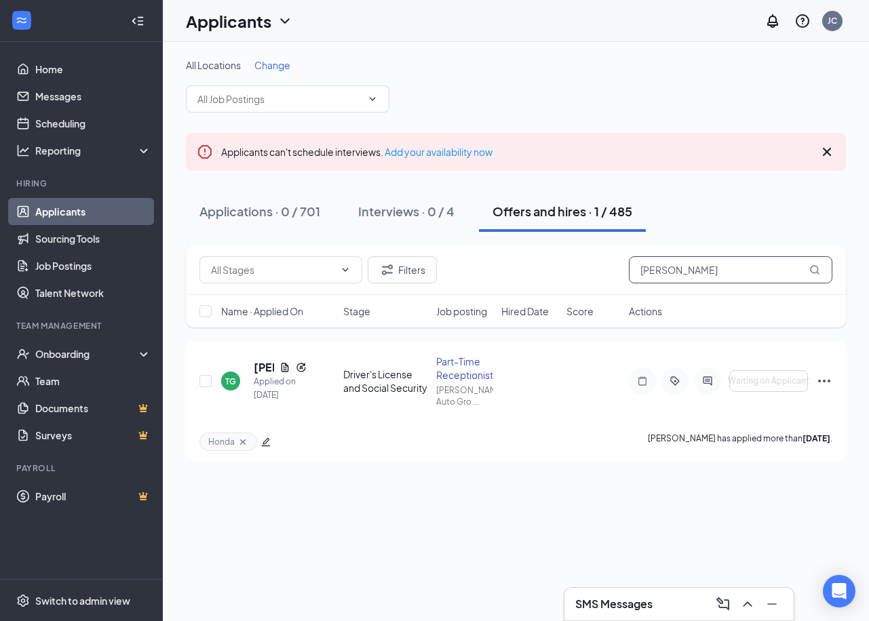
click at [768, 271] on input "[PERSON_NAME]" at bounding box center [731, 269] width 204 height 27
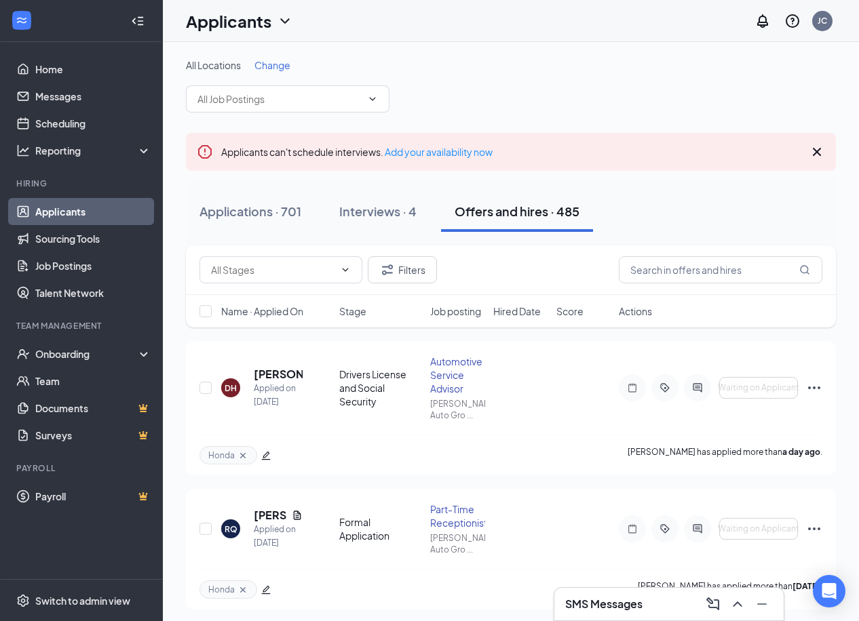
click at [617, 617] on div "SMS Messages" at bounding box center [668, 604] width 229 height 33
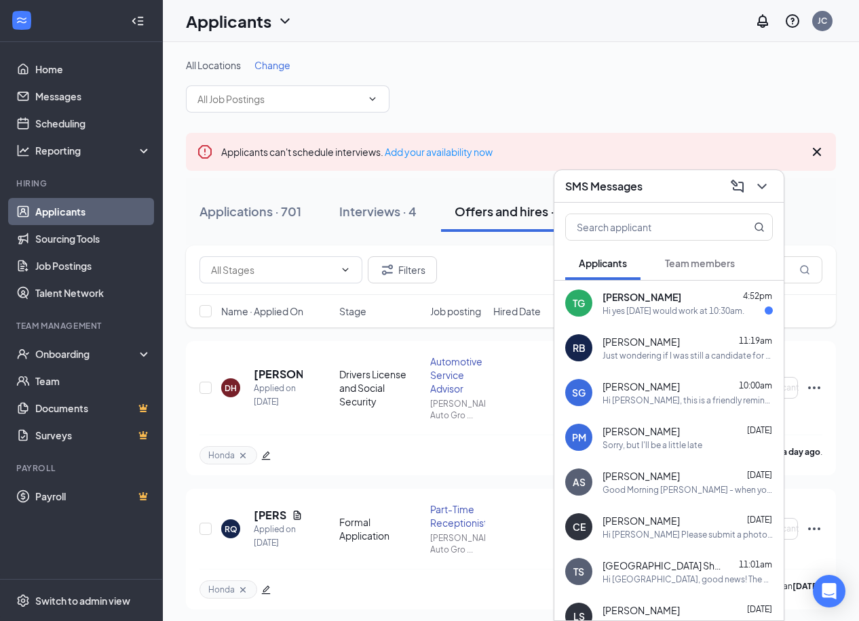
click at [677, 305] on div "Hi yes [DATE] would work at 10:30am." at bounding box center [673, 311] width 142 height 12
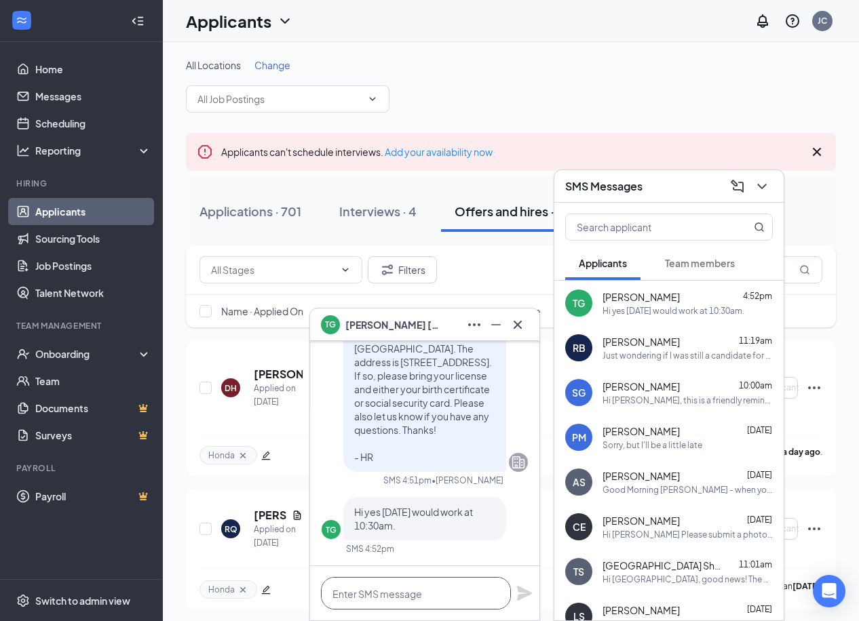
click at [362, 583] on textarea at bounding box center [416, 593] width 190 height 33
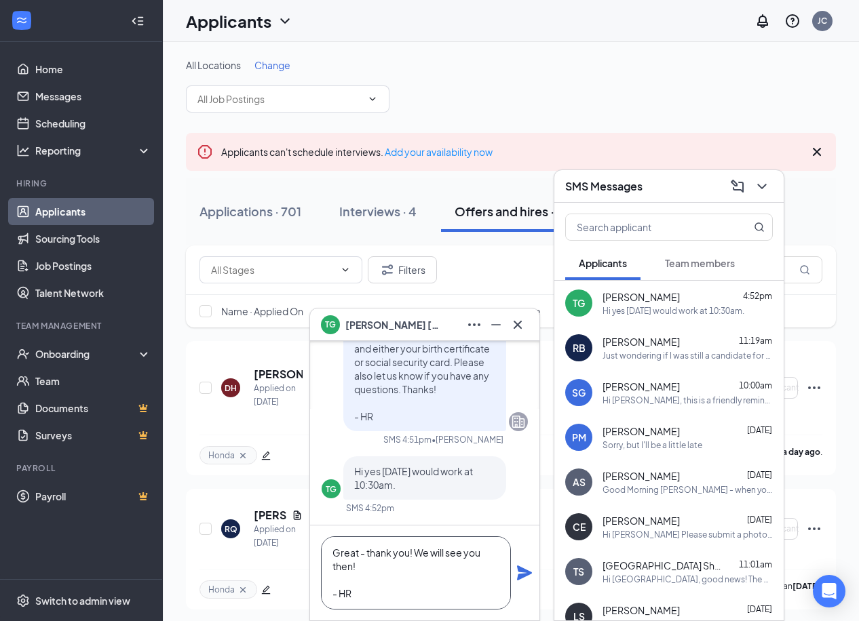
type textarea "Great - thank you! We will see you then! - HR"
click at [528, 572] on icon "Plane" at bounding box center [524, 573] width 15 height 15
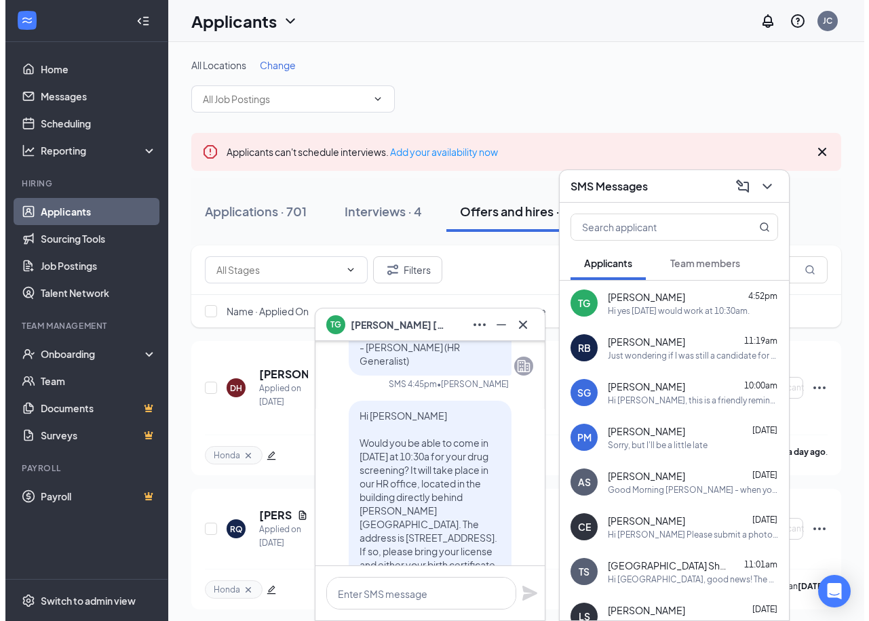
scroll to position [0, 0]
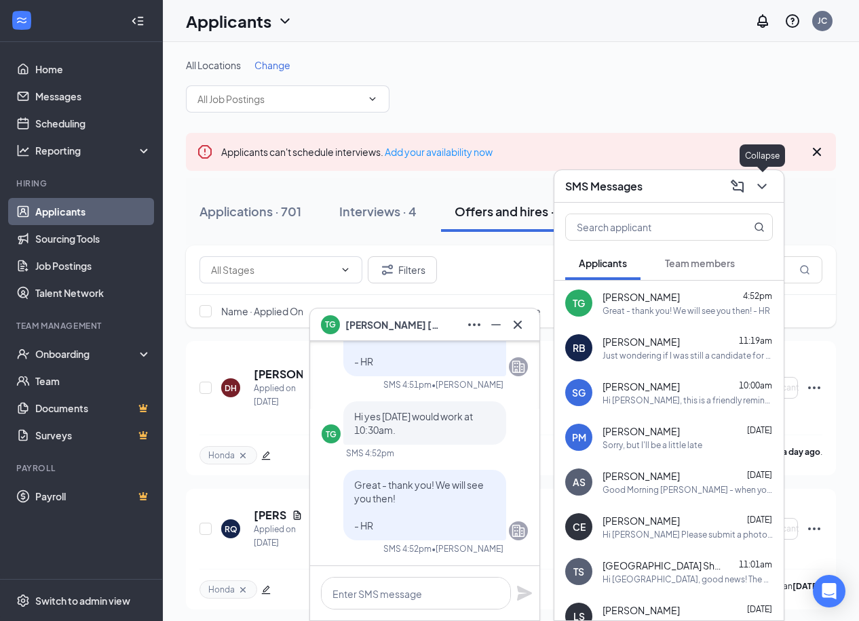
click at [756, 188] on icon "ChevronDown" at bounding box center [762, 186] width 16 height 16
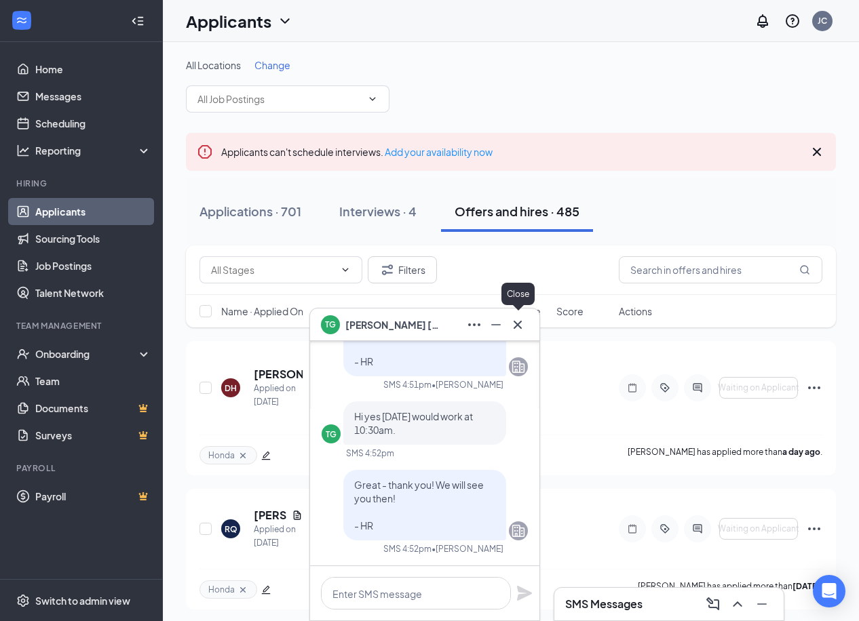
click at [522, 328] on icon "Cross" at bounding box center [517, 325] width 16 height 16
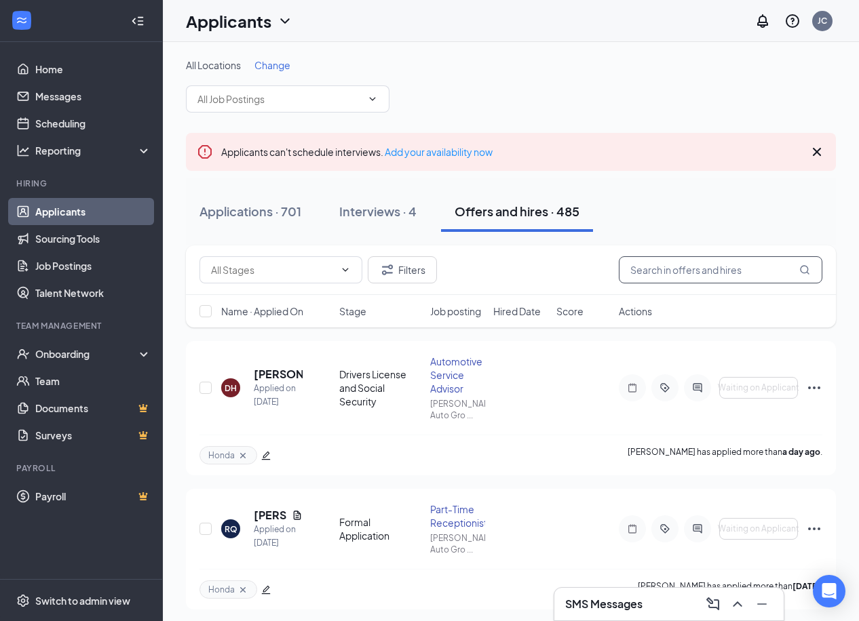
click at [678, 267] on input "text" at bounding box center [721, 269] width 204 height 27
type input "[PERSON_NAME]"
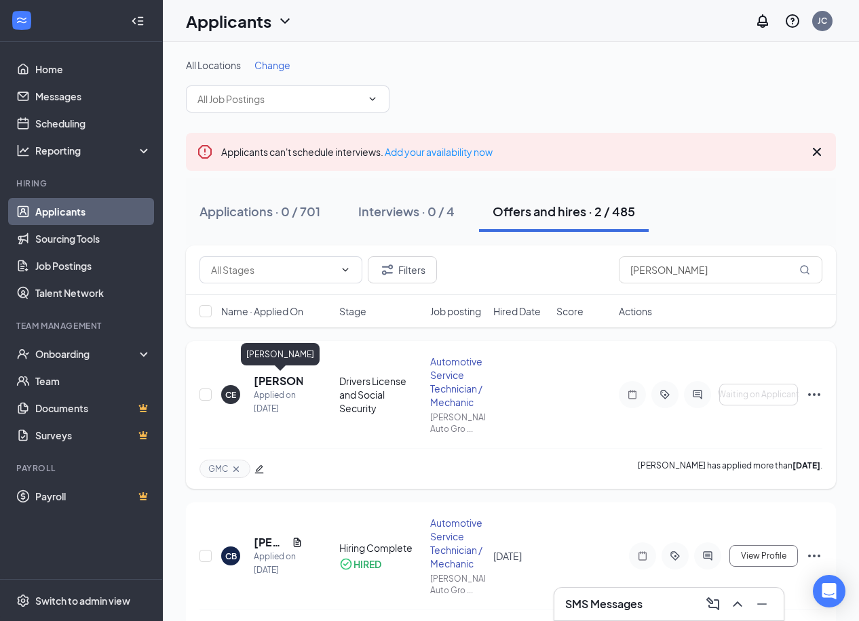
click at [282, 377] on h5 "[PERSON_NAME]" at bounding box center [278, 381] width 49 height 15
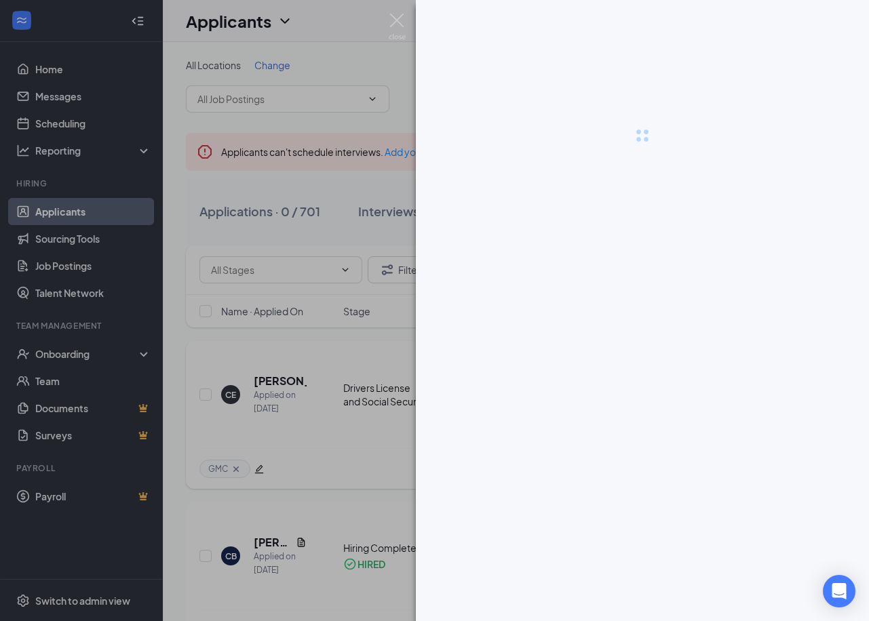
click at [282, 377] on div at bounding box center [434, 310] width 869 height 621
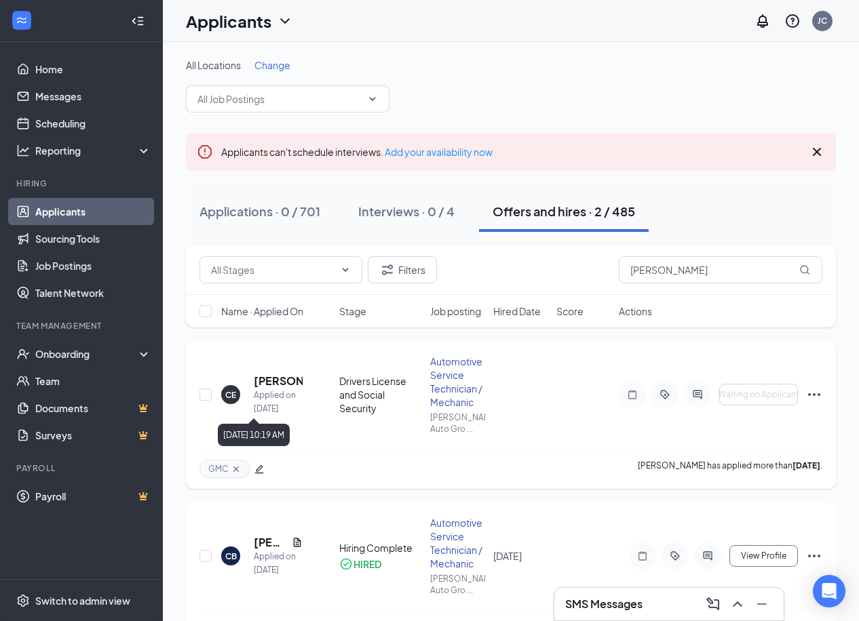
click at [290, 382] on h5 "[PERSON_NAME]" at bounding box center [278, 381] width 49 height 15
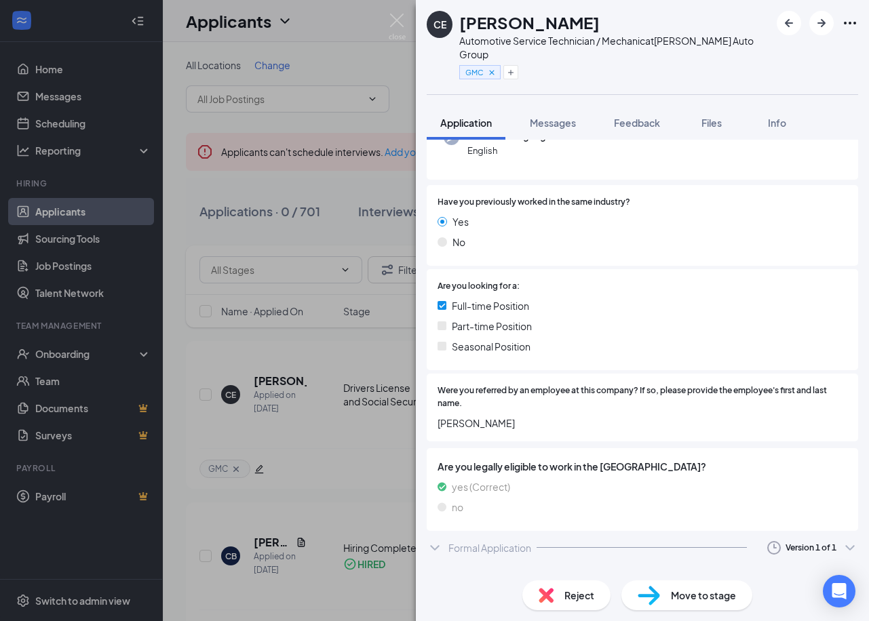
click at [577, 547] on div at bounding box center [642, 547] width 210 height 1
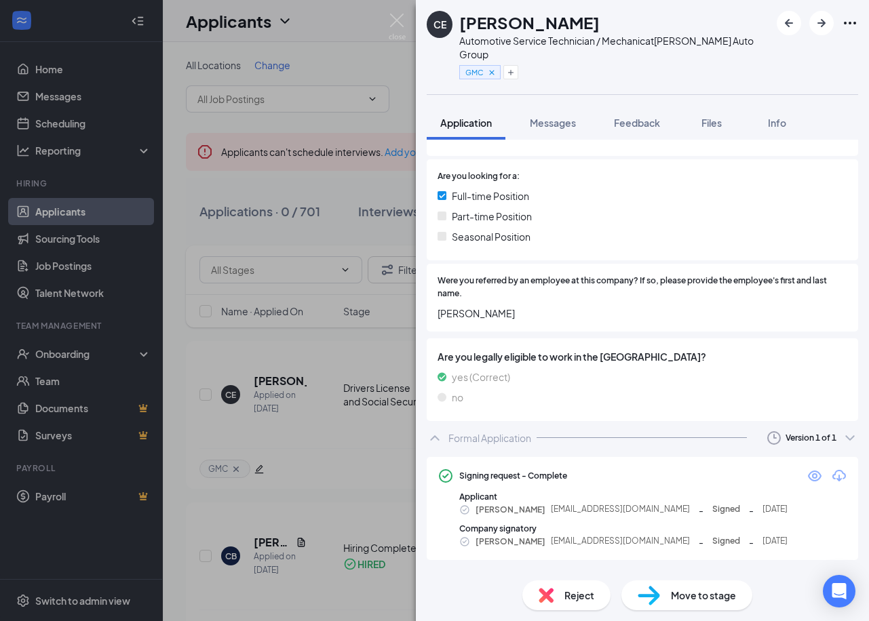
scroll to position [269, 0]
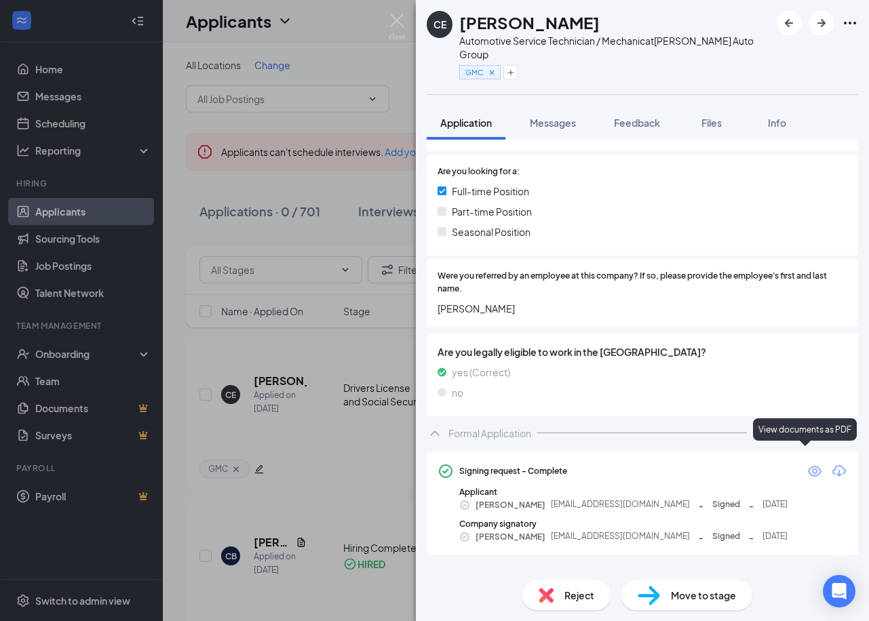
click at [807, 463] on icon "Eye" at bounding box center [815, 471] width 16 height 16
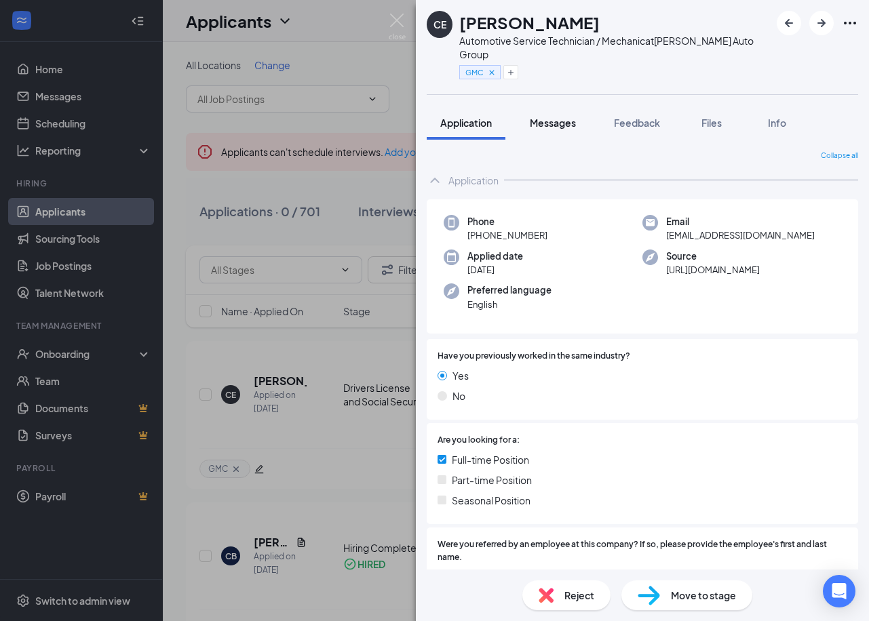
click at [542, 117] on span "Messages" at bounding box center [553, 123] width 46 height 12
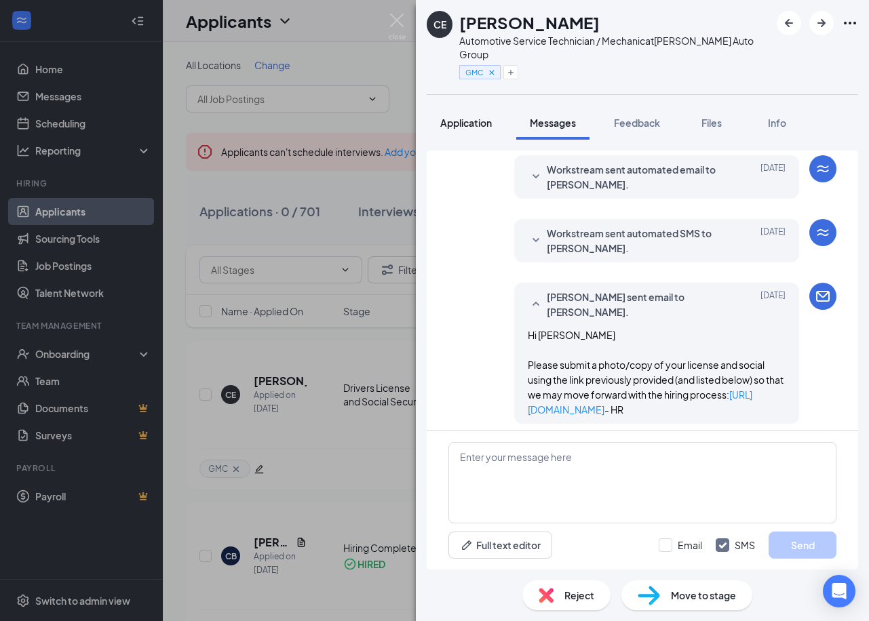
scroll to position [562, 0]
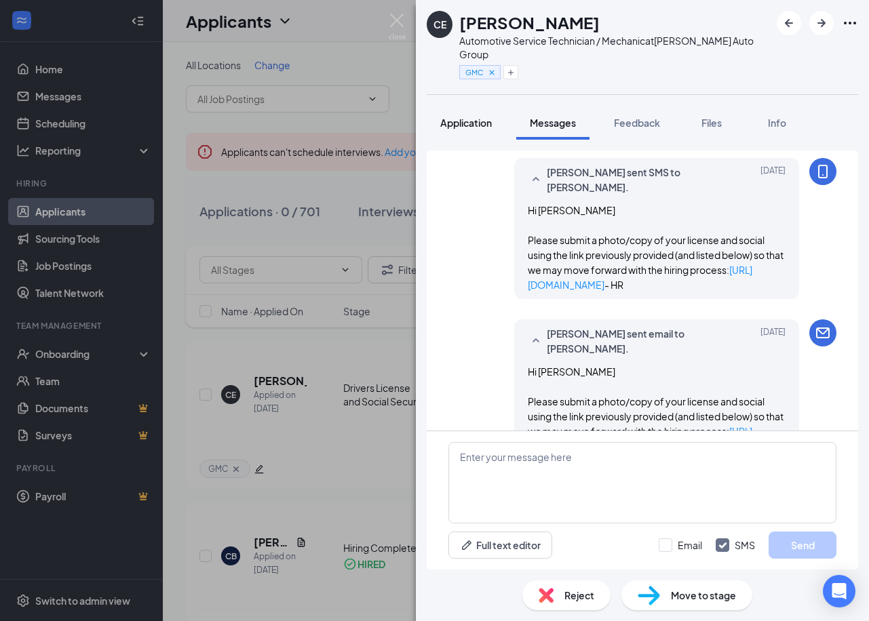
click at [480, 117] on span "Application" at bounding box center [466, 123] width 52 height 12
